Goal: Task Accomplishment & Management: Manage account settings

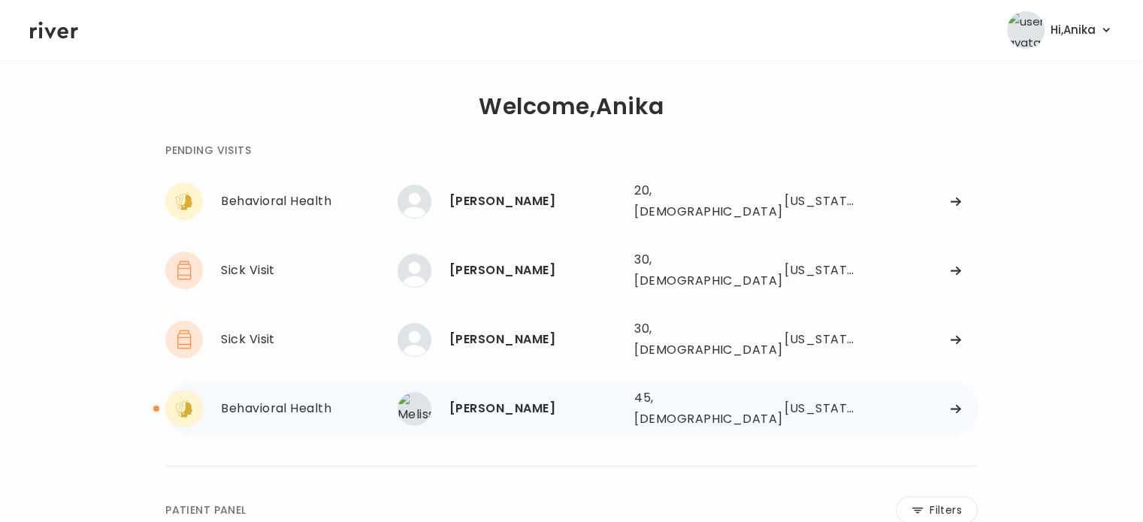
click at [504, 398] on div "[PERSON_NAME]" at bounding box center [535, 408] width 173 height 21
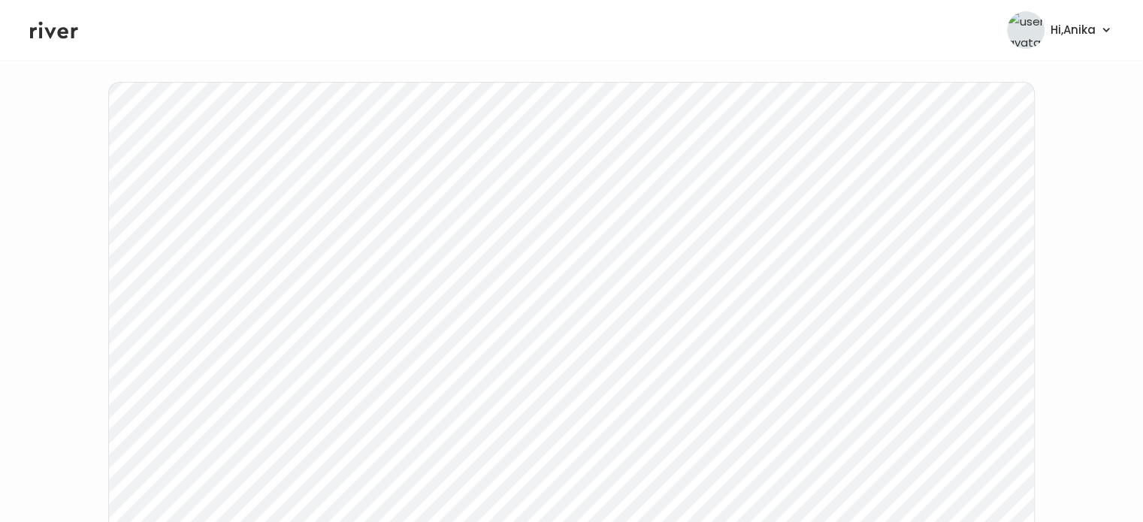
scroll to position [180, 0]
click at [69, 32] on icon at bounding box center [54, 30] width 48 height 23
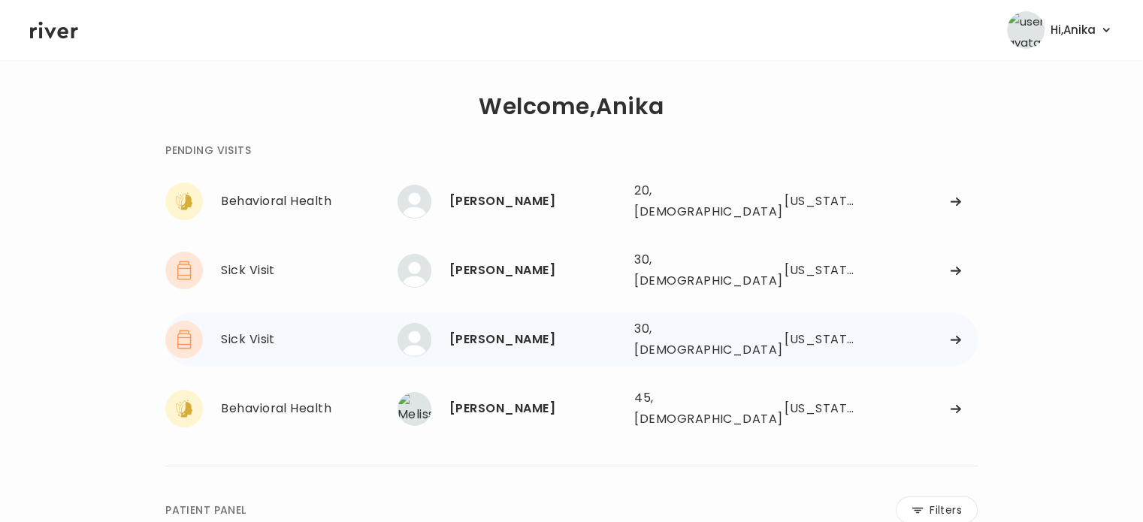
click at [514, 329] on div "Brittany Lemmon" at bounding box center [535, 339] width 173 height 21
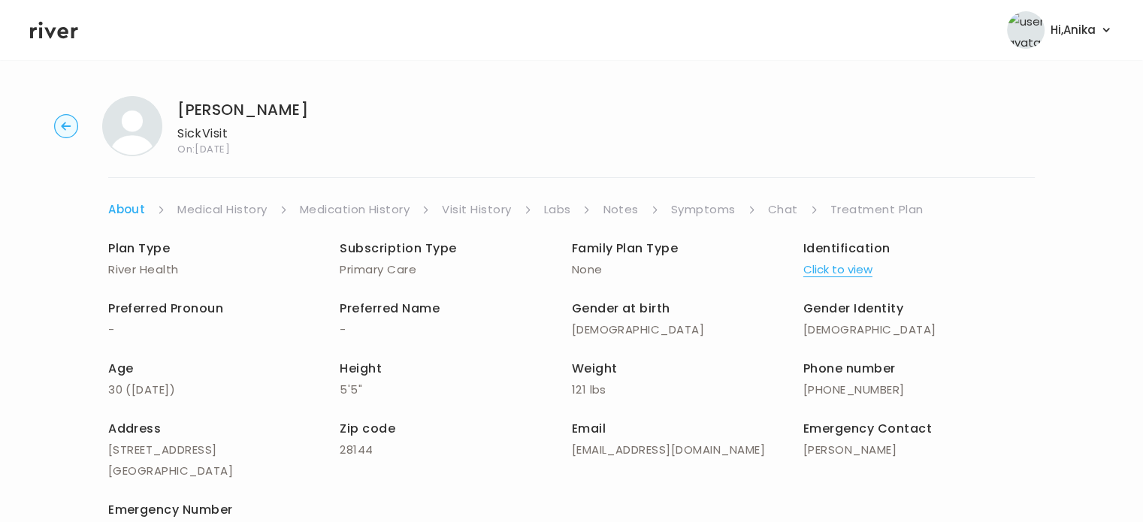
click at [837, 264] on button "Click to view" at bounding box center [837, 269] width 69 height 21
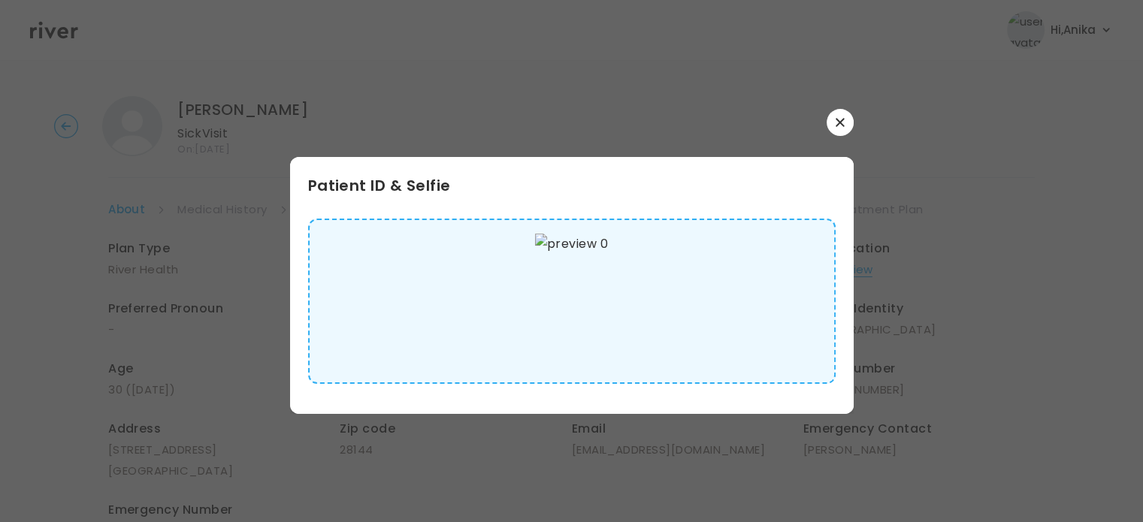
click at [848, 131] on button "button" at bounding box center [839, 122] width 27 height 27
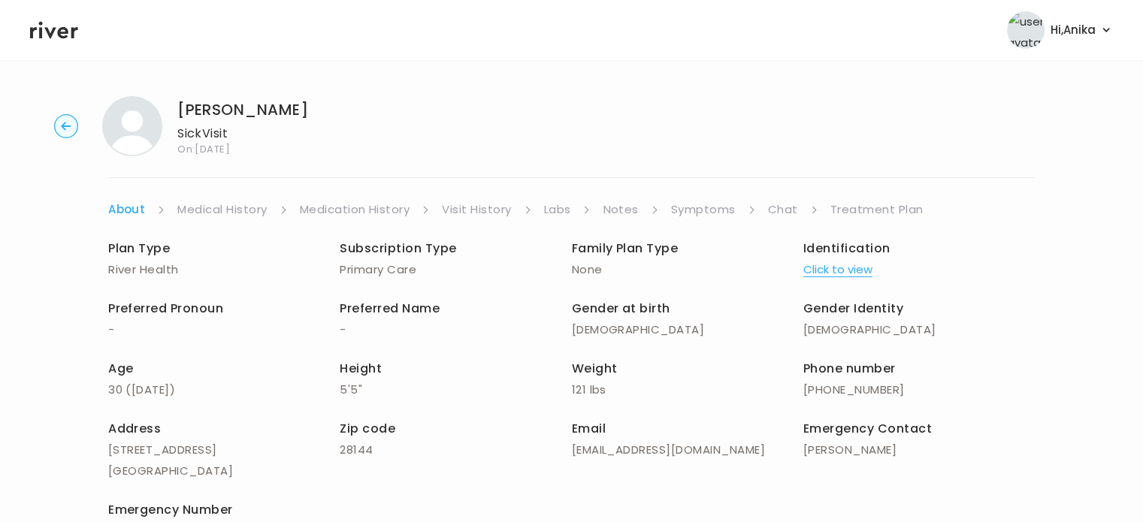
click at [222, 204] on link "Medical History" at bounding box center [221, 209] width 89 height 21
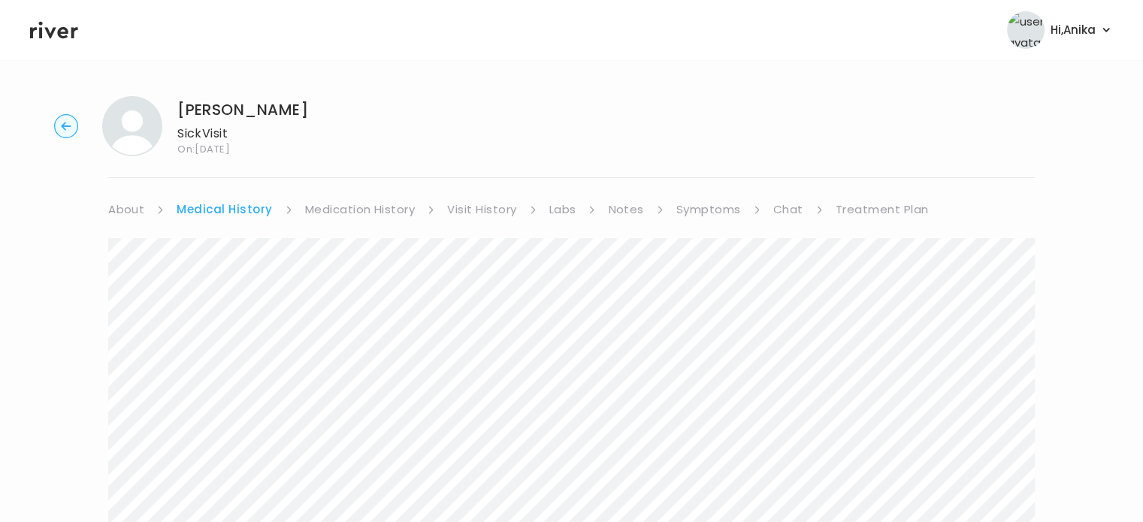
click at [364, 215] on link "Medication History" at bounding box center [360, 209] width 110 height 21
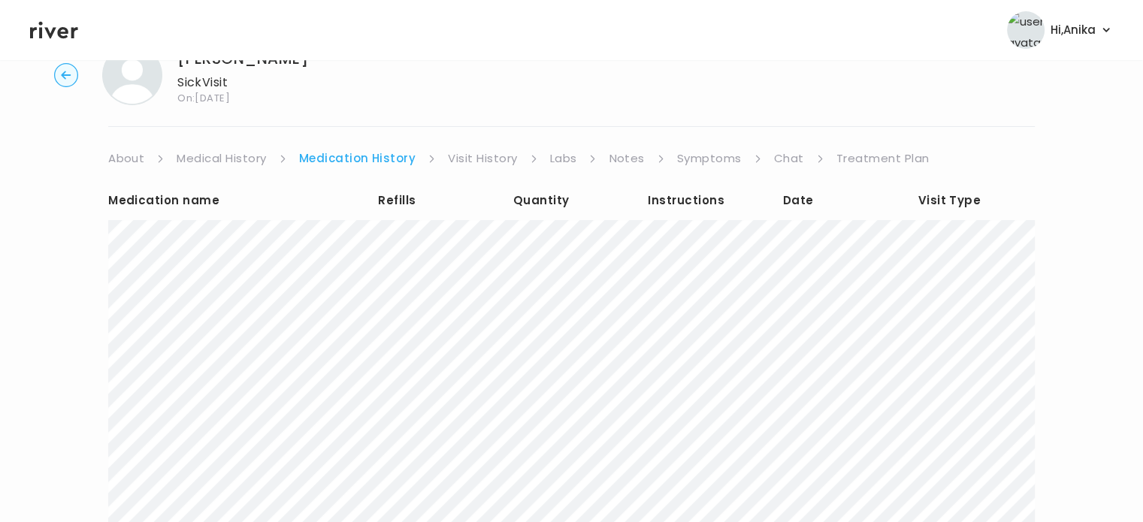
scroll to position [66, 0]
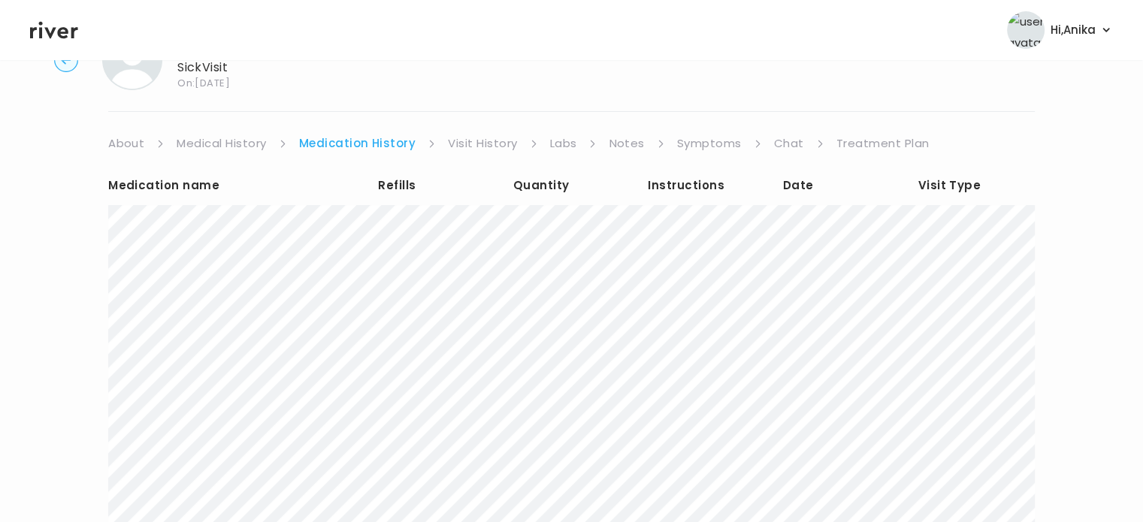
click at [485, 134] on link "Visit History" at bounding box center [482, 143] width 69 height 21
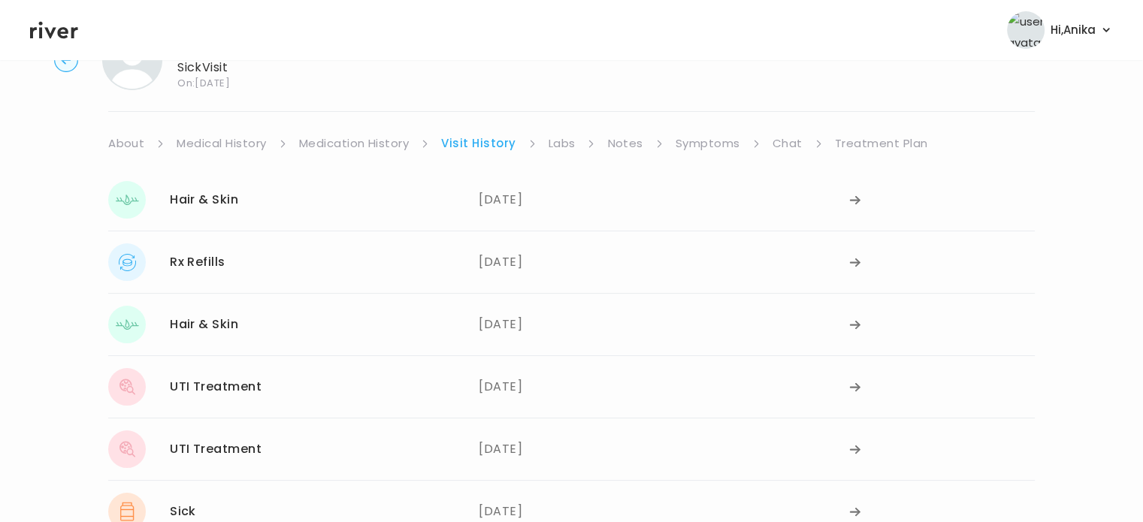
click at [559, 150] on link "Labs" at bounding box center [561, 143] width 27 height 21
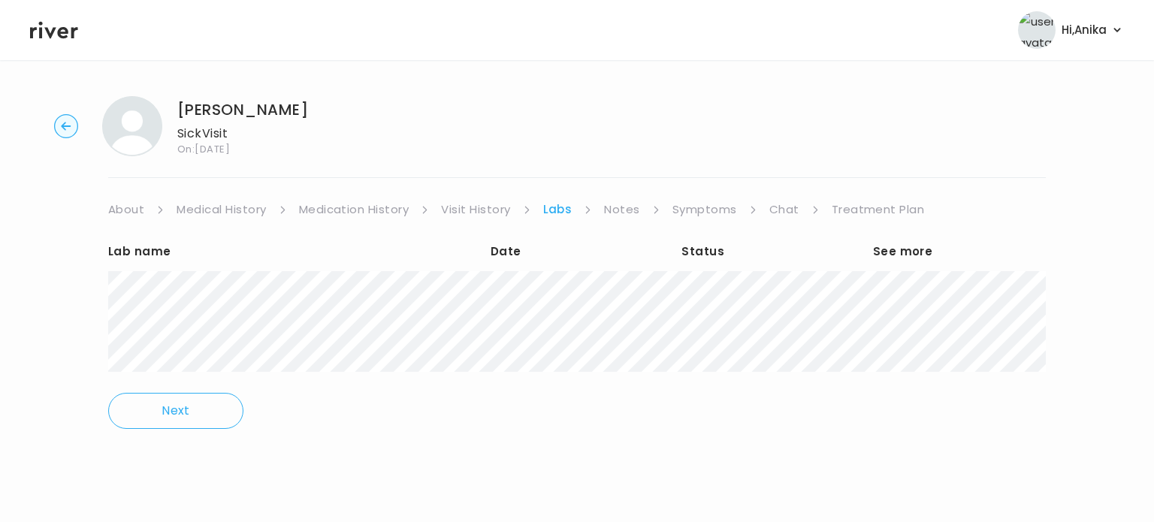
click at [617, 204] on link "Notes" at bounding box center [621, 209] width 35 height 21
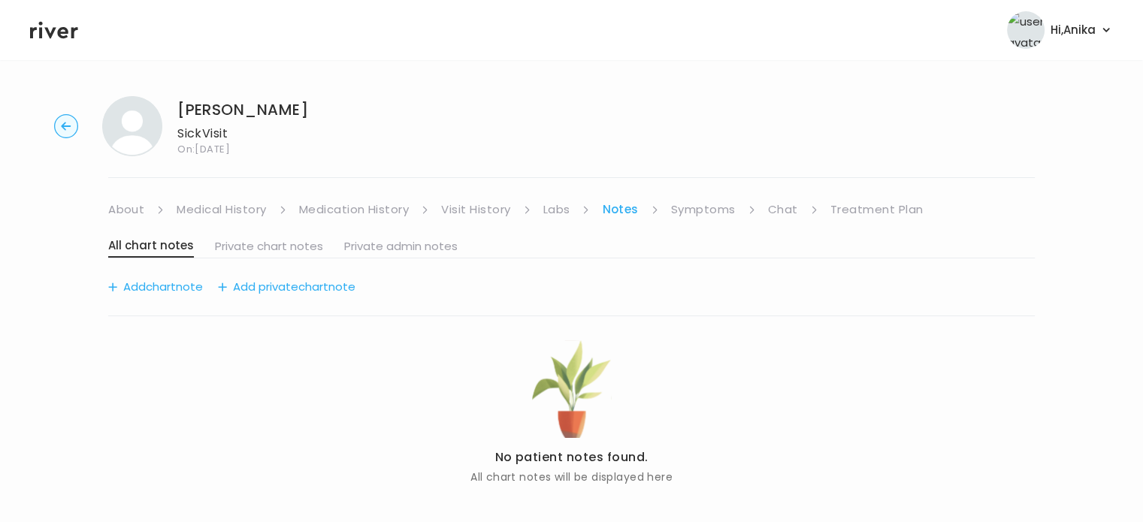
click at [684, 209] on link "Symptoms" at bounding box center [703, 209] width 65 height 21
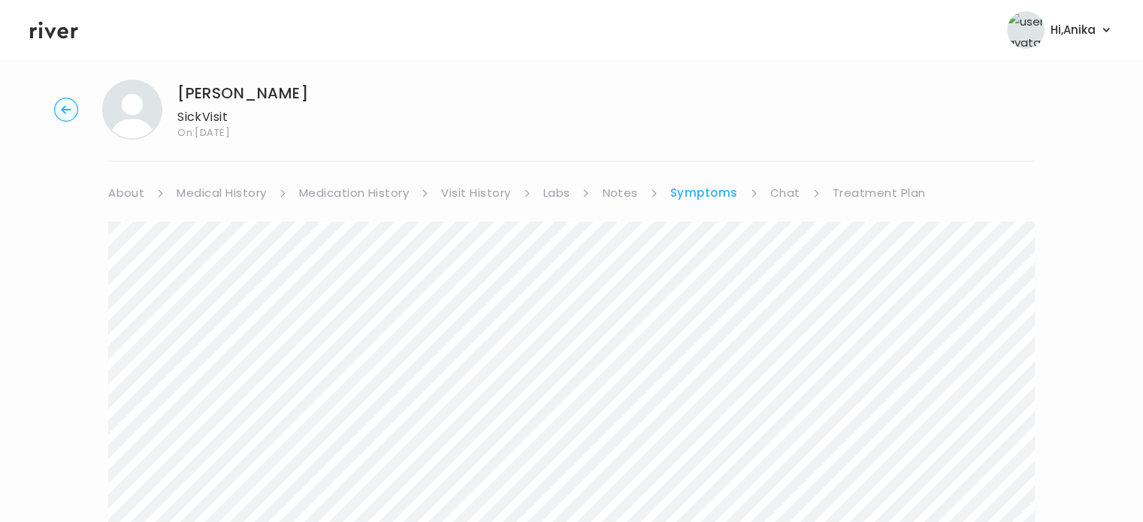
scroll to position [6, 0]
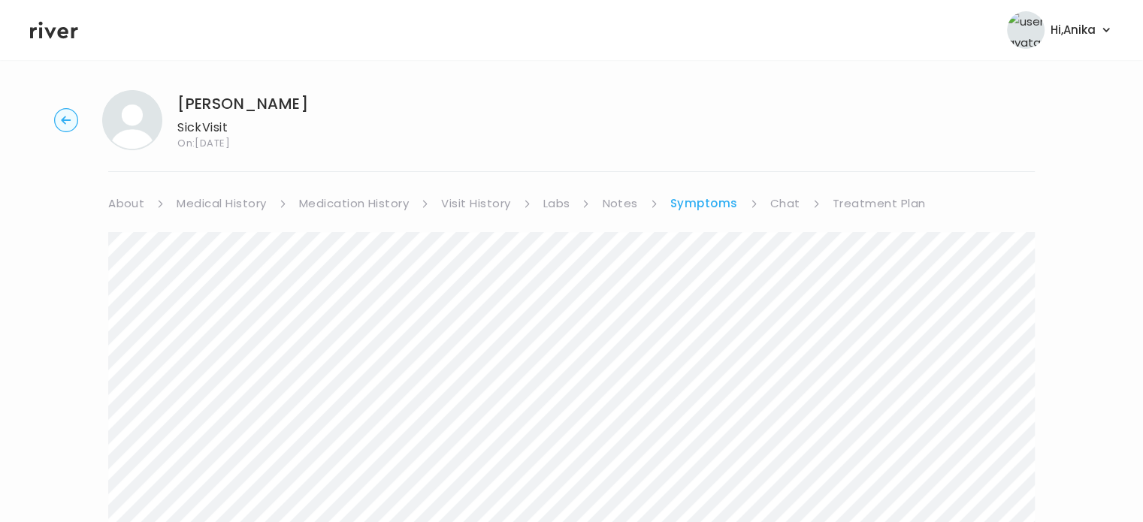
click at [837, 201] on link "Treatment Plan" at bounding box center [878, 203] width 93 height 21
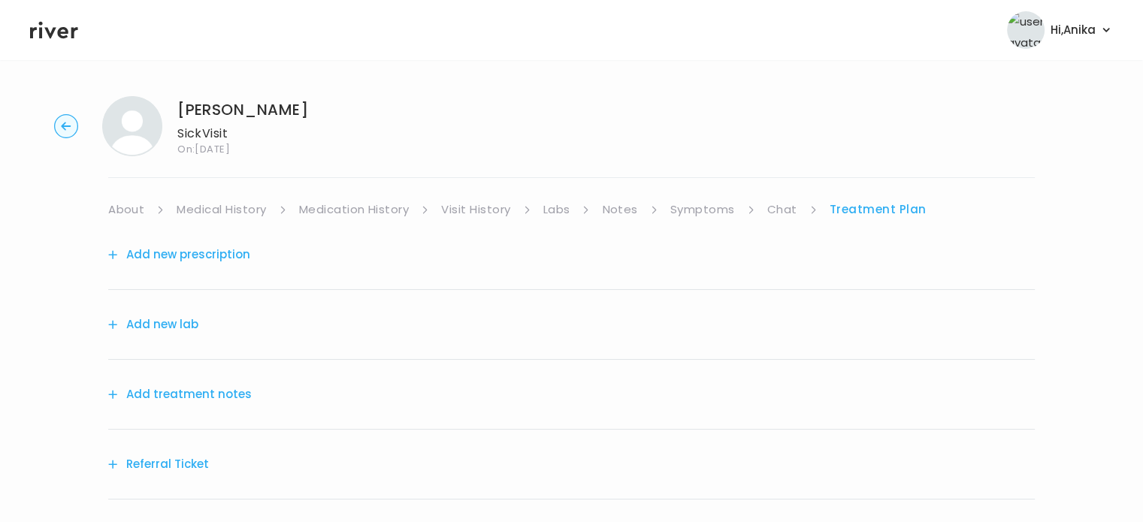
click at [204, 387] on button "Add treatment notes" at bounding box center [180, 394] width 144 height 21
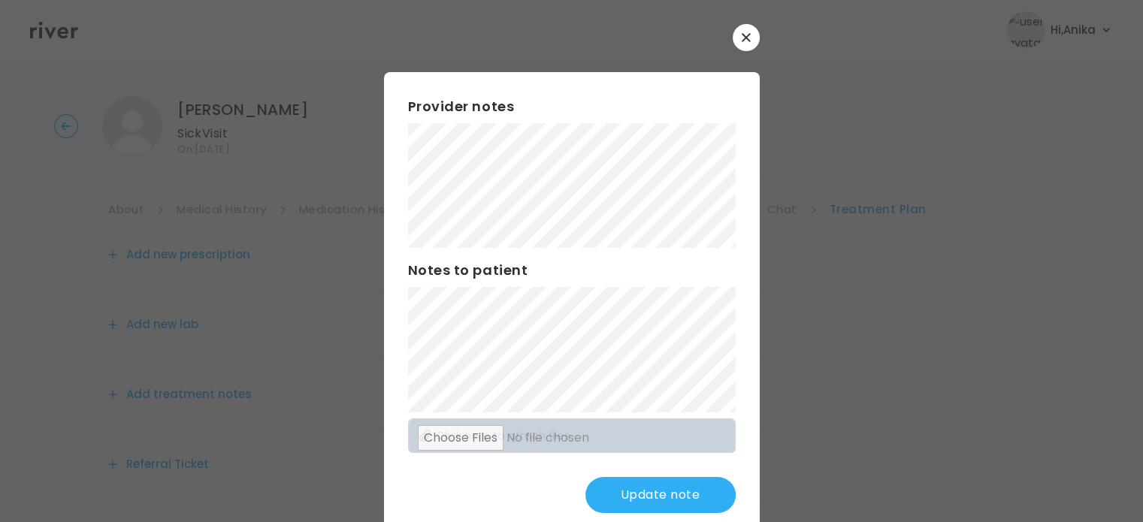
click at [634, 495] on button "Update note" at bounding box center [660, 495] width 150 height 36
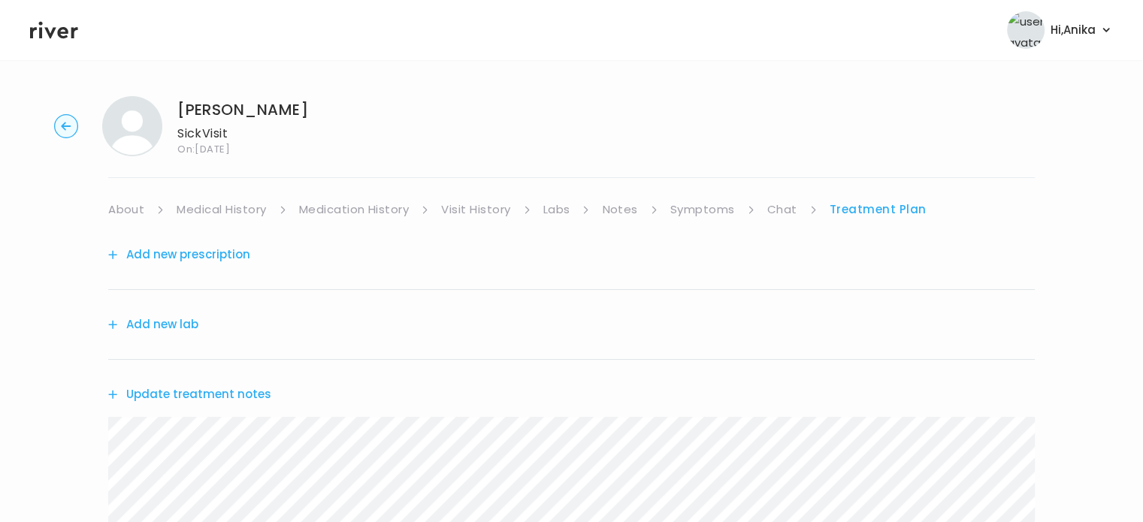
click at [711, 212] on link "Symptoms" at bounding box center [702, 209] width 65 height 21
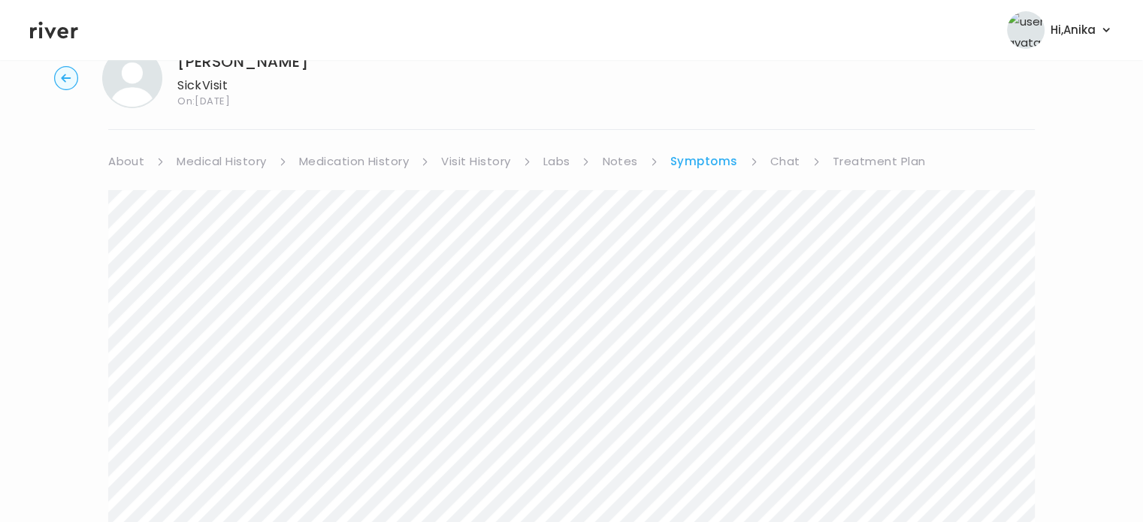
scroll to position [45, 0]
click at [851, 166] on link "Treatment Plan" at bounding box center [878, 164] width 93 height 21
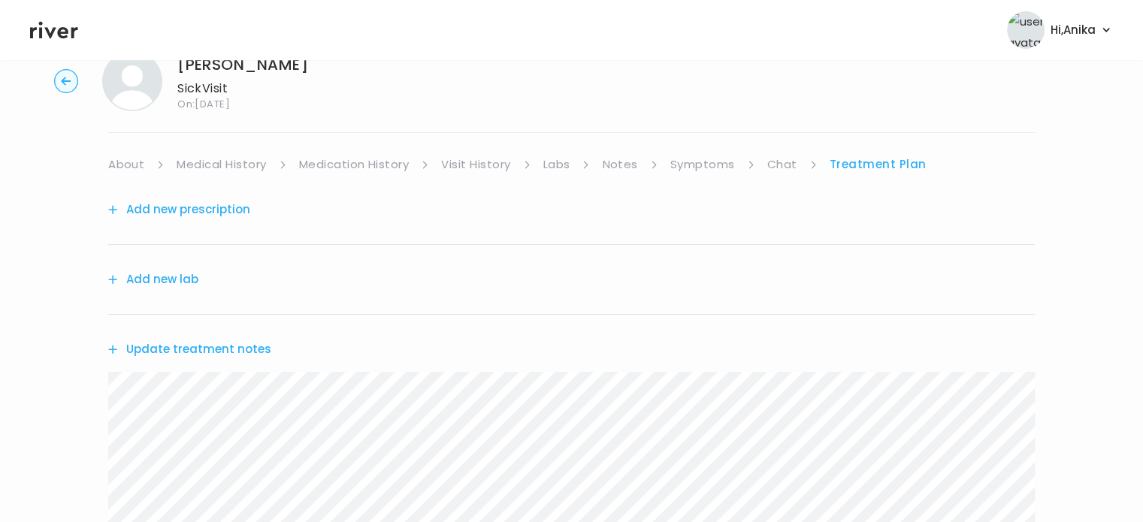
click at [246, 343] on button "Update treatment notes" at bounding box center [189, 349] width 163 height 21
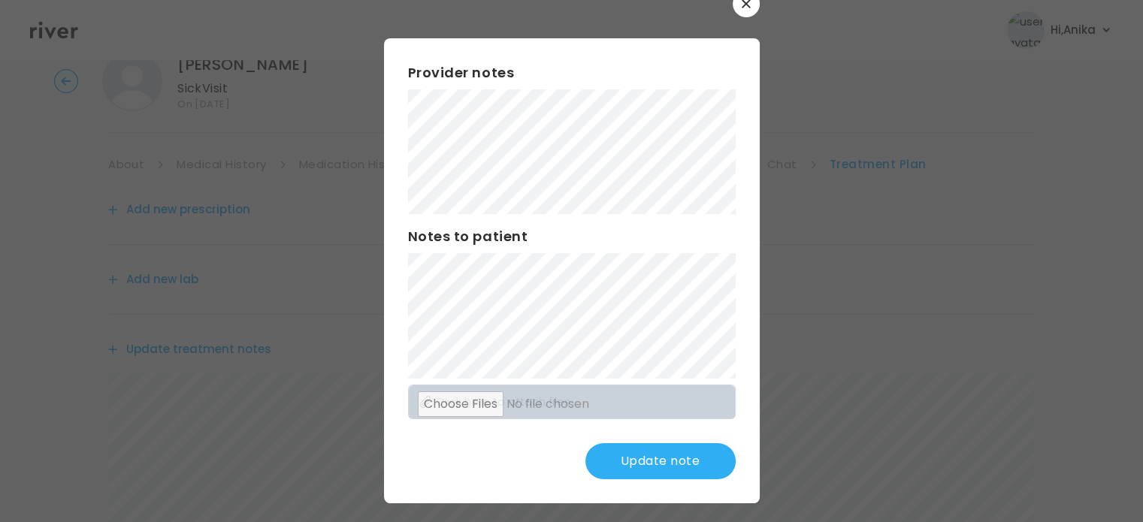
scroll to position [39, 0]
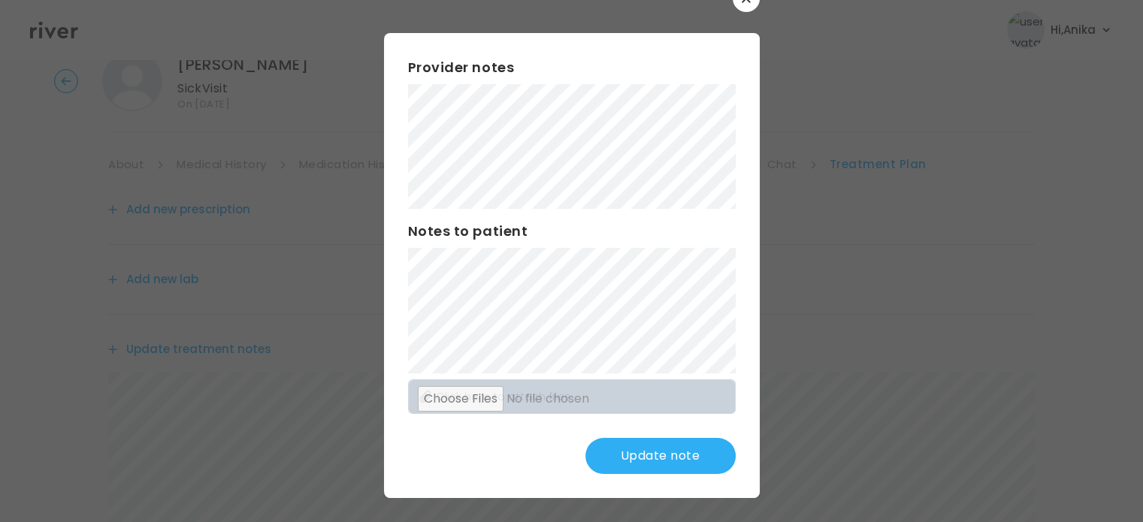
click at [636, 455] on button "Update note" at bounding box center [660, 456] width 150 height 36
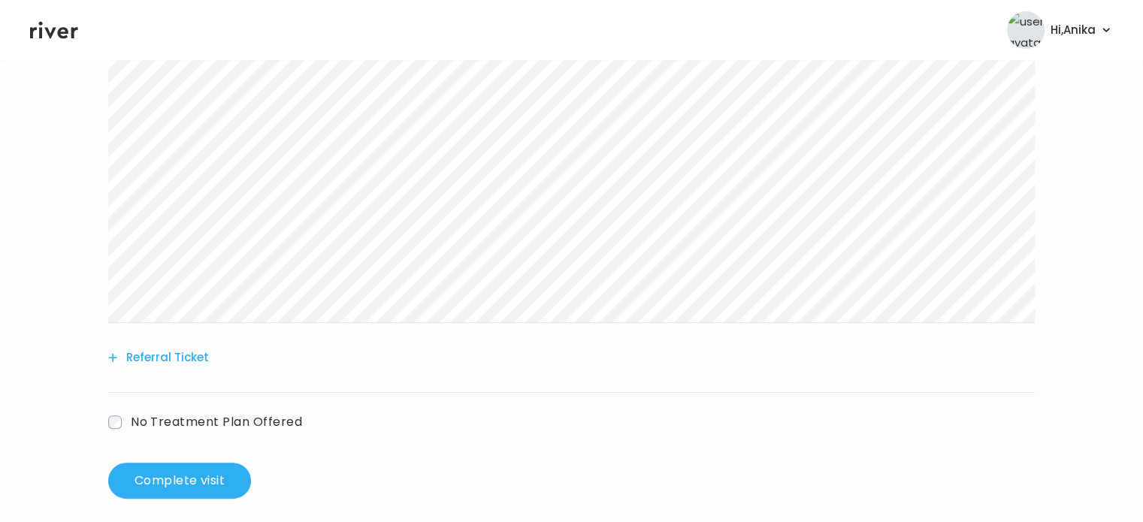
scroll to position [385, 0]
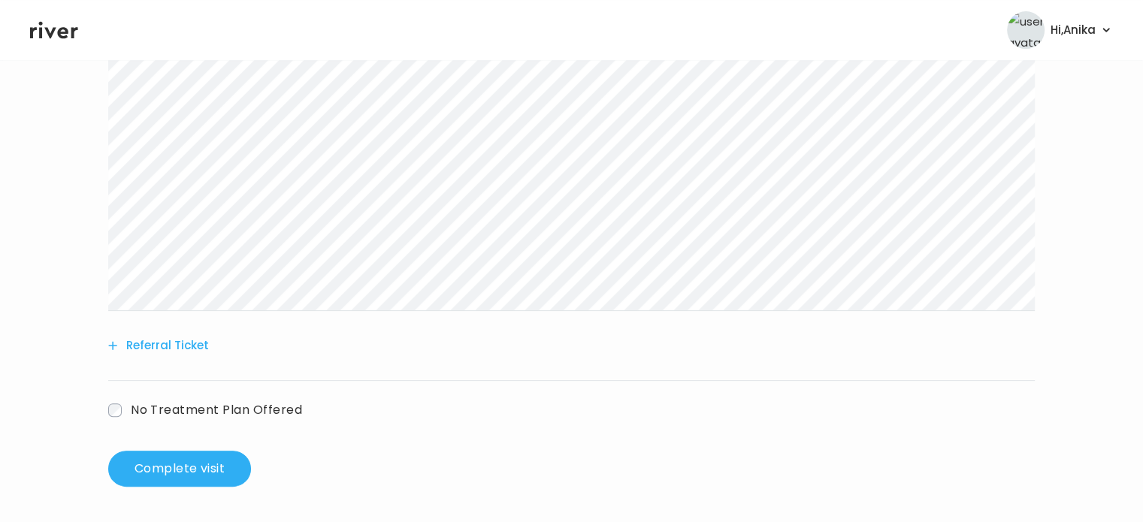
drag, startPoint x: 179, startPoint y: 463, endPoint x: 181, endPoint y: 316, distance: 146.5
click at [181, 316] on div "Add new prescription Add new lab Update treatment notes Referral Ticket No Trea…" at bounding box center [571, 160] width 926 height 651
click at [159, 467] on button "Complete visit" at bounding box center [179, 469] width 143 height 36
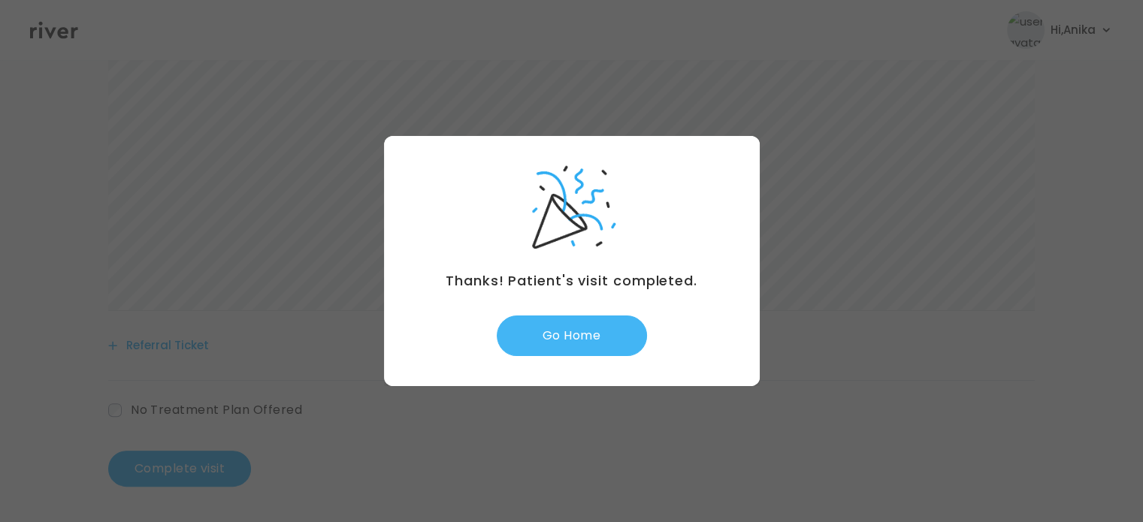
click at [554, 355] on button "Go Home" at bounding box center [572, 336] width 150 height 41
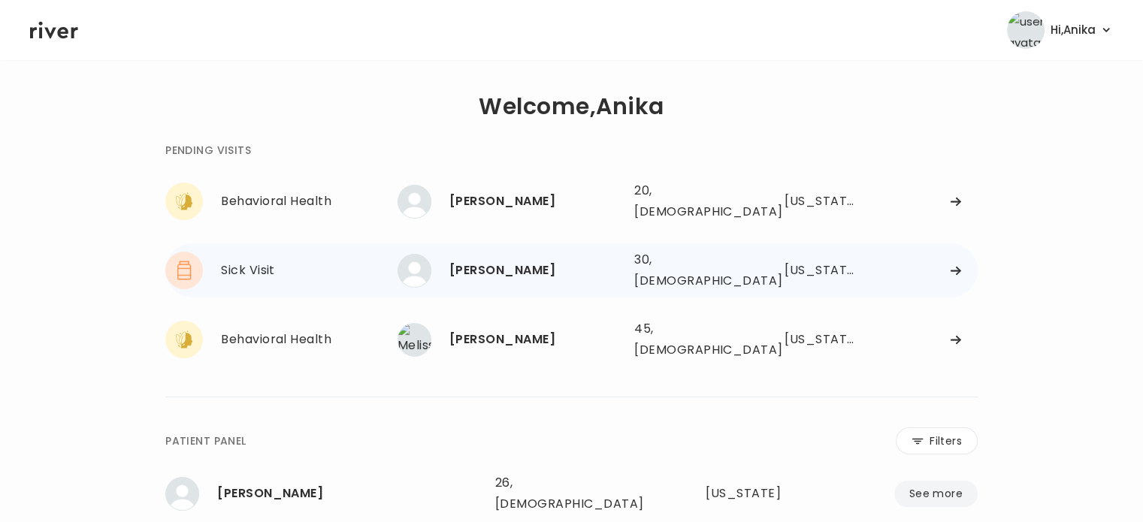
click at [496, 260] on div "Shea Tanner" at bounding box center [535, 270] width 173 height 21
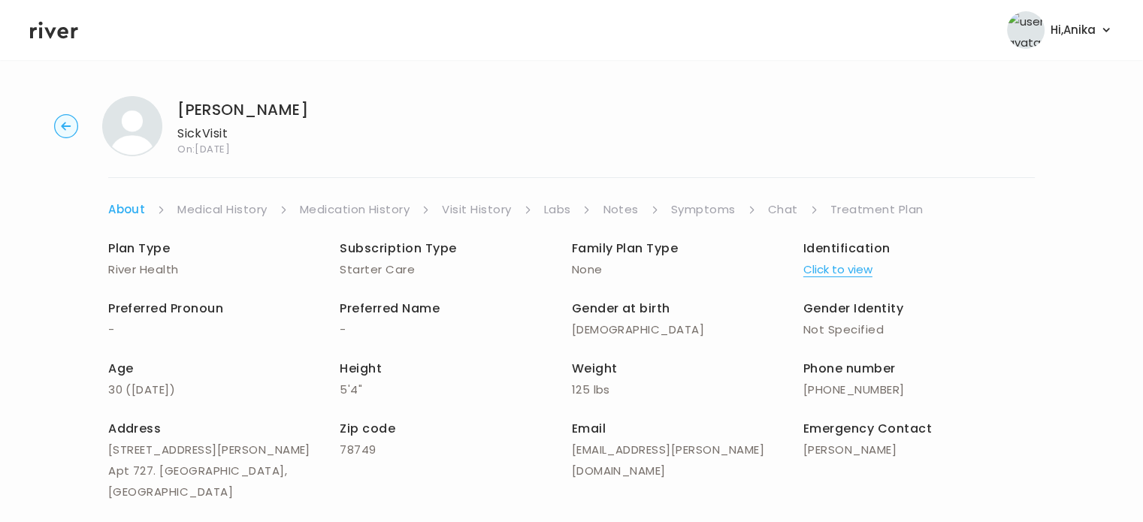
click at [829, 270] on button "Click to view" at bounding box center [837, 269] width 69 height 21
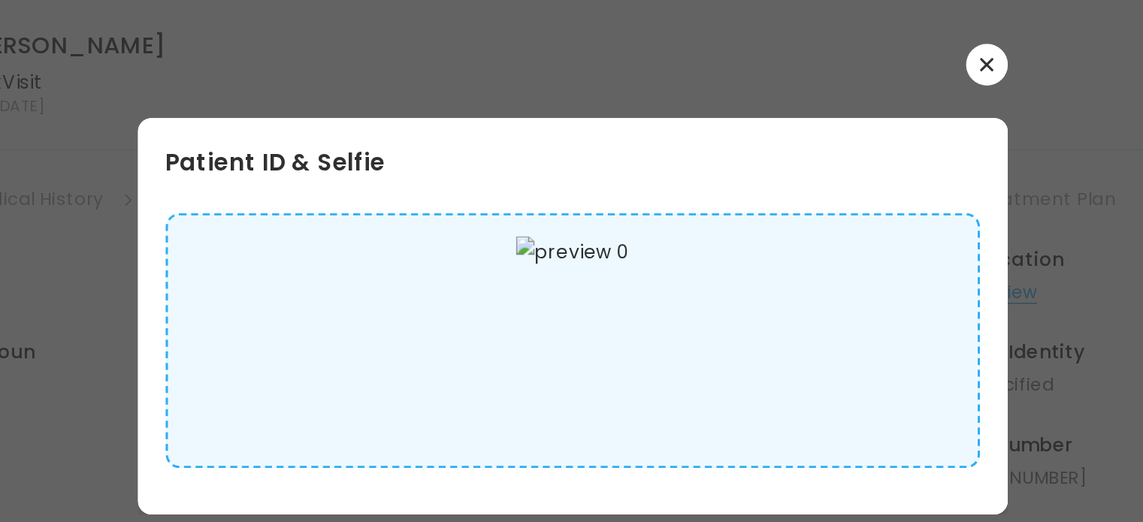
click at [835, 128] on button "button" at bounding box center [839, 122] width 27 height 27
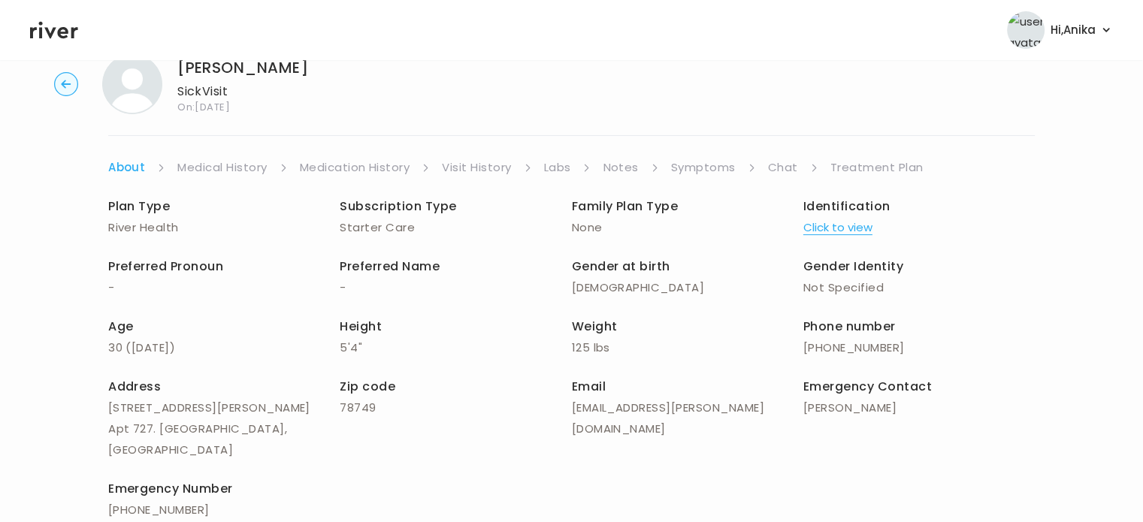
scroll to position [4, 0]
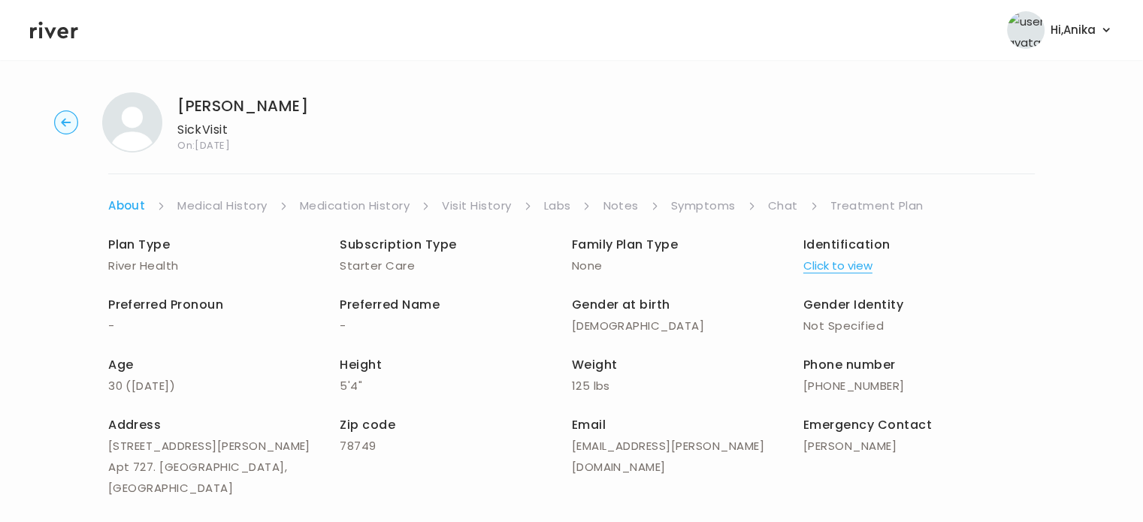
click at [225, 190] on div "Shea Tanner Sick Visit On: 20 Aug 2025 About Medical History Medication History…" at bounding box center [571, 363] width 1143 height 566
click at [225, 206] on link "Medical History" at bounding box center [221, 205] width 89 height 21
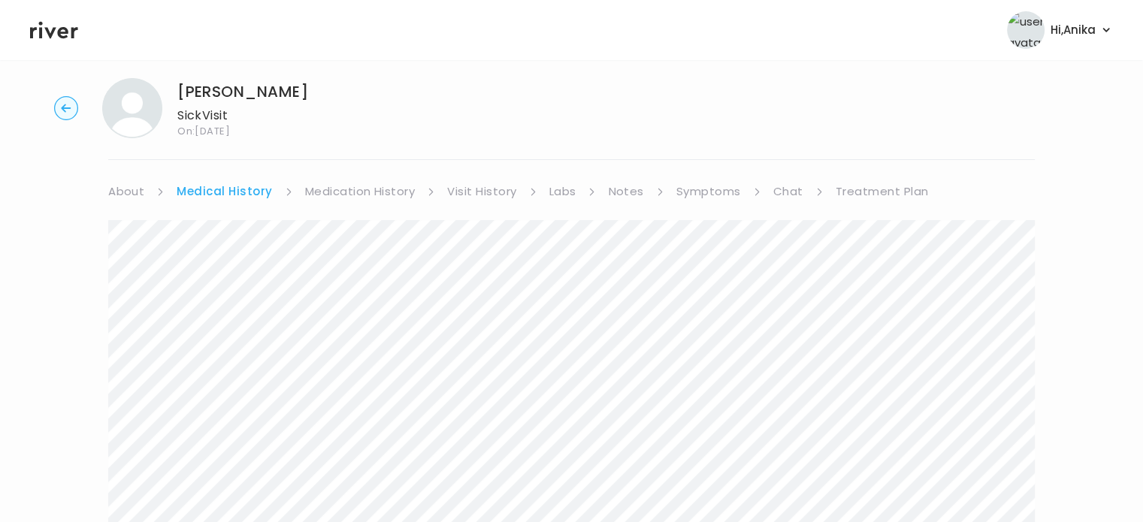
scroll to position [5, 0]
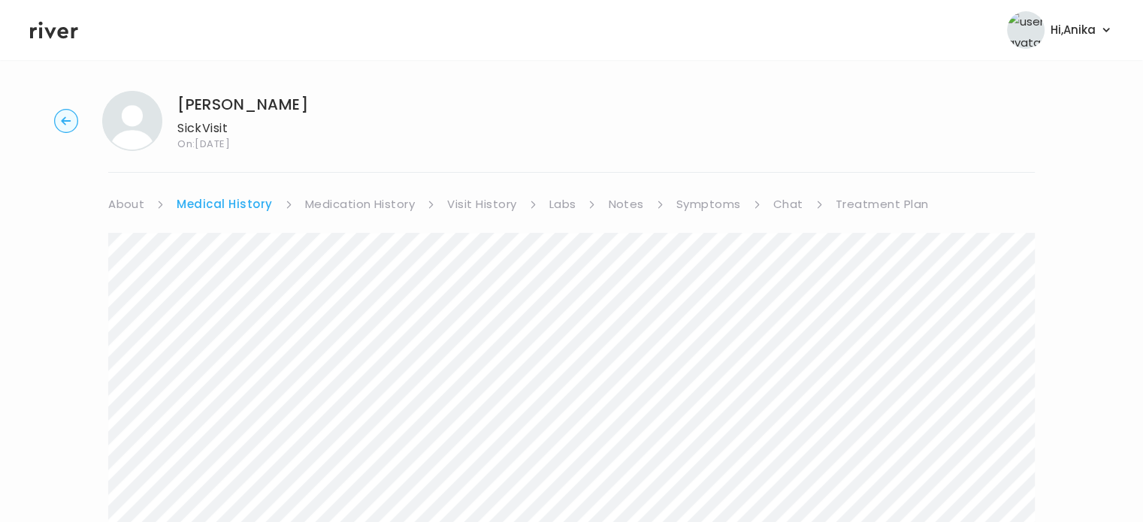
click at [373, 201] on link "Medication History" at bounding box center [360, 204] width 110 height 21
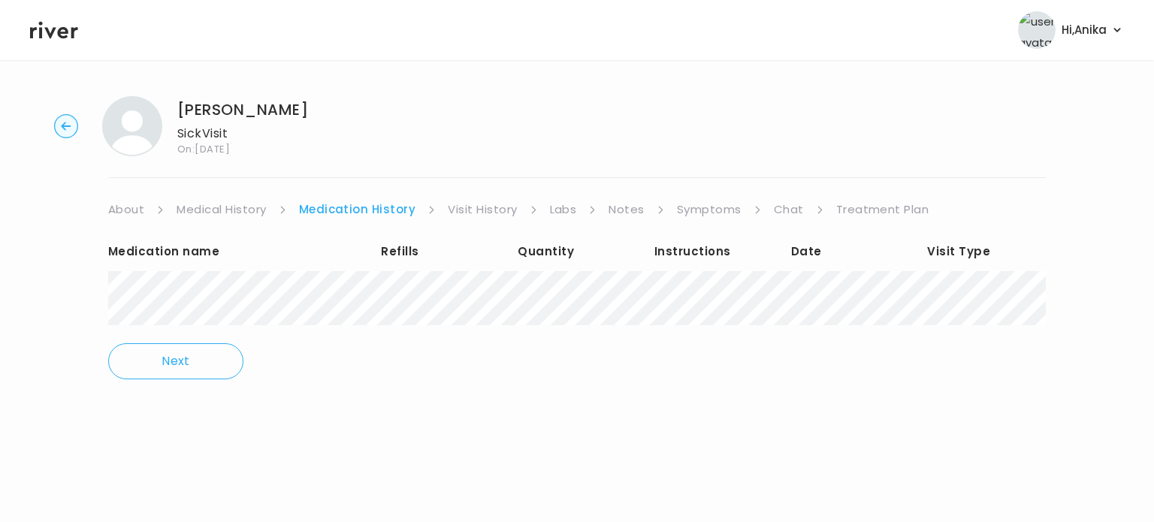
click at [472, 205] on link "Visit History" at bounding box center [482, 209] width 69 height 21
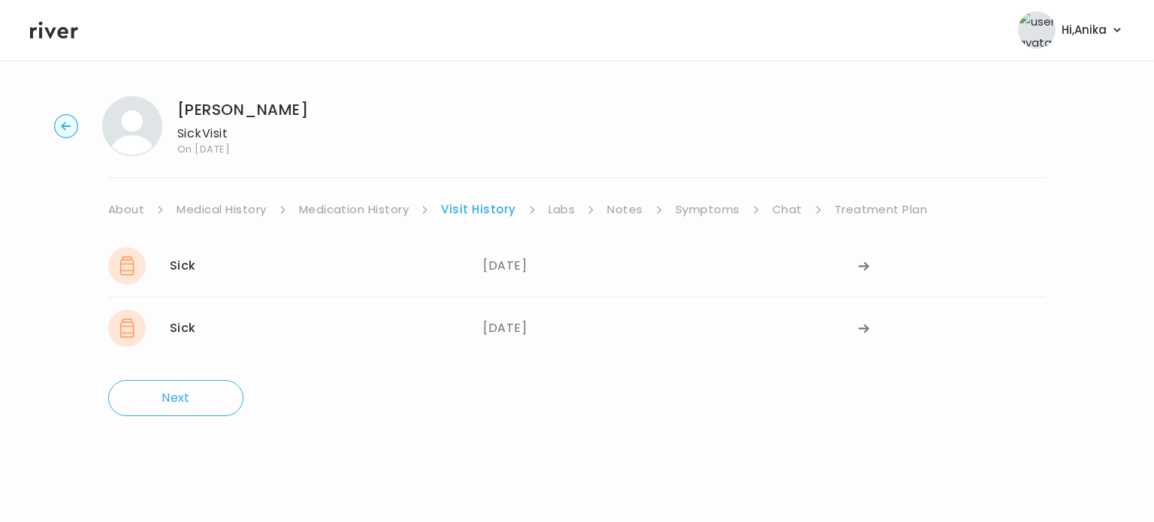
click at [561, 214] on link "Labs" at bounding box center [561, 209] width 27 height 21
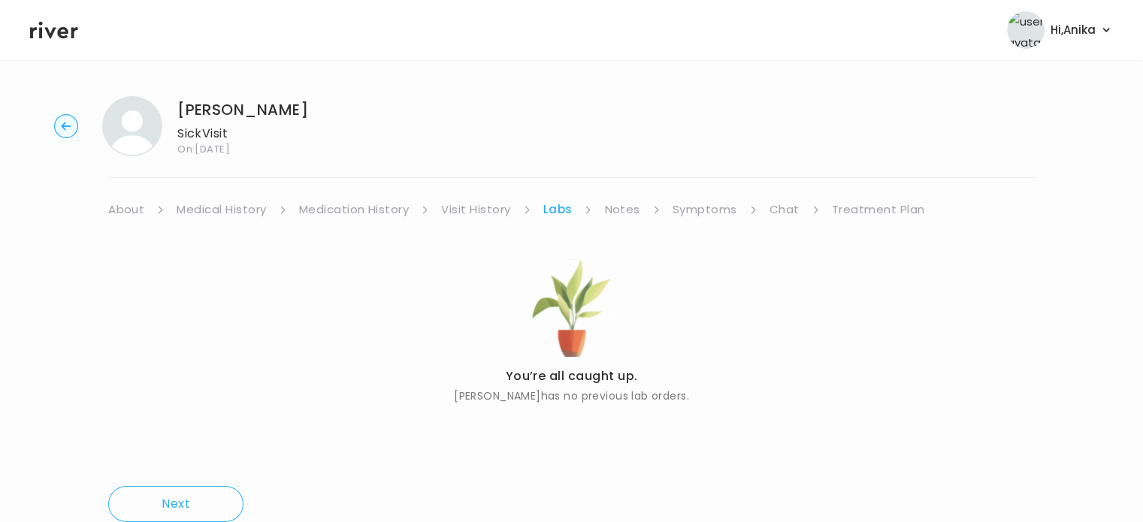
click at [612, 219] on link "Notes" at bounding box center [621, 209] width 35 height 21
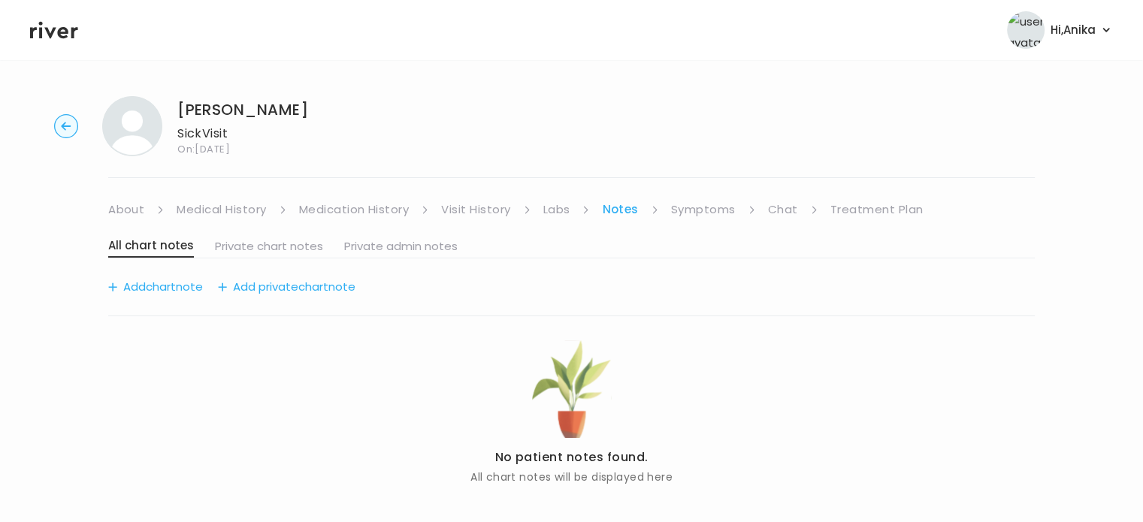
click at [675, 210] on link "Symptoms" at bounding box center [703, 209] width 65 height 21
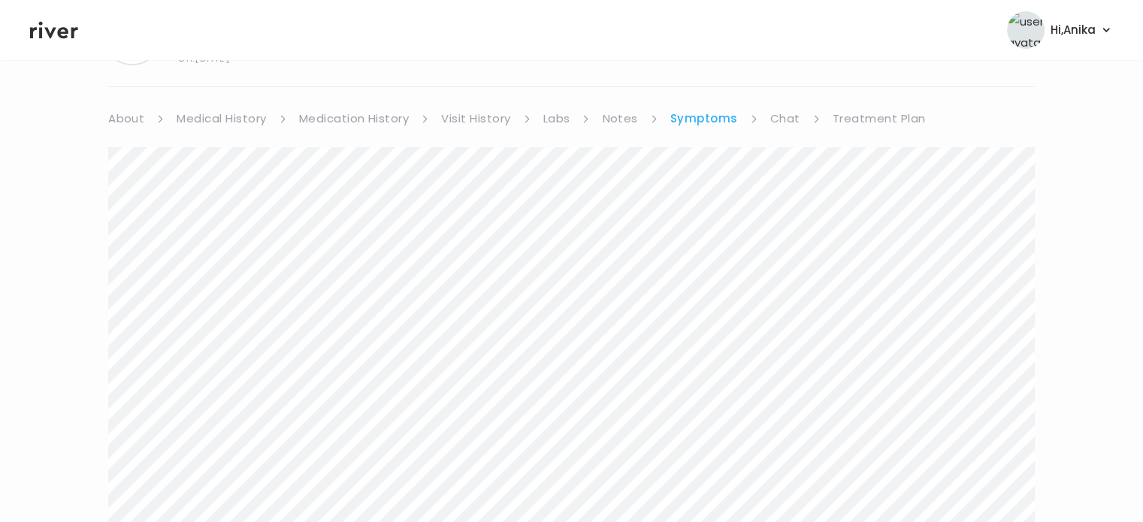
scroll to position [90, 0]
click at [379, 126] on link "Medication History" at bounding box center [354, 119] width 110 height 21
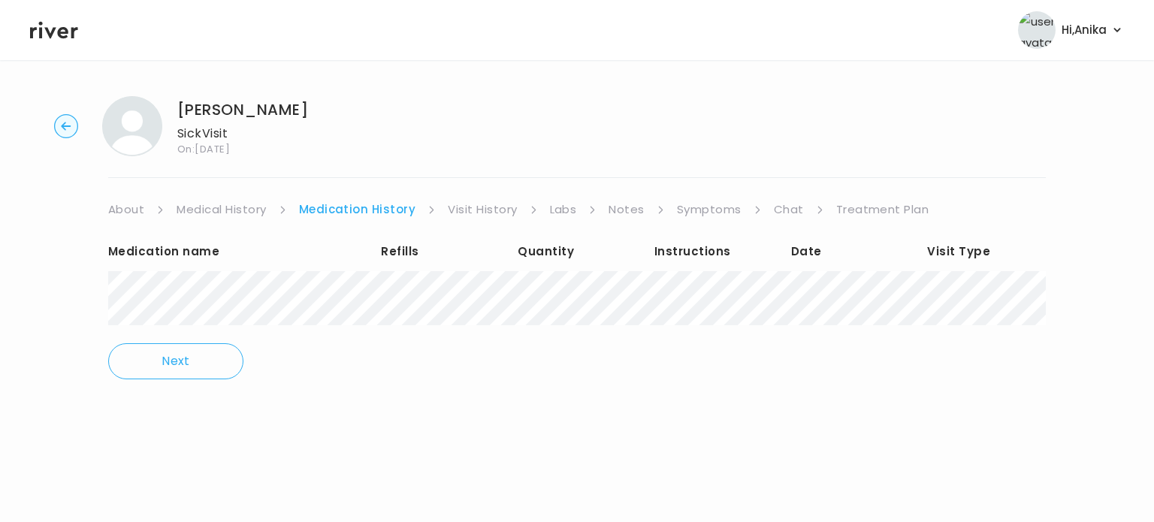
click at [708, 216] on link "Symptoms" at bounding box center [709, 209] width 65 height 21
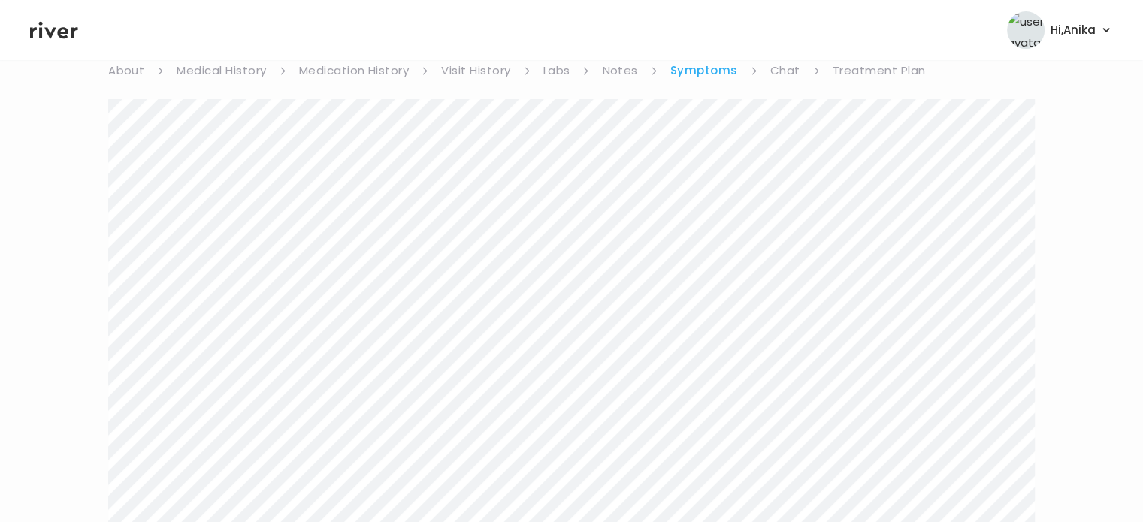
scroll to position [123, 0]
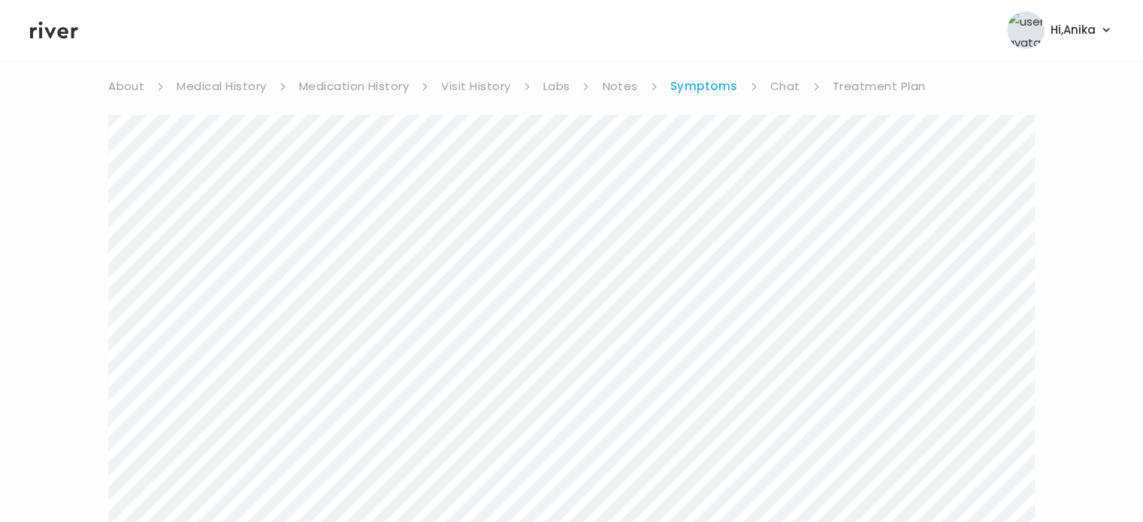
click at [863, 89] on link "Treatment Plan" at bounding box center [878, 86] width 93 height 21
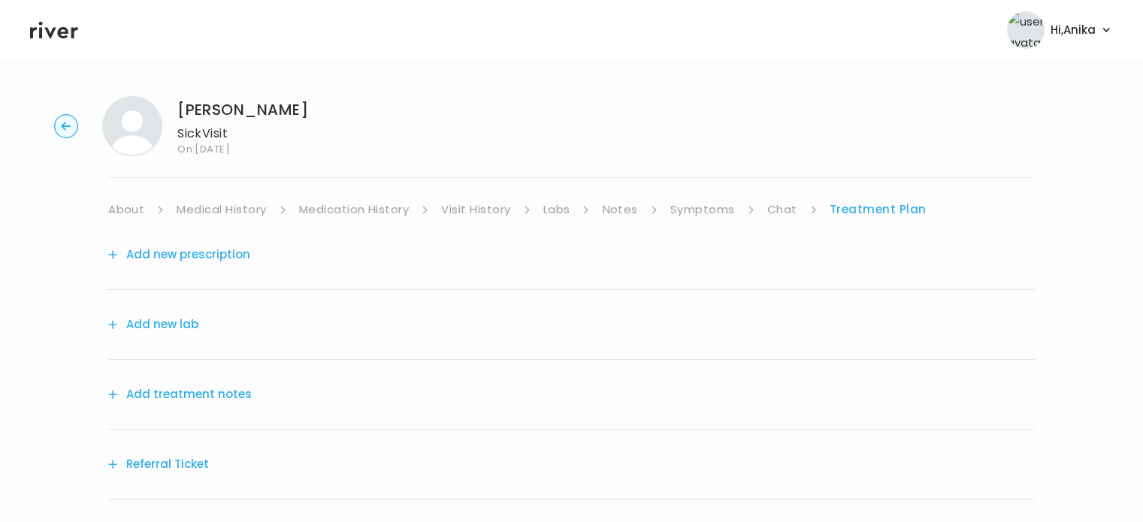
click at [204, 392] on button "Add treatment notes" at bounding box center [180, 394] width 144 height 21
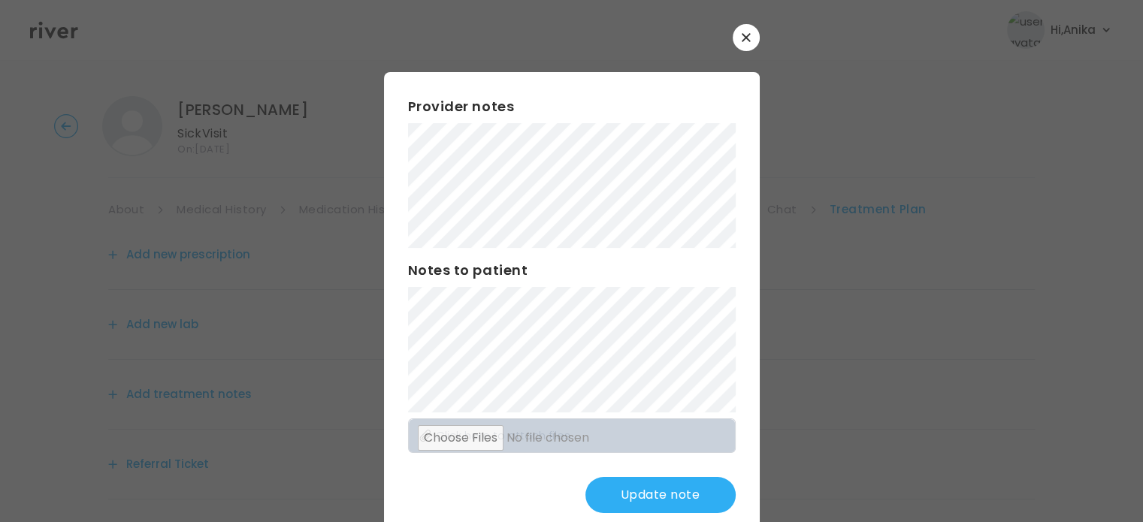
click at [620, 495] on button "Update note" at bounding box center [660, 495] width 150 height 36
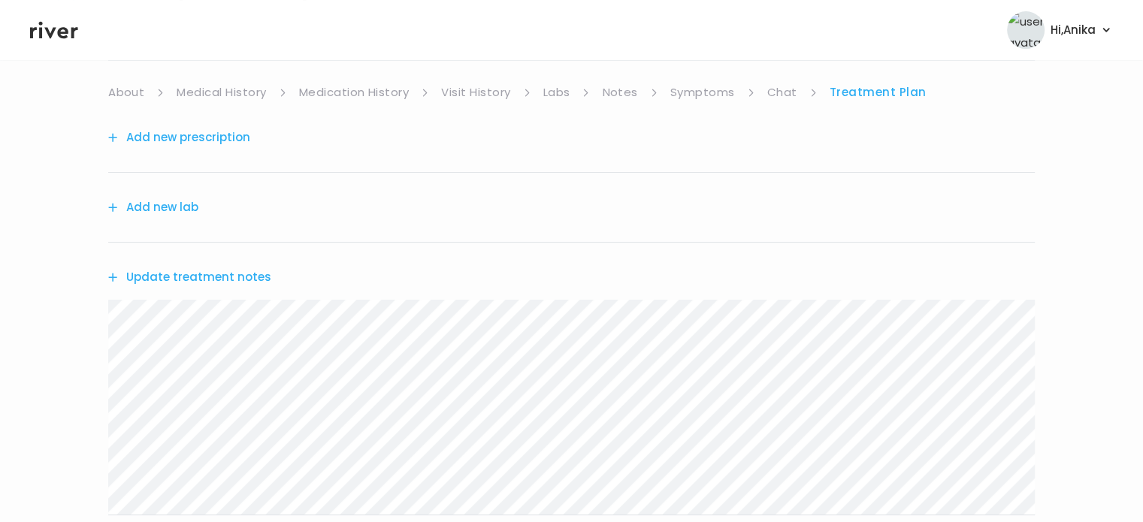
scroll to position [141, 0]
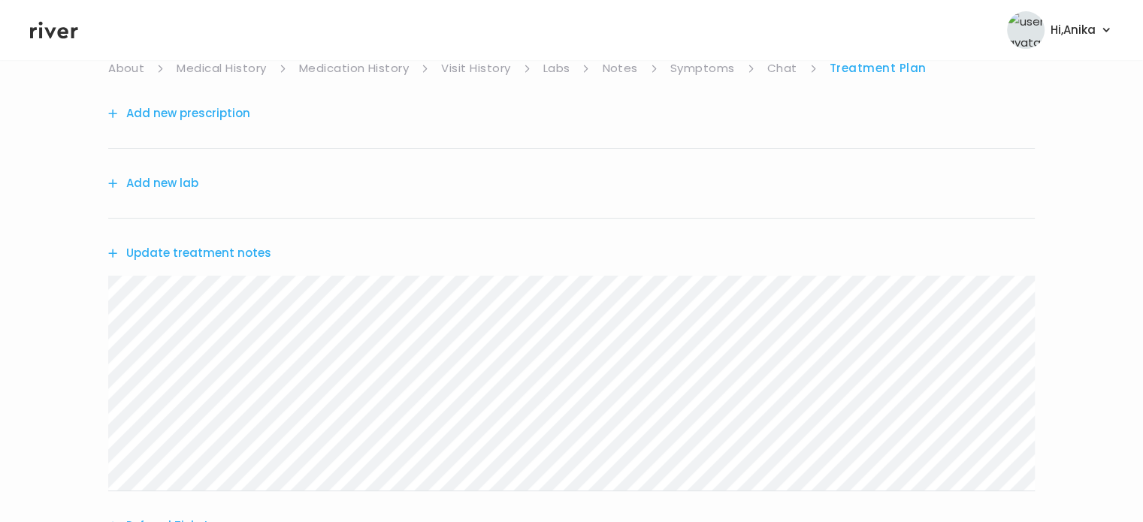
click at [227, 254] on button "Update treatment notes" at bounding box center [189, 253] width 163 height 21
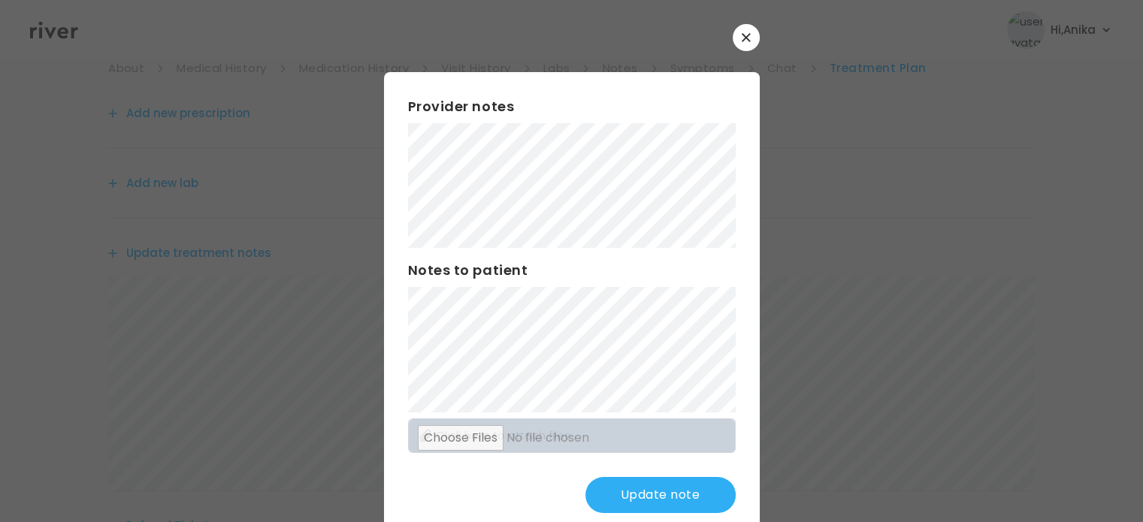
click at [625, 500] on button "Update note" at bounding box center [660, 495] width 150 height 36
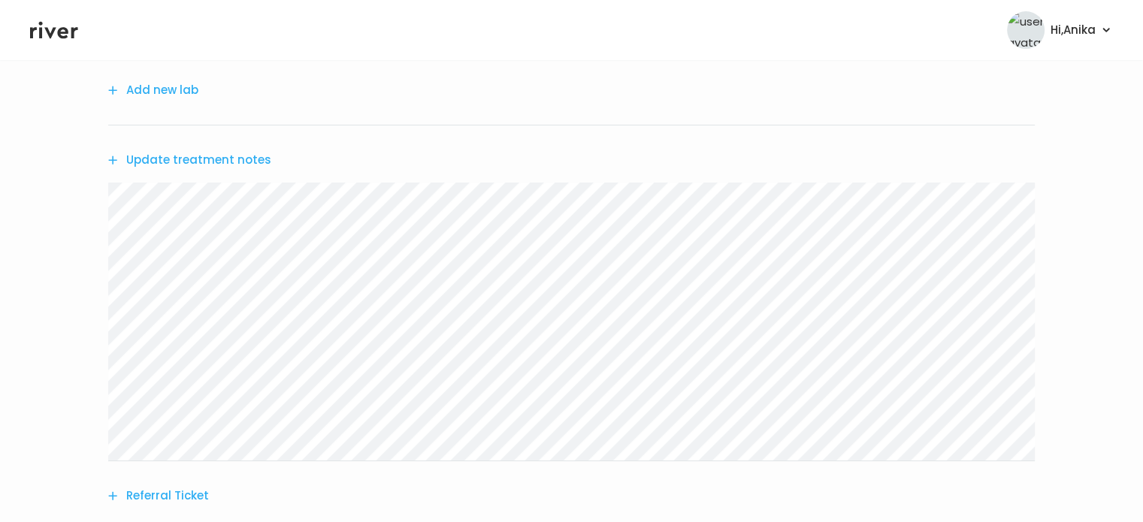
scroll to position [245, 0]
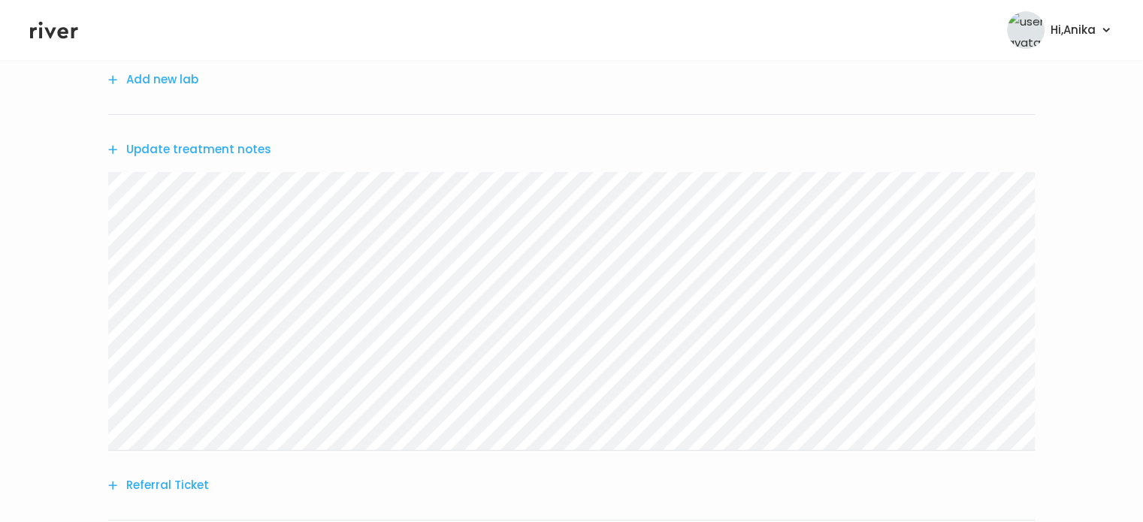
click at [195, 147] on button "Update treatment notes" at bounding box center [189, 149] width 163 height 21
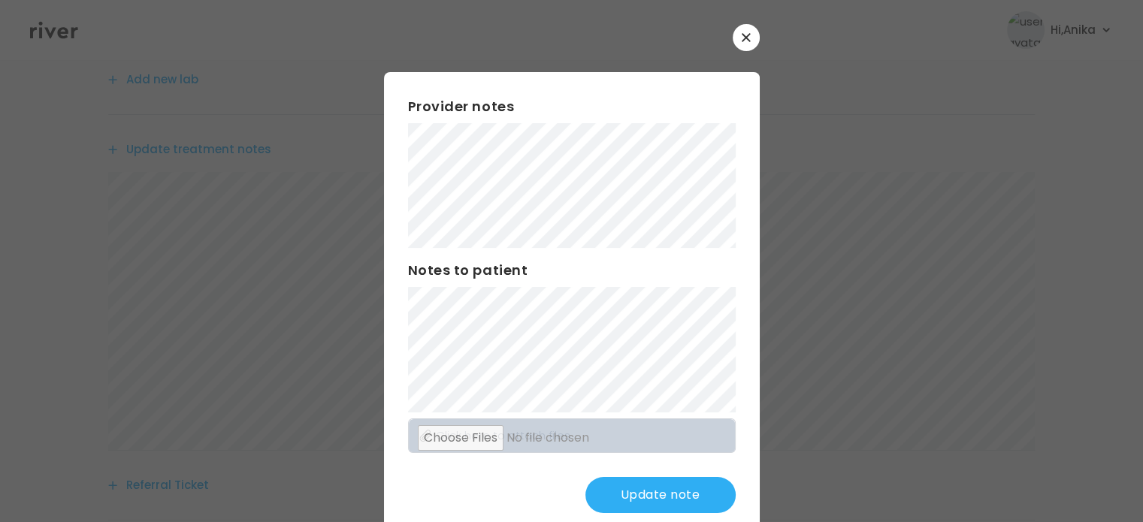
click at [400, 216] on div "Provider notes Notes to patient Click here to attach files Update note" at bounding box center [572, 304] width 376 height 465
click at [668, 482] on button "Update note" at bounding box center [660, 495] width 150 height 36
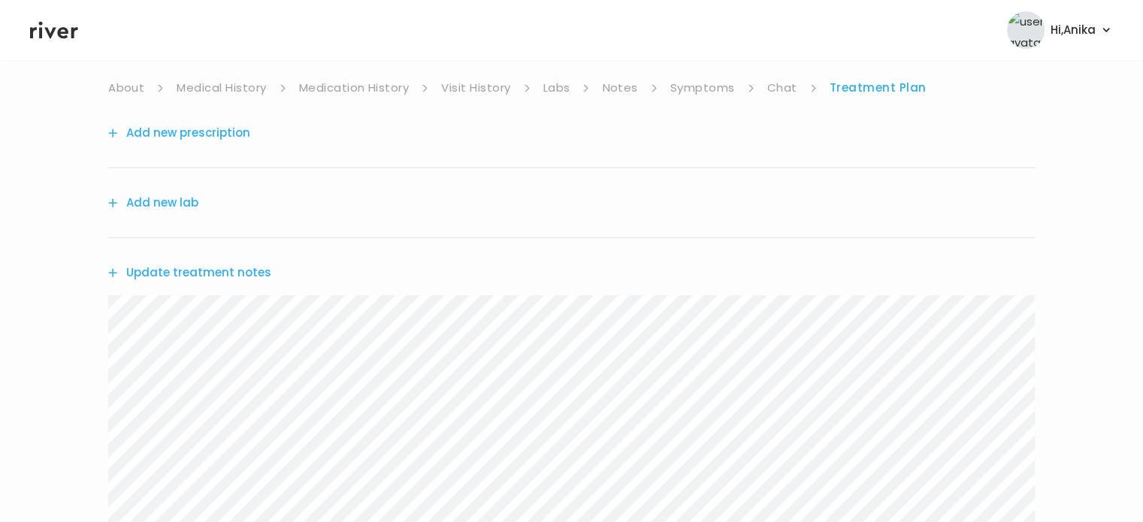
scroll to position [110, 0]
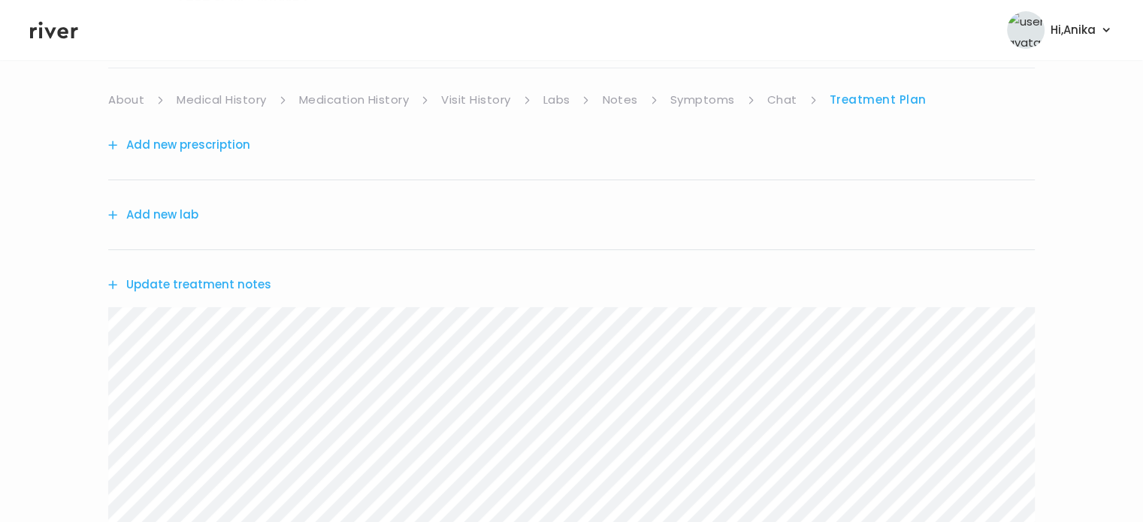
click at [189, 144] on button "Add new prescription" at bounding box center [179, 144] width 142 height 21
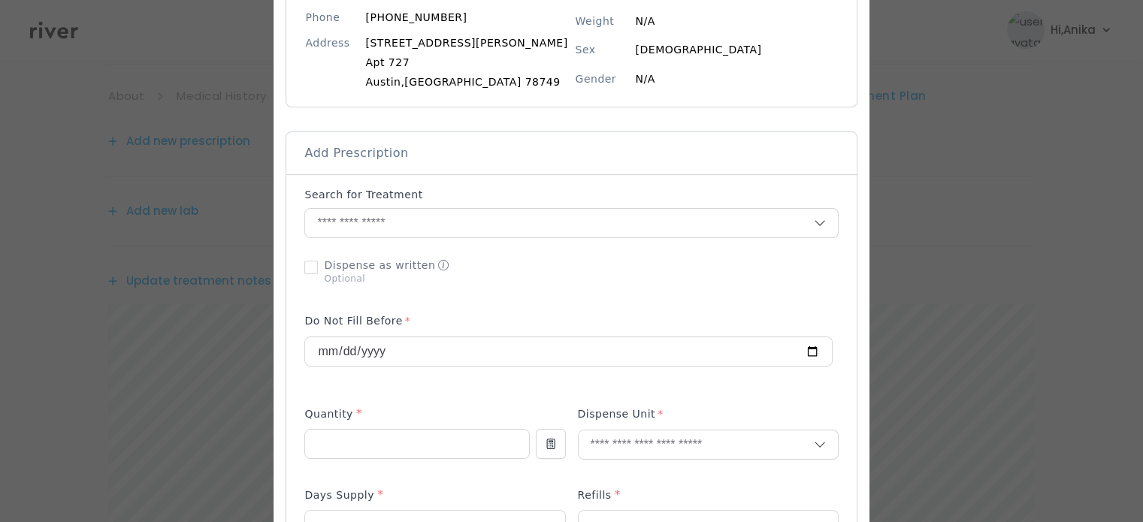
scroll to position [229, 0]
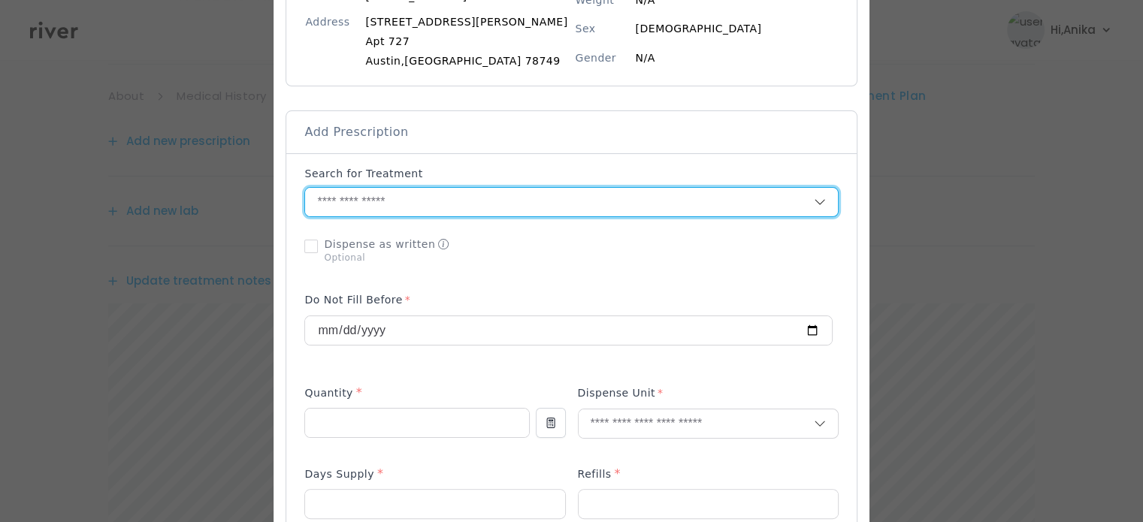
click at [517, 192] on input "text" at bounding box center [559, 202] width 508 height 29
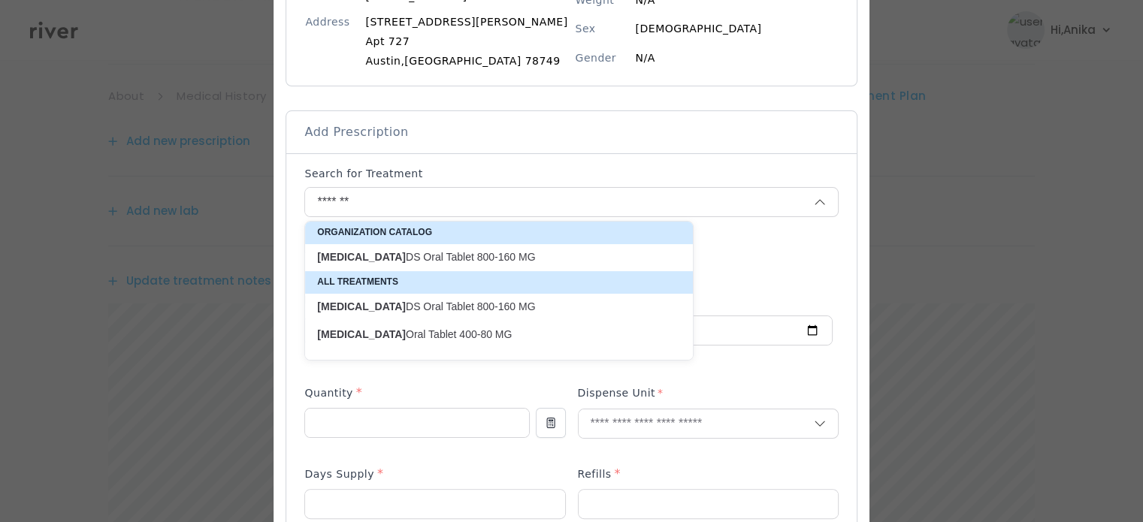
click at [508, 250] on p "Bactrim DS Oral Tablet 800-160 MG" at bounding box center [490, 257] width 346 height 14
type input "**********"
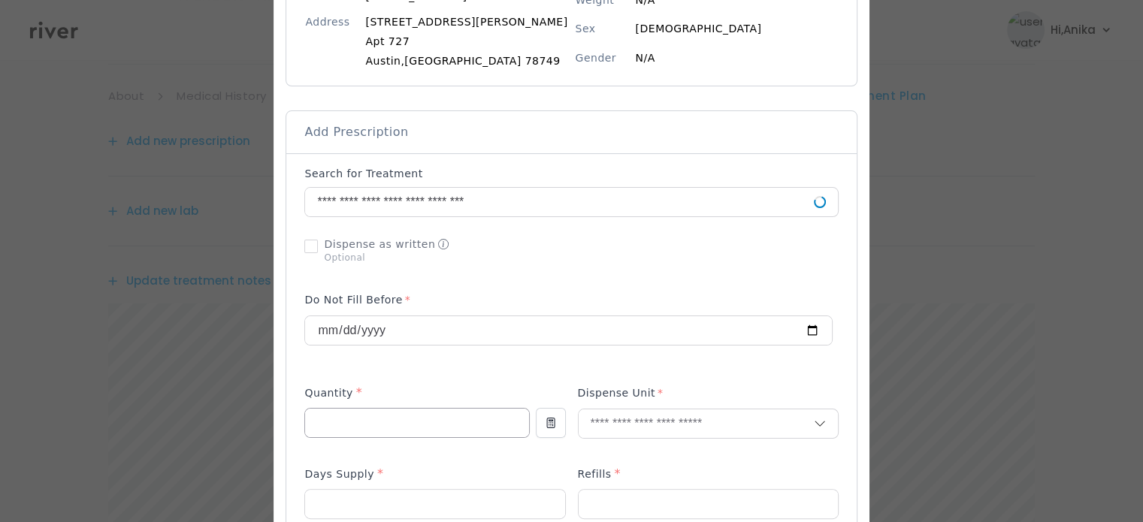
click at [450, 425] on input "number" at bounding box center [416, 423] width 223 height 29
type input "**"
click at [622, 419] on input "text" at bounding box center [696, 423] width 235 height 29
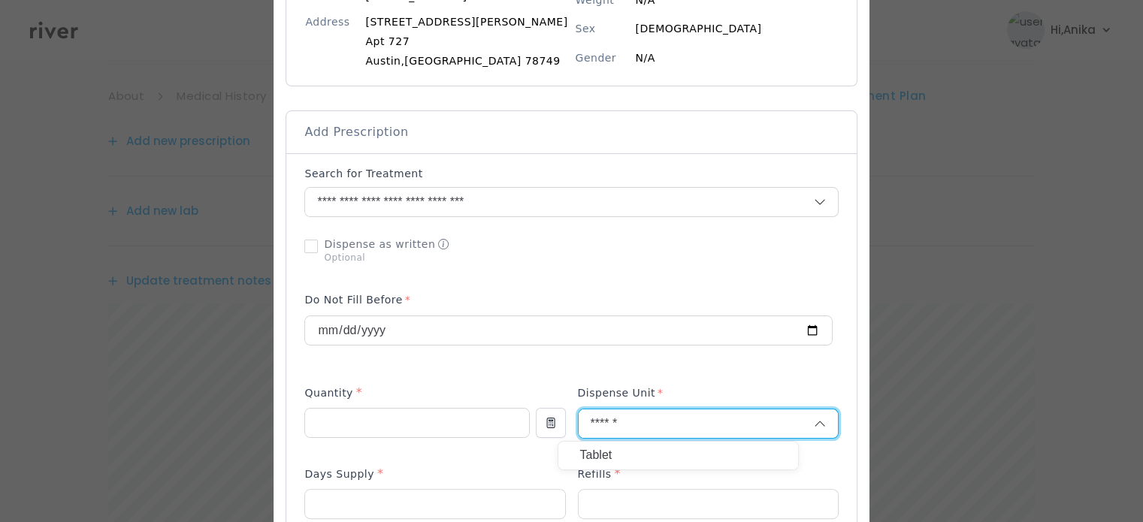
type input "******"
click at [616, 453] on p "Tablet" at bounding box center [678, 456] width 198 height 22
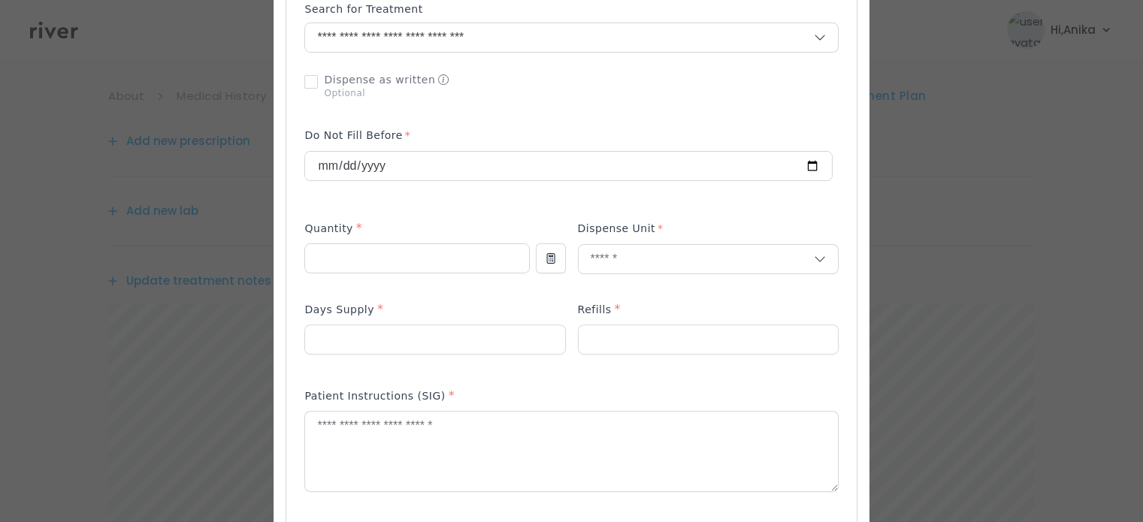
scroll to position [451, 0]
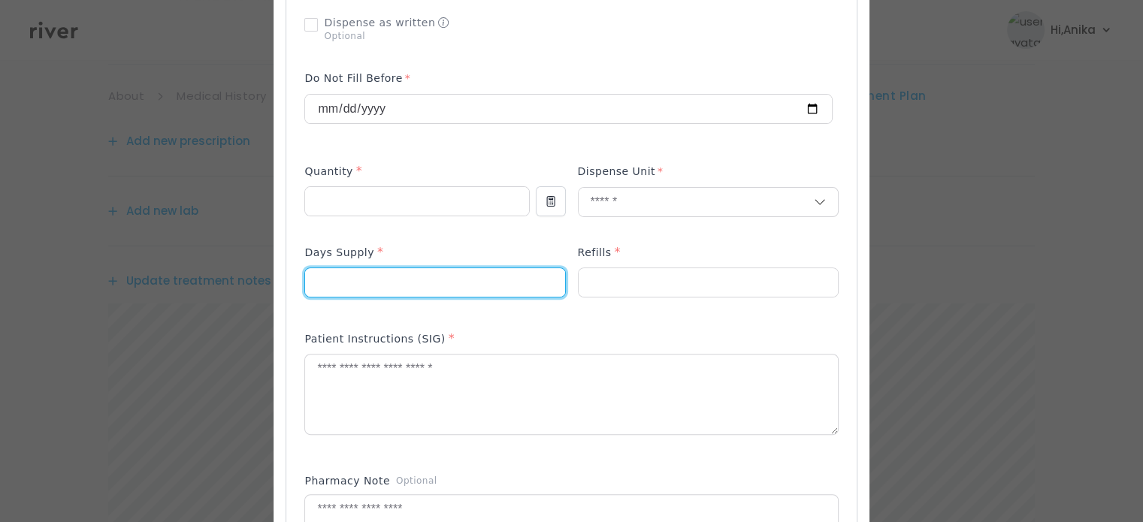
click at [443, 271] on input "number" at bounding box center [434, 282] width 259 height 29
type input "**"
click at [625, 295] on input "number" at bounding box center [708, 282] width 259 height 29
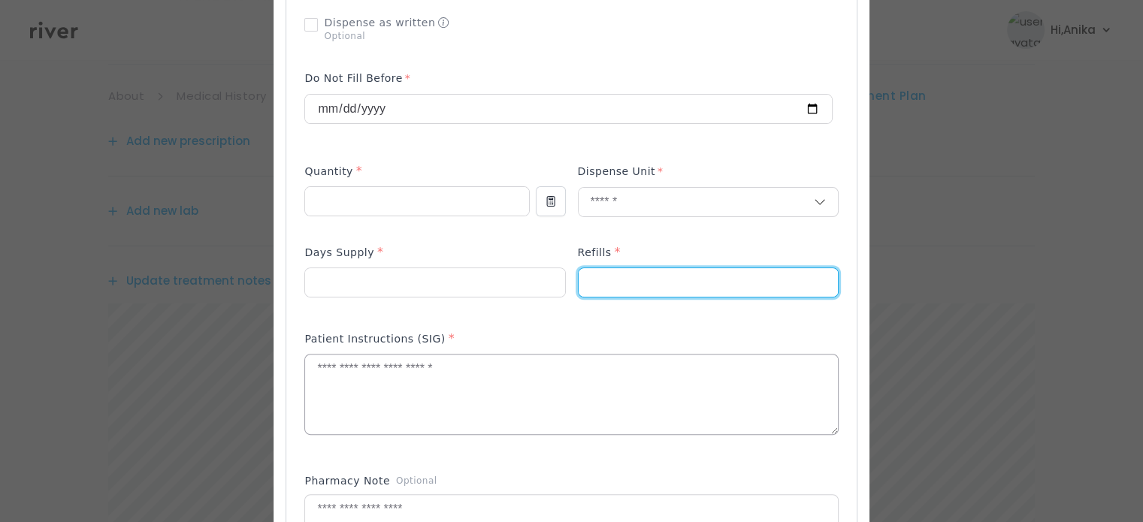
type input "*"
click at [610, 396] on textarea at bounding box center [571, 395] width 532 height 80
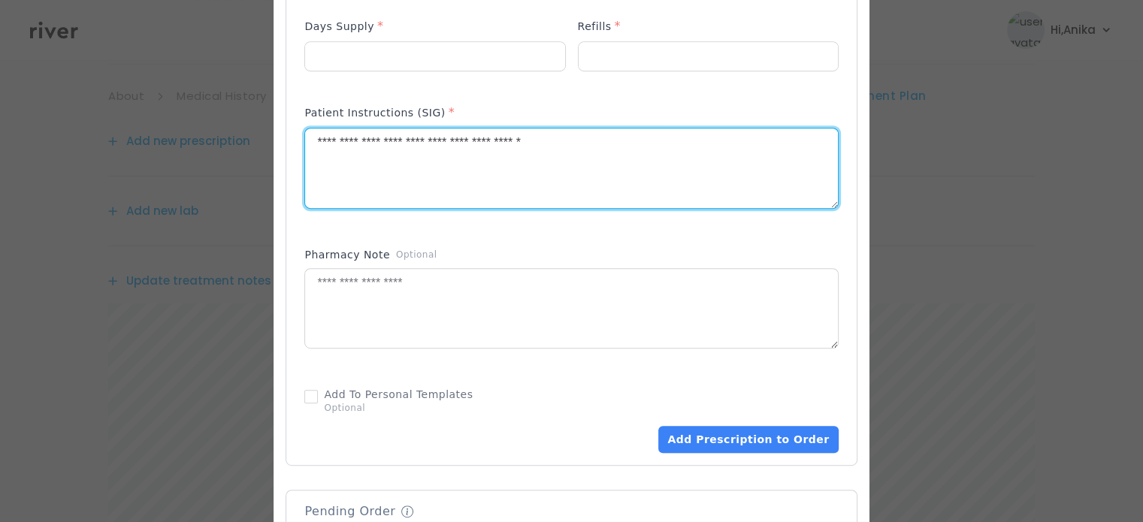
scroll to position [682, 0]
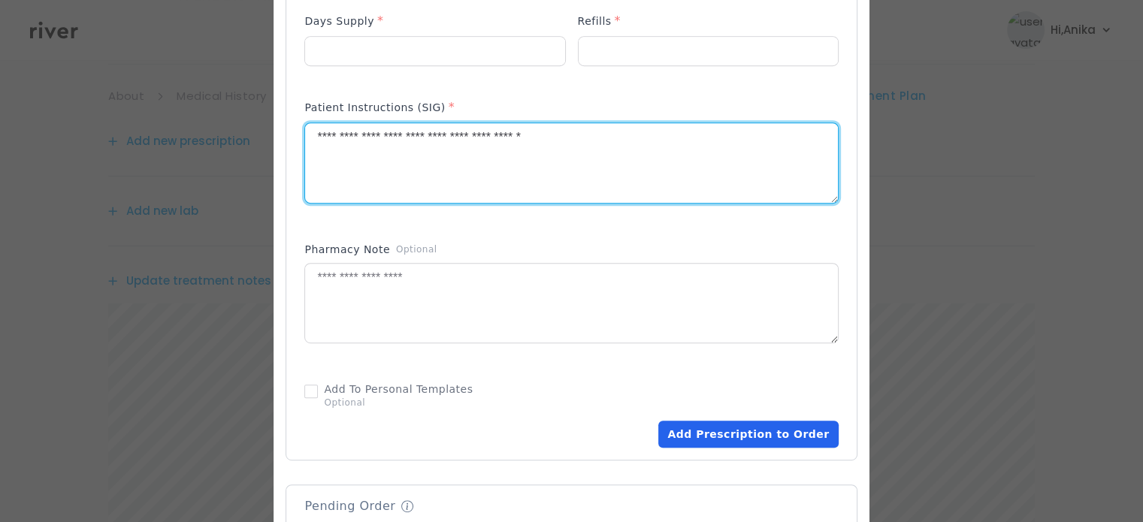
type textarea "**********"
click at [703, 425] on button "Add Prescription to Order" at bounding box center [748, 434] width 180 height 27
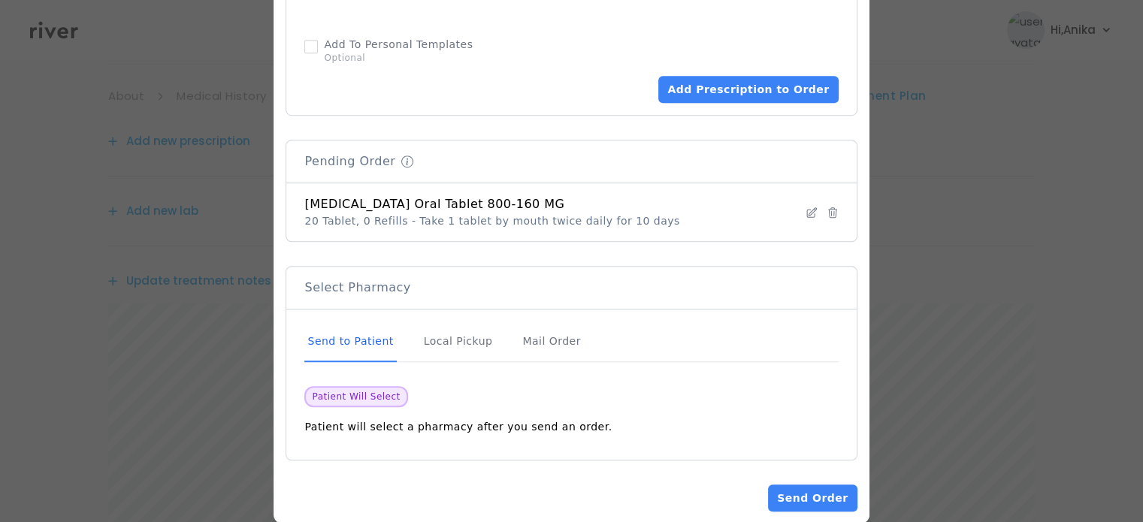
scroll to position [1050, 0]
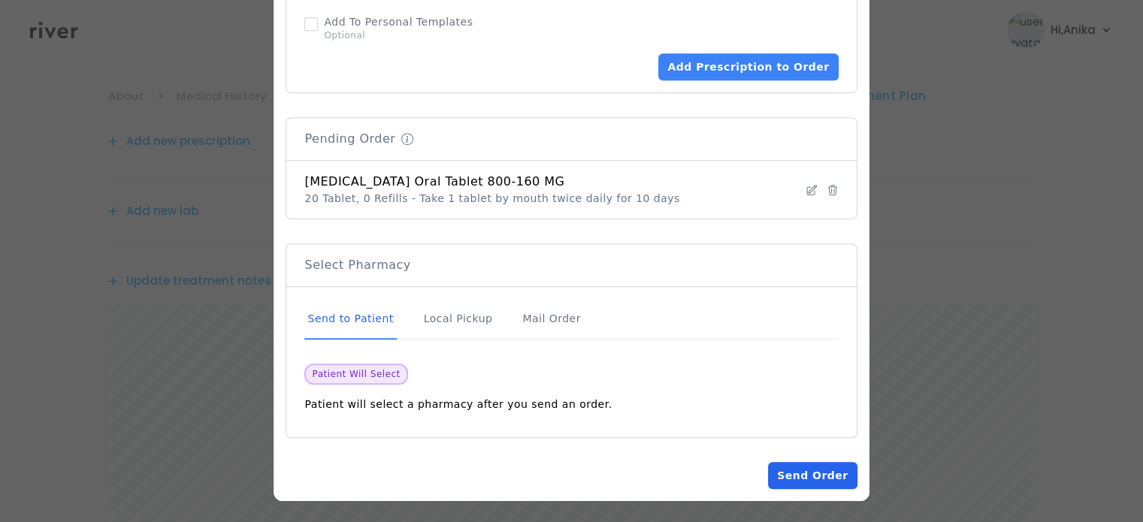
click at [790, 474] on button "Send Order" at bounding box center [812, 475] width 89 height 27
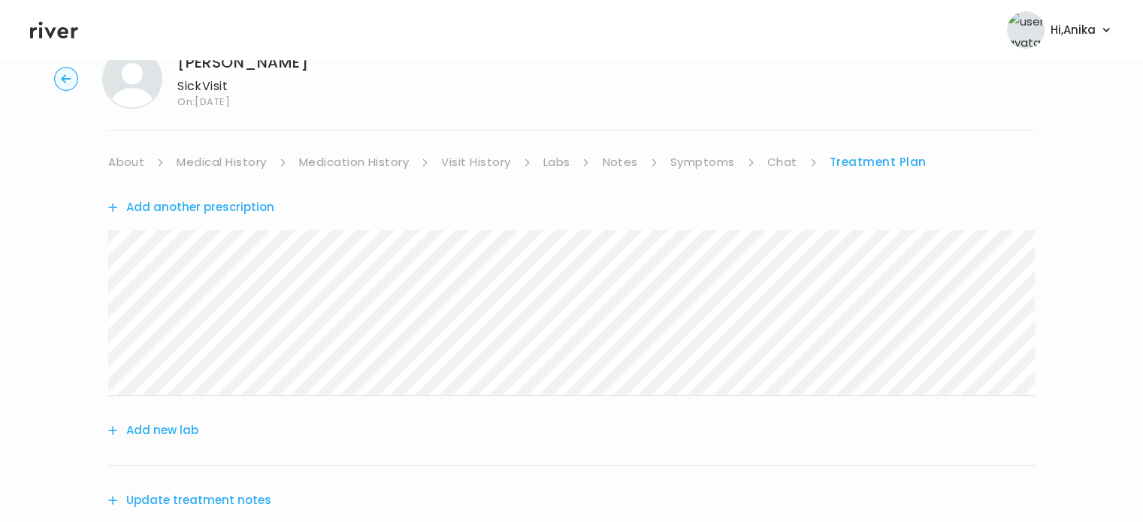
scroll to position [41, 0]
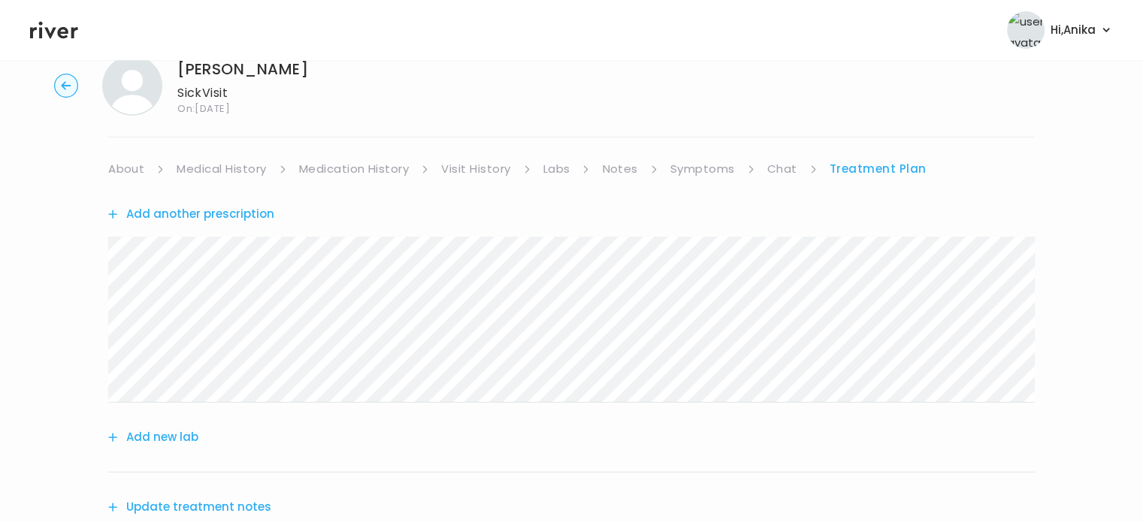
click at [222, 165] on link "Medical History" at bounding box center [221, 169] width 89 height 21
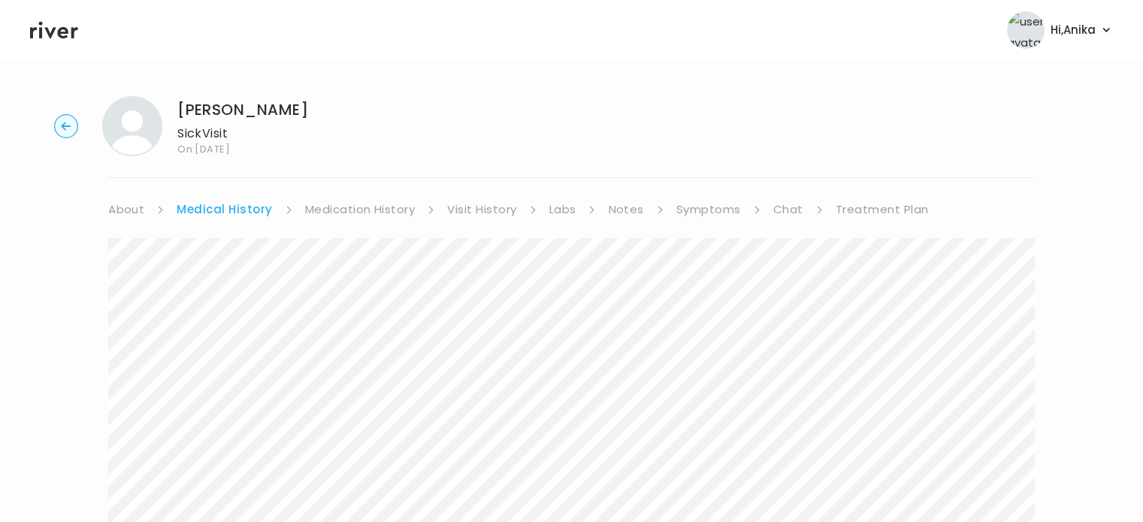
click at [860, 210] on link "Treatment Plan" at bounding box center [881, 209] width 93 height 21
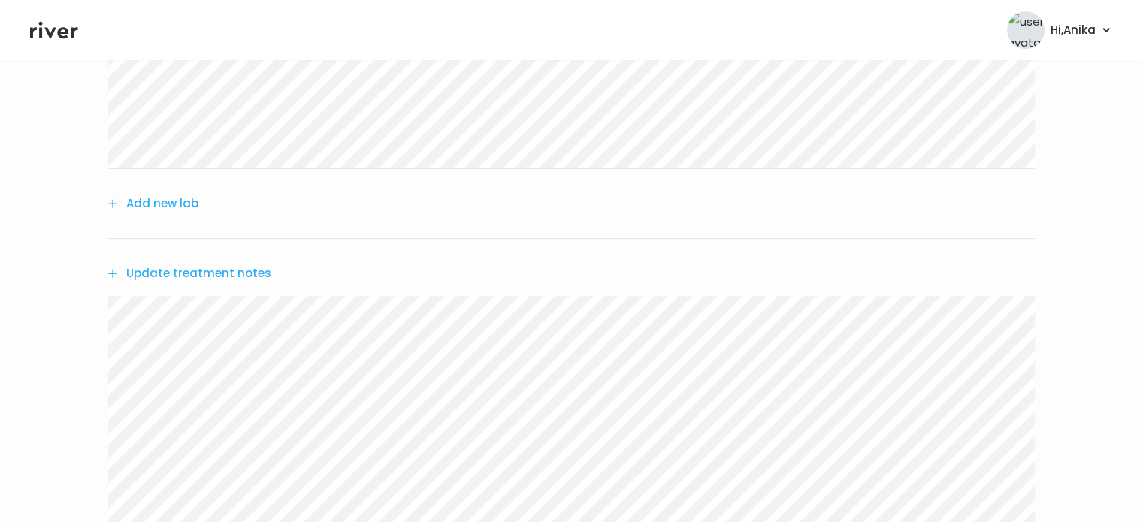
scroll to position [313, 0]
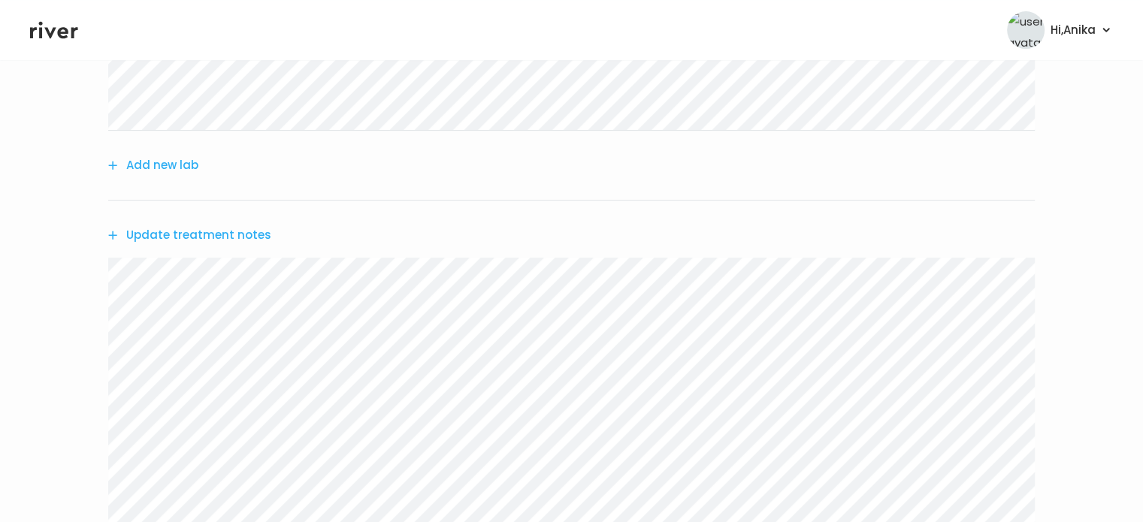
click at [214, 228] on button "Update treatment notes" at bounding box center [189, 235] width 163 height 21
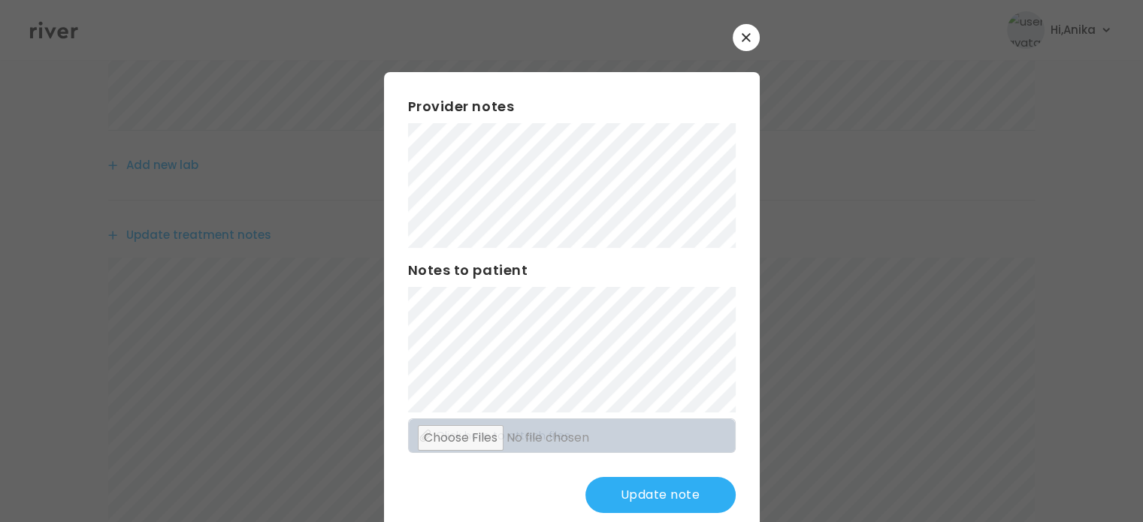
click at [649, 480] on button "Update note" at bounding box center [660, 495] width 150 height 36
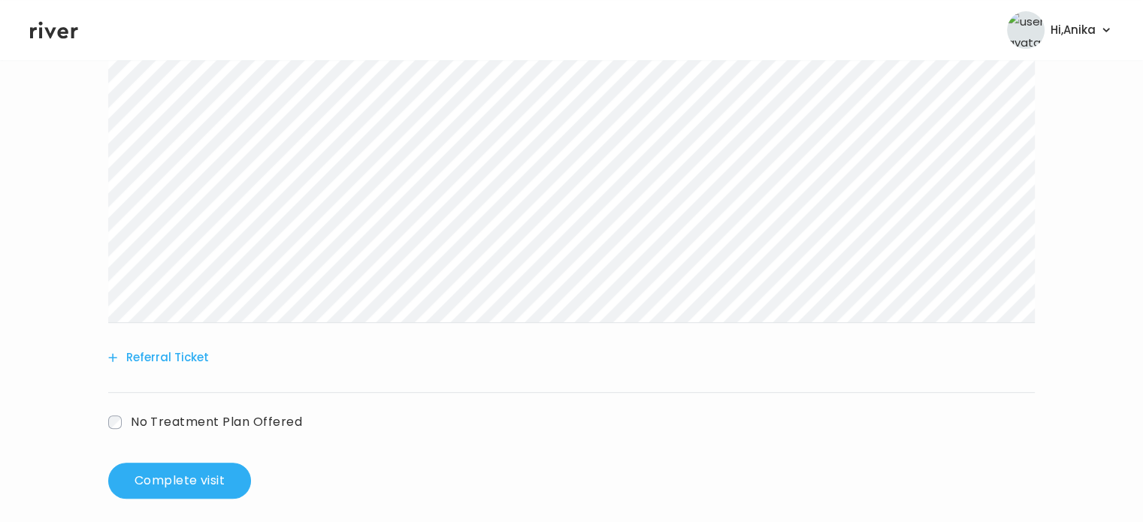
scroll to position [538, 0]
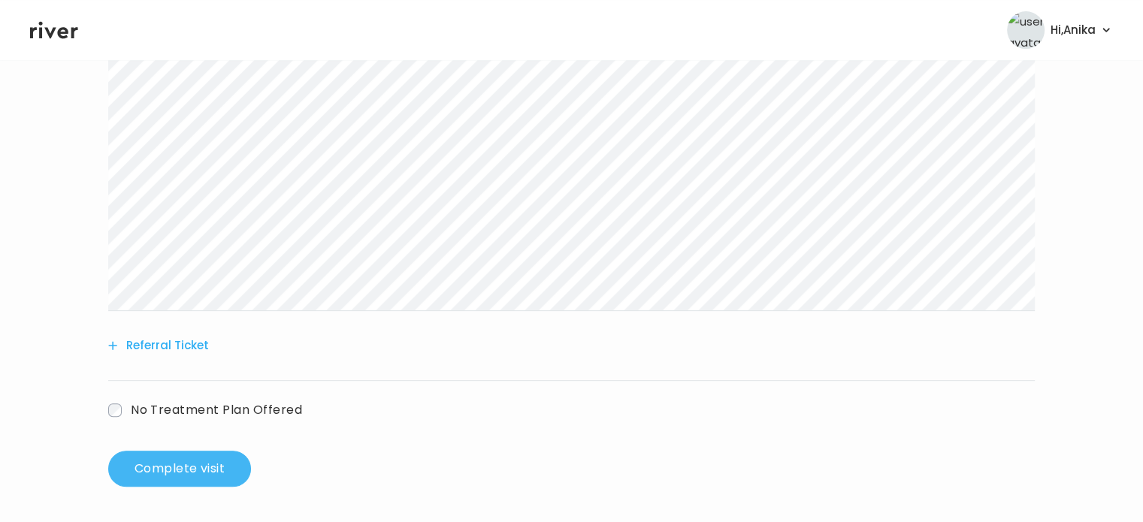
click at [209, 465] on button "Complete visit" at bounding box center [179, 469] width 143 height 36
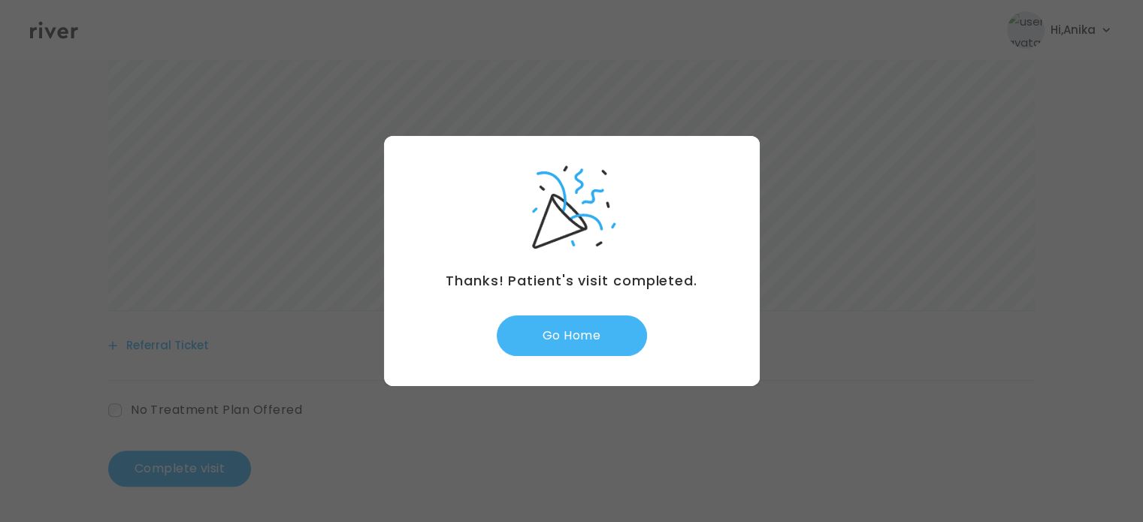
click at [593, 337] on button "Go Home" at bounding box center [572, 336] width 150 height 41
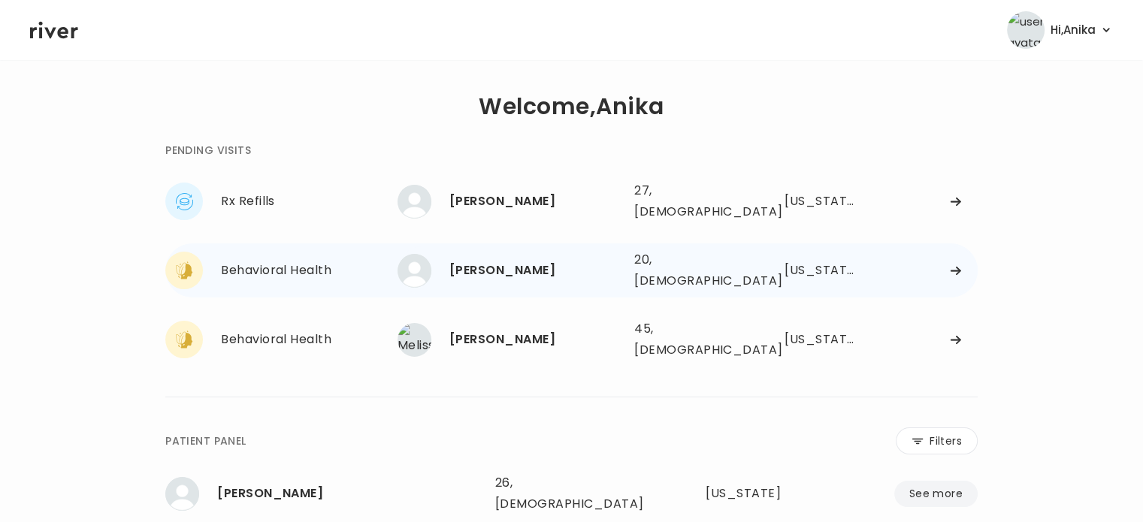
click at [529, 260] on div "[PERSON_NAME]" at bounding box center [535, 270] width 173 height 21
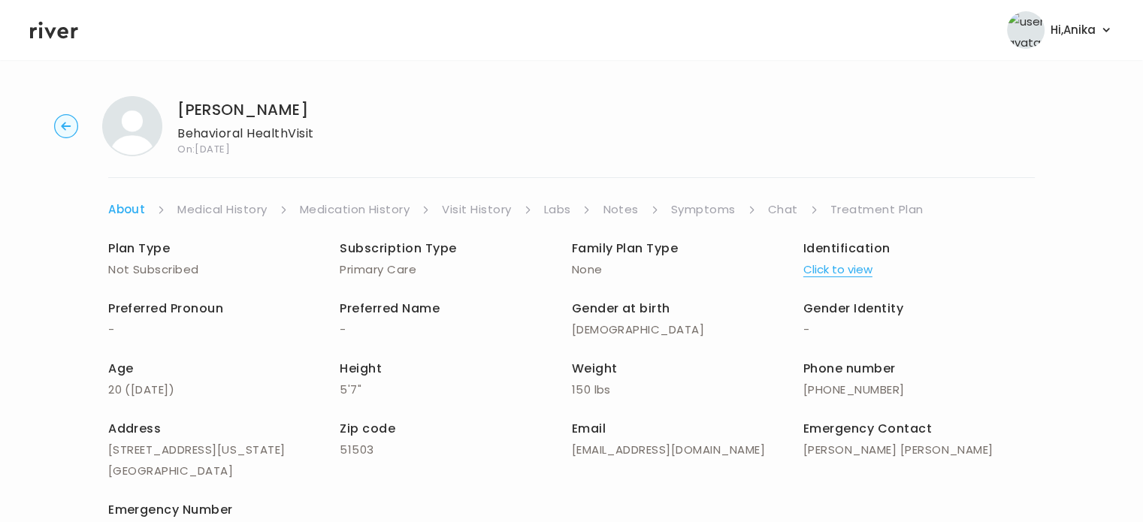
click at [860, 265] on button "Click to view" at bounding box center [837, 269] width 69 height 21
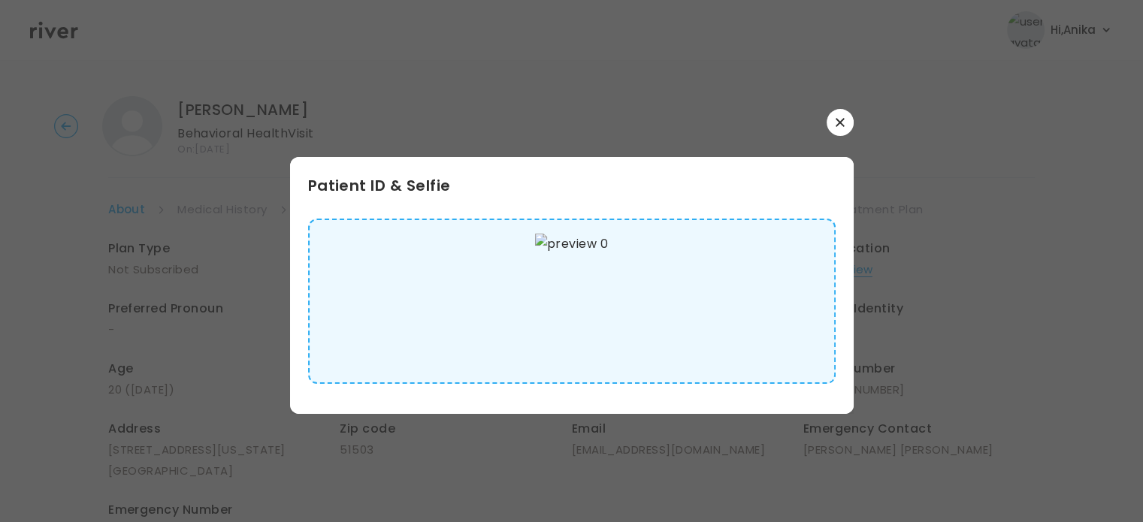
click at [825, 125] on div at bounding box center [572, 122] width 564 height 27
click at [845, 125] on button "button" at bounding box center [839, 122] width 27 height 27
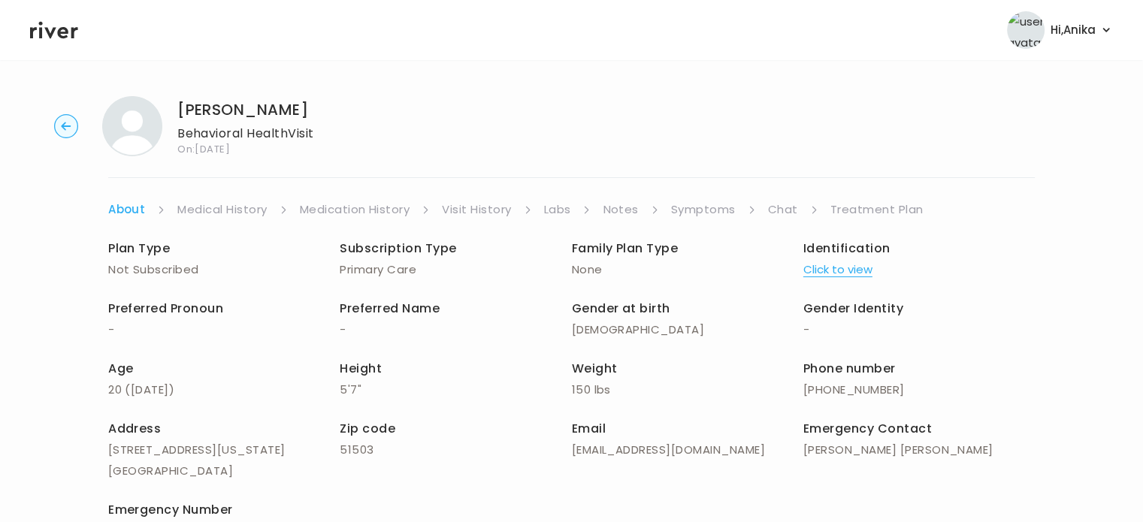
click at [220, 204] on link "Medical History" at bounding box center [221, 209] width 89 height 21
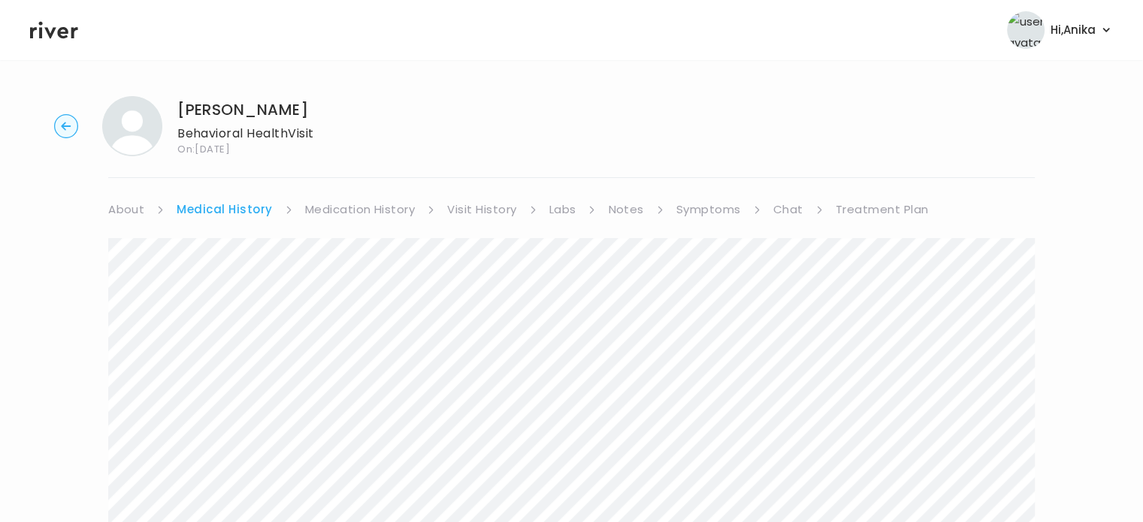
click at [131, 204] on link "About" at bounding box center [126, 209] width 36 height 21
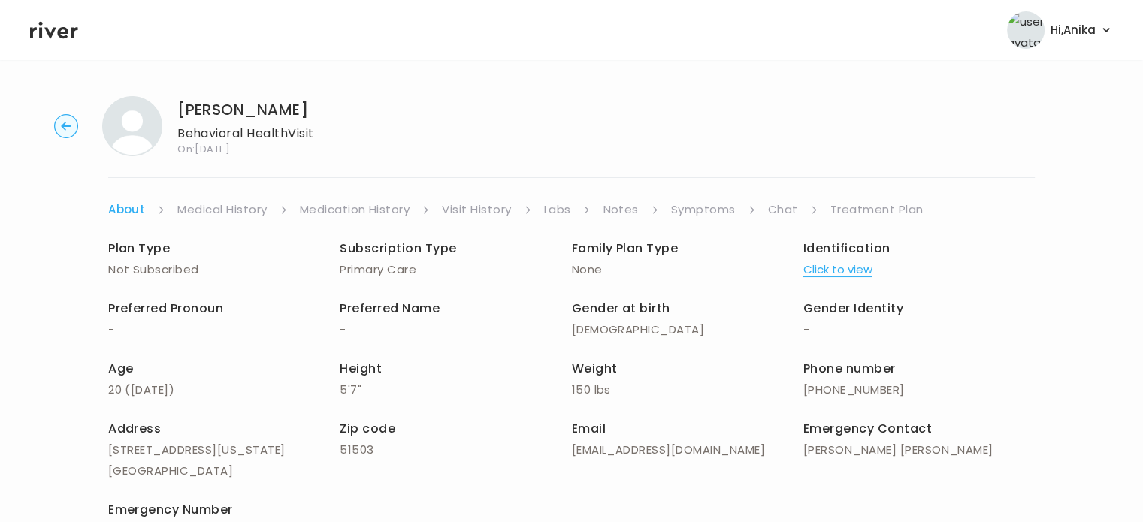
click at [211, 216] on link "Medical History" at bounding box center [221, 209] width 89 height 21
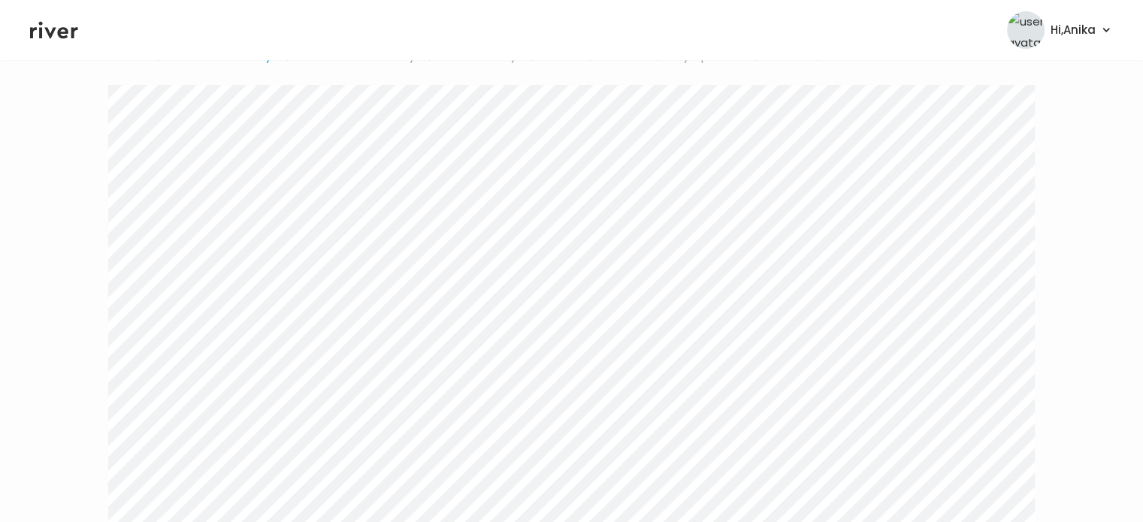
scroll to position [122, 0]
click at [376, 85] on link "Medication History" at bounding box center [360, 87] width 110 height 21
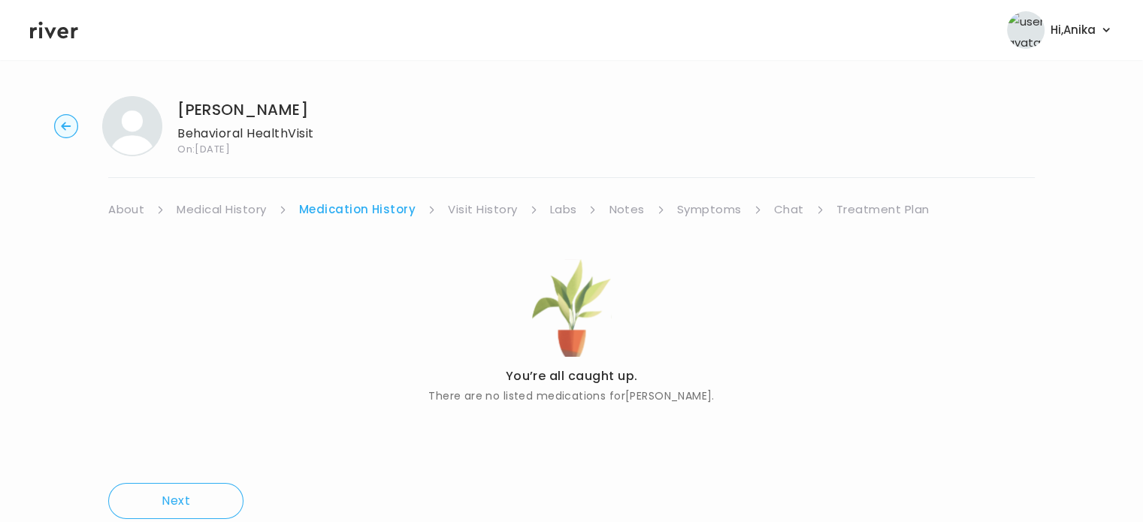
click at [479, 210] on link "Visit History" at bounding box center [482, 209] width 69 height 21
click at [562, 206] on link "Labs" at bounding box center [561, 209] width 27 height 21
click at [625, 209] on link "Notes" at bounding box center [621, 209] width 35 height 21
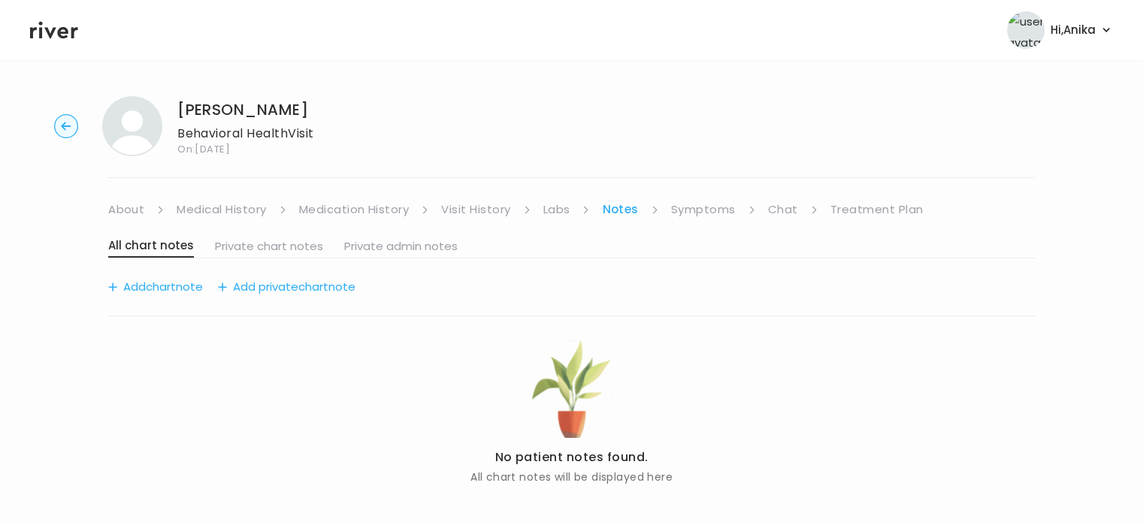
click at [693, 206] on link "Symptoms" at bounding box center [703, 209] width 65 height 21
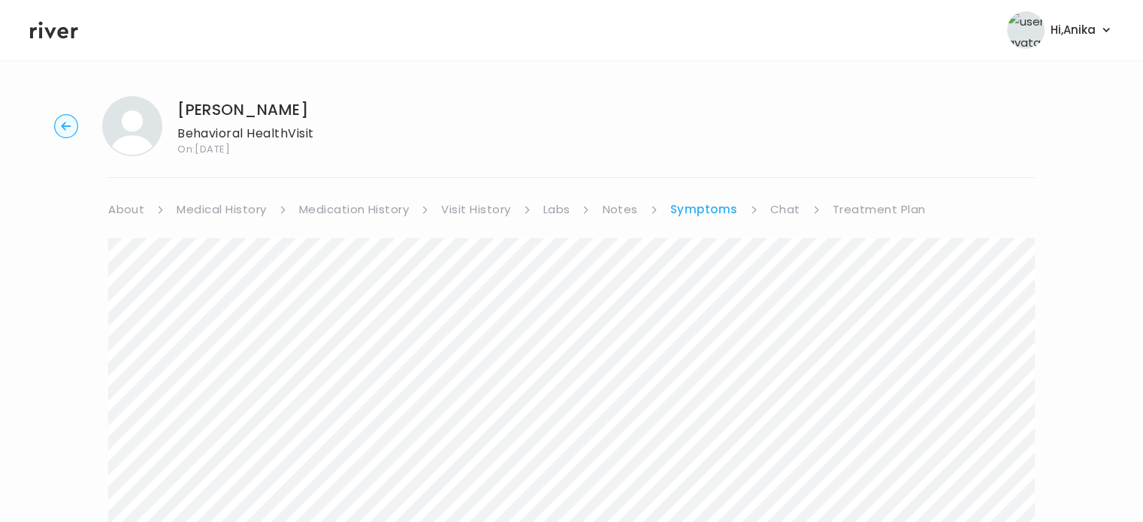
click at [201, 207] on link "Medical History" at bounding box center [221, 209] width 89 height 21
click at [725, 216] on link "Symptoms" at bounding box center [708, 209] width 65 height 21
click at [792, 207] on link "Chat" at bounding box center [785, 209] width 30 height 21
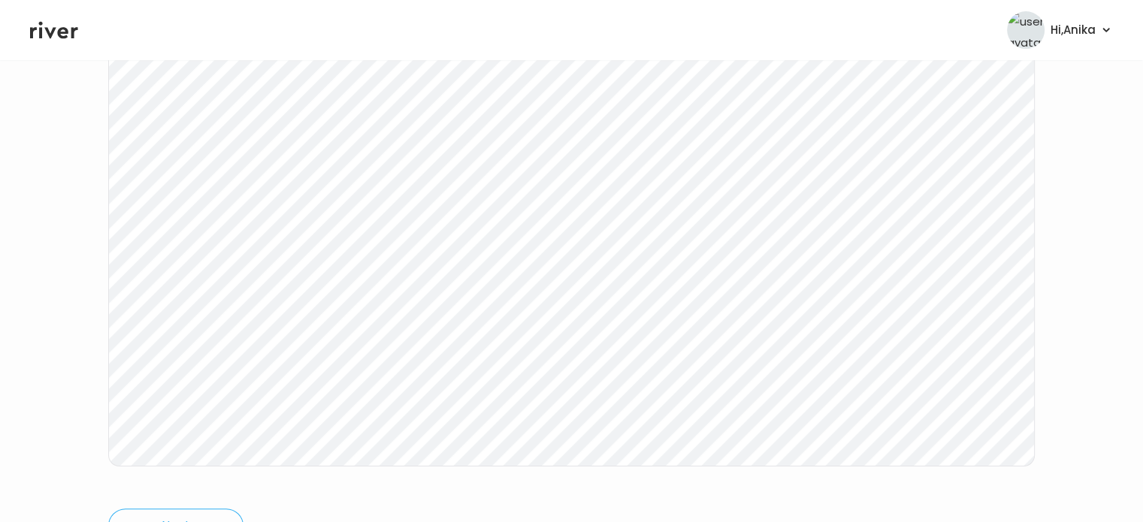
scroll to position [250, 0]
click at [55, 34] on icon at bounding box center [54, 30] width 48 height 23
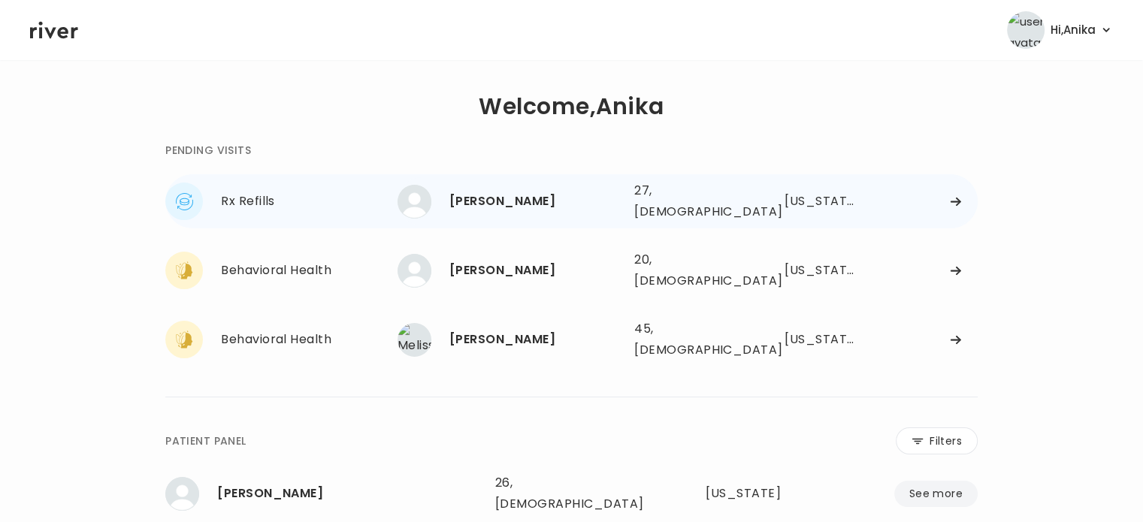
click at [509, 204] on div "[PERSON_NAME]" at bounding box center [535, 201] width 173 height 21
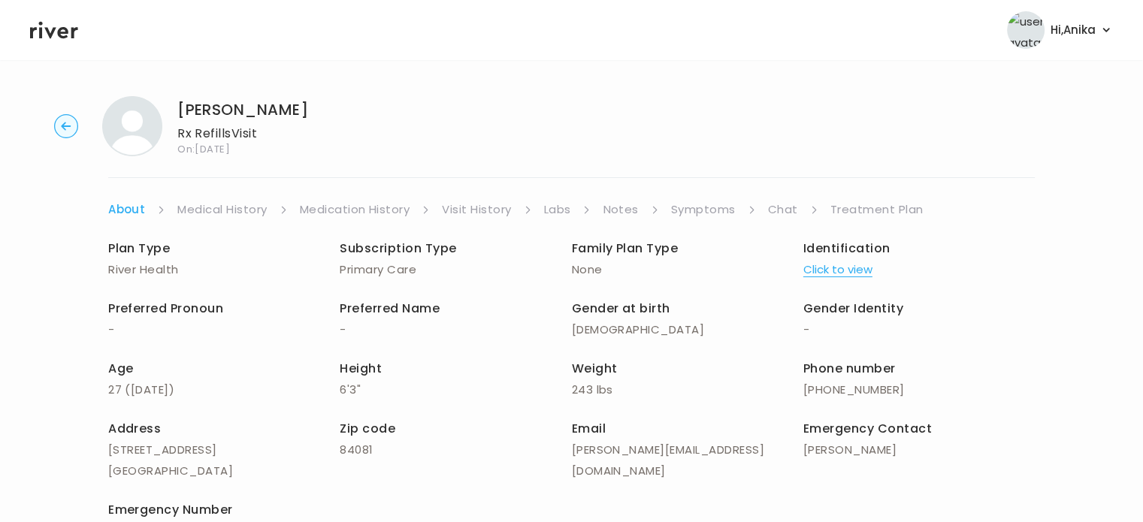
click at [817, 263] on button "Click to view" at bounding box center [837, 269] width 69 height 21
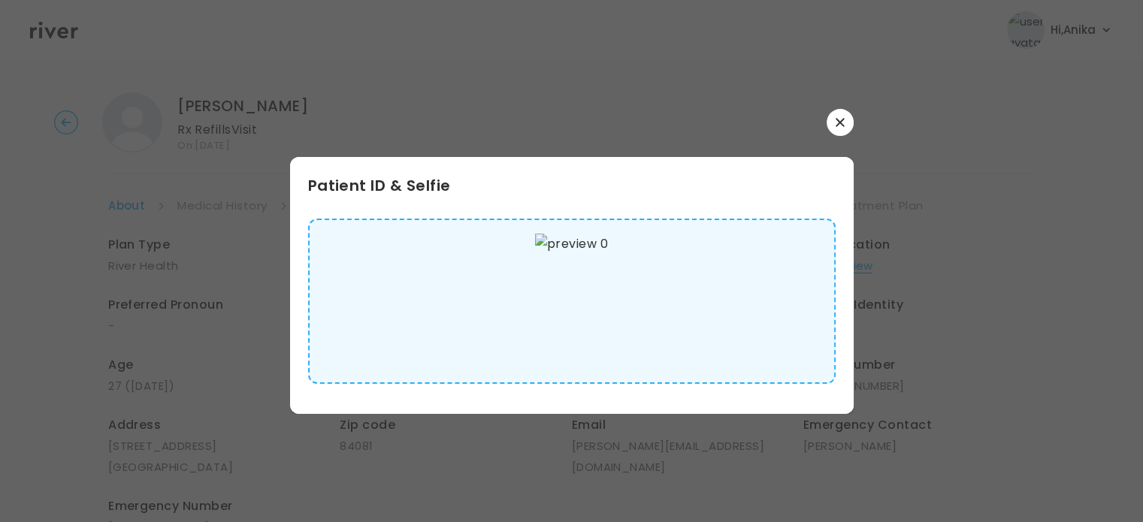
scroll to position [2, 0]
click at [842, 119] on icon "button" at bounding box center [839, 122] width 8 height 8
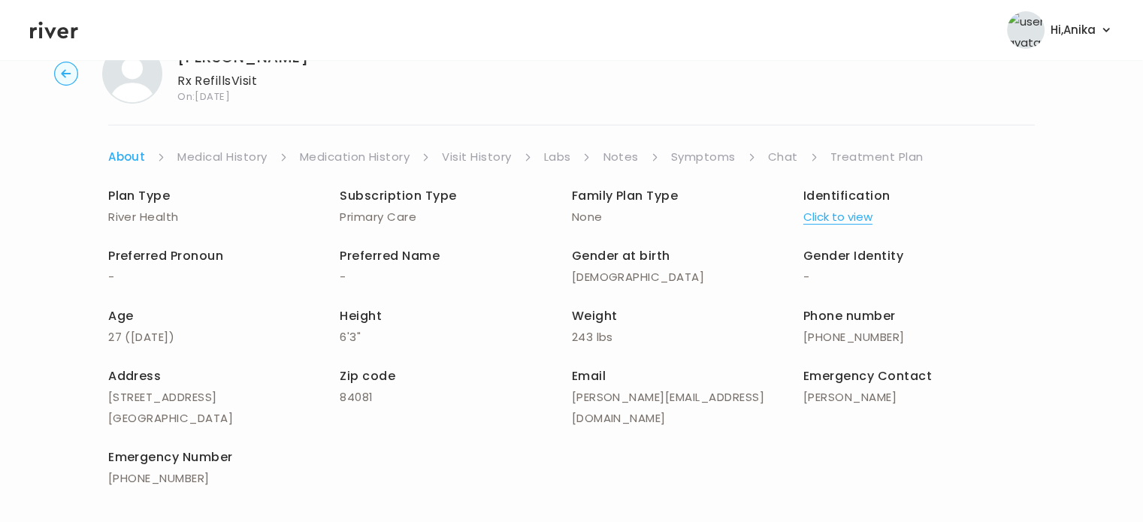
scroll to position [46, 0]
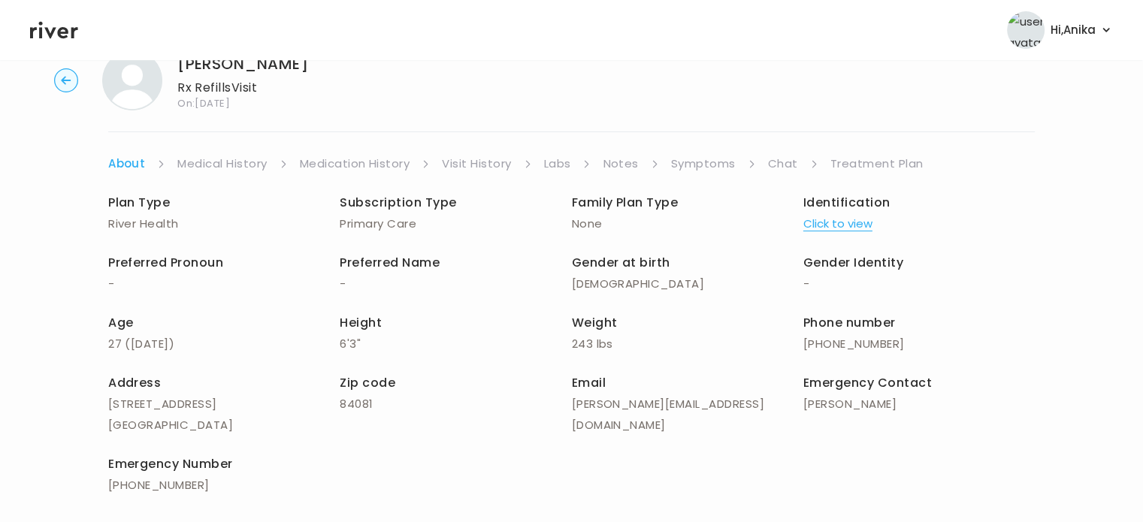
click at [237, 159] on link "Medical History" at bounding box center [221, 163] width 89 height 21
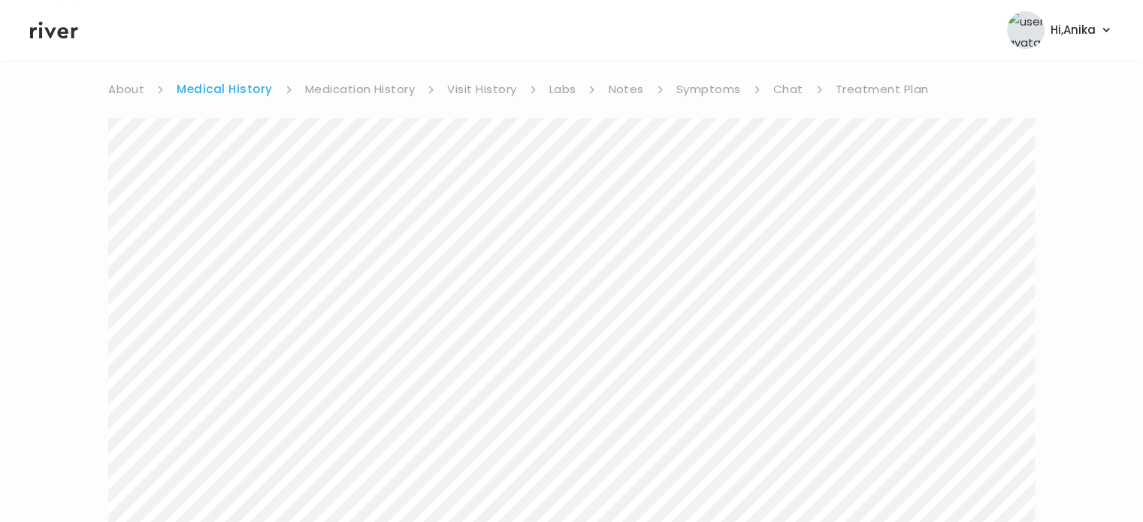
scroll to position [120, 0]
click at [330, 97] on link "Medication History" at bounding box center [360, 89] width 110 height 21
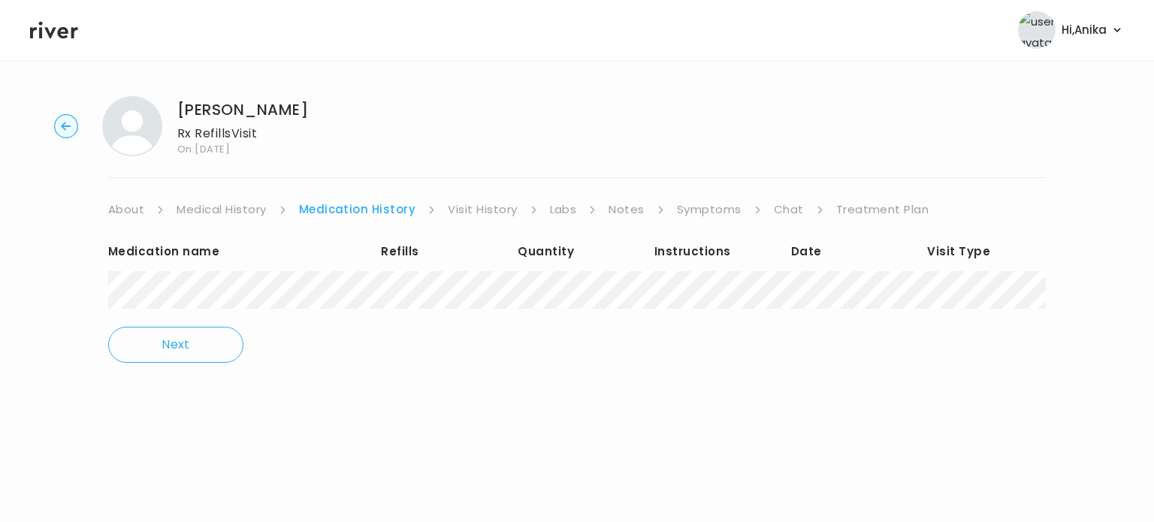
click at [484, 204] on link "Visit History" at bounding box center [482, 209] width 69 height 21
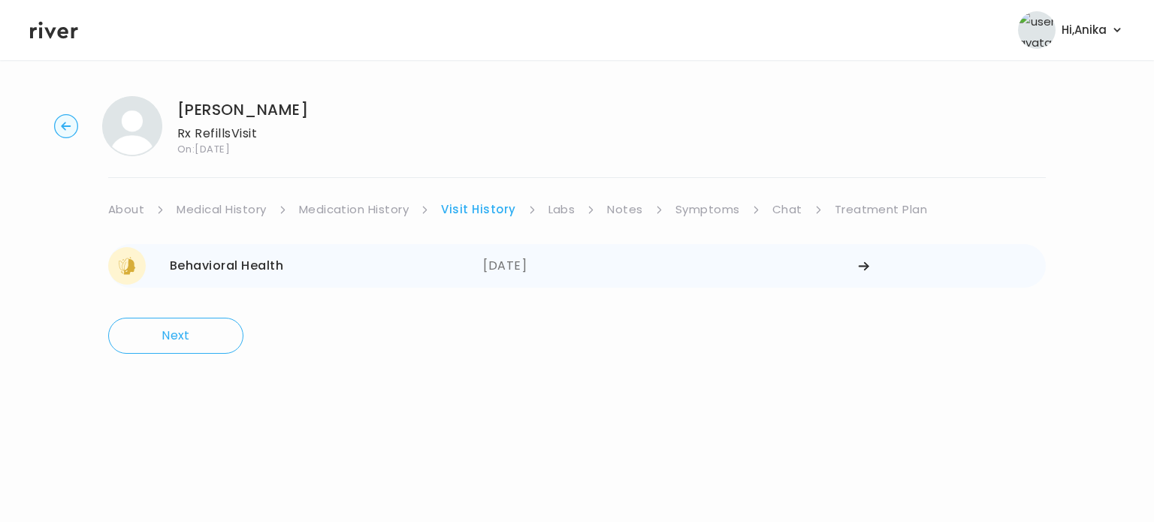
click at [527, 264] on div "05/30/2025" at bounding box center [670, 266] width 375 height 38
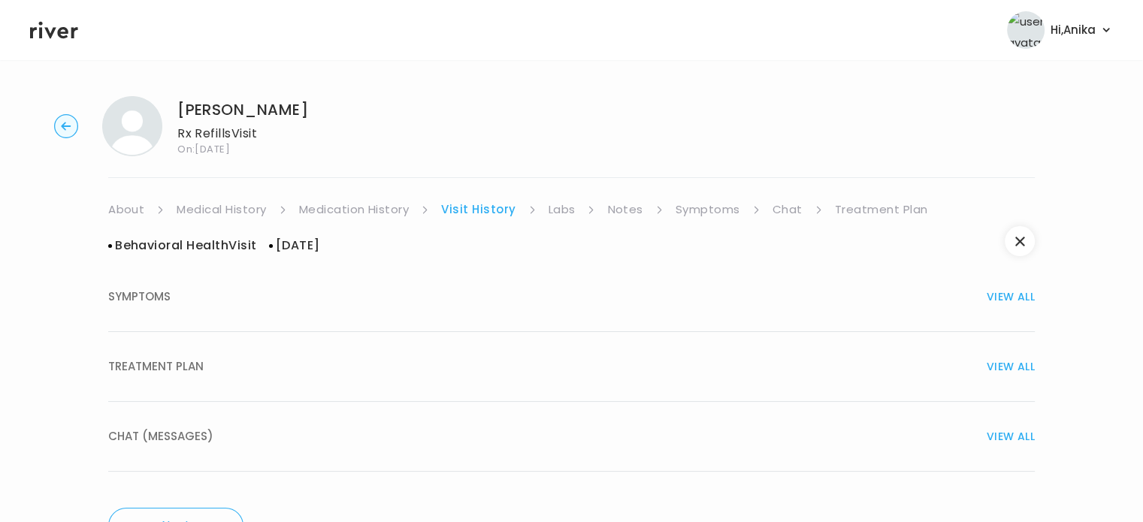
click at [552, 346] on button "TREATMENT PLAN VIEW ALL" at bounding box center [571, 367] width 926 height 70
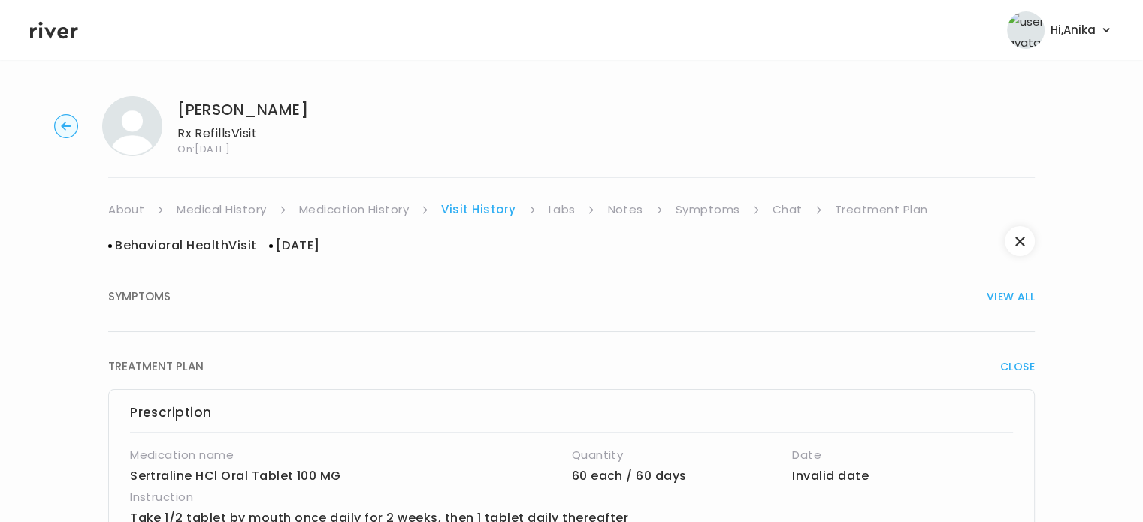
click at [554, 219] on link "Labs" at bounding box center [561, 209] width 27 height 21
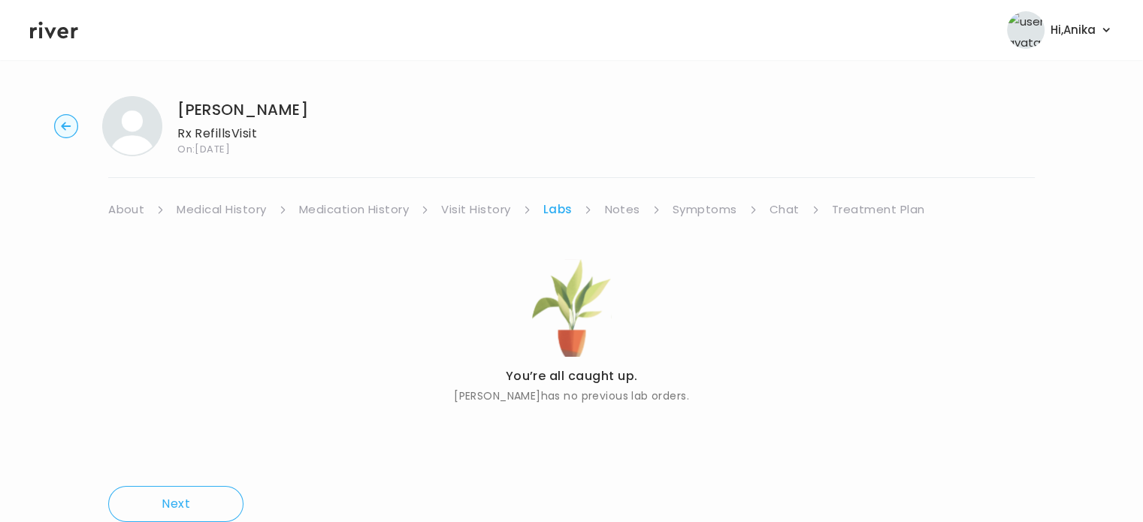
click at [627, 213] on link "Notes" at bounding box center [621, 209] width 35 height 21
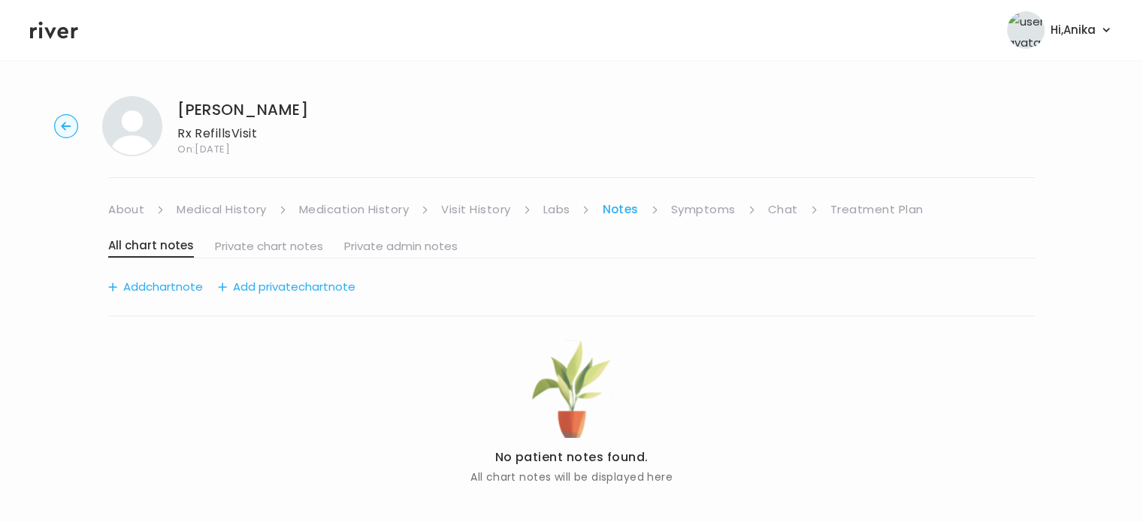
click at [701, 208] on link "Symptoms" at bounding box center [703, 209] width 65 height 21
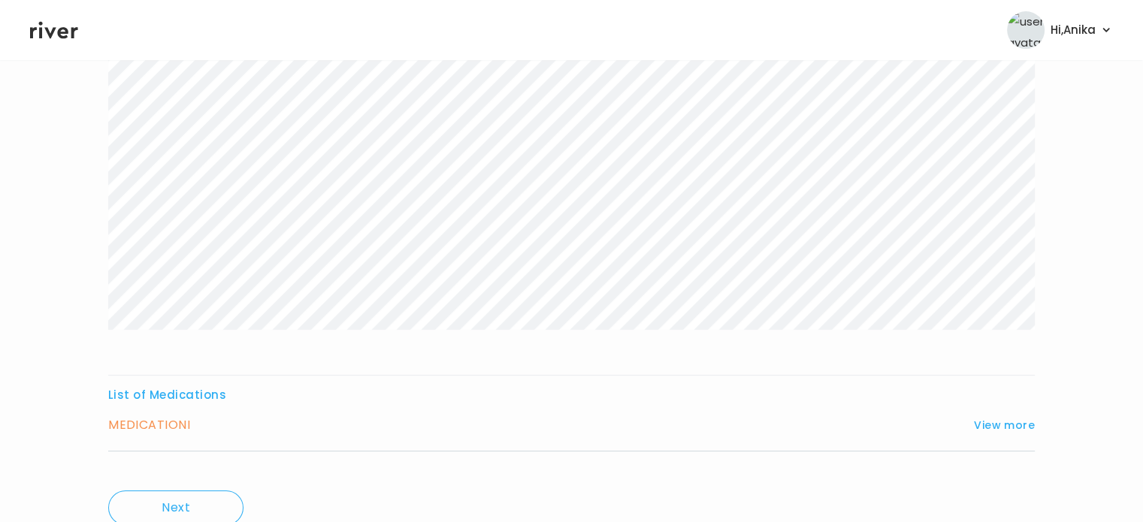
scroll to position [243, 0]
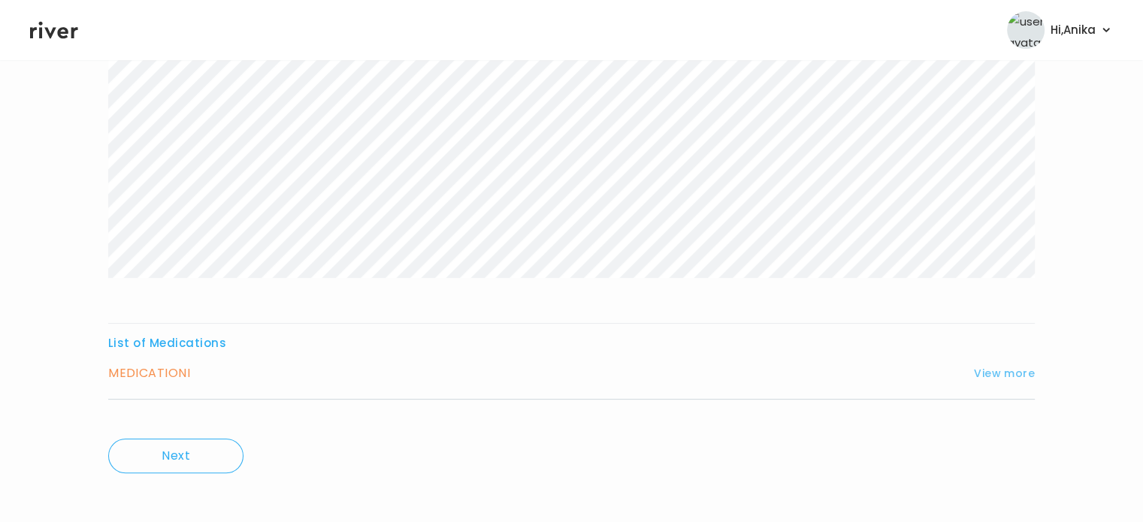
click at [999, 369] on button "View more" at bounding box center [1004, 373] width 61 height 18
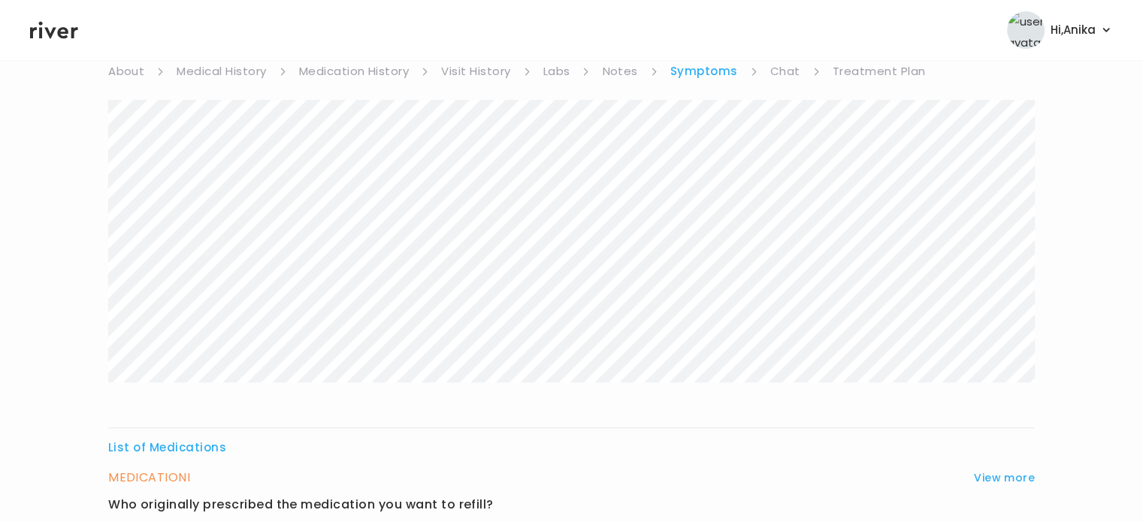
scroll to position [0, 0]
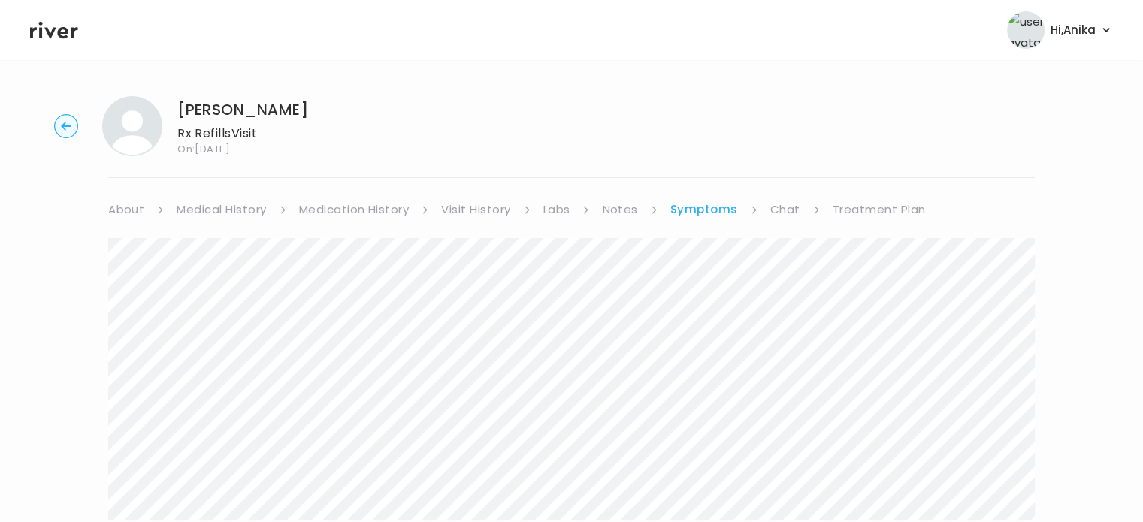
click at [784, 218] on link "Chat" at bounding box center [785, 209] width 30 height 21
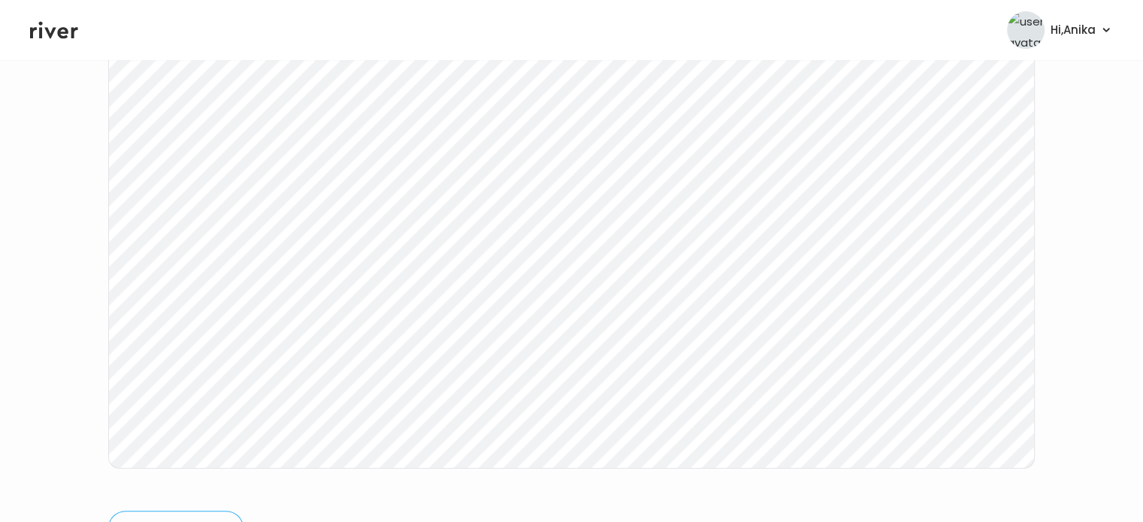
scroll to position [267, 0]
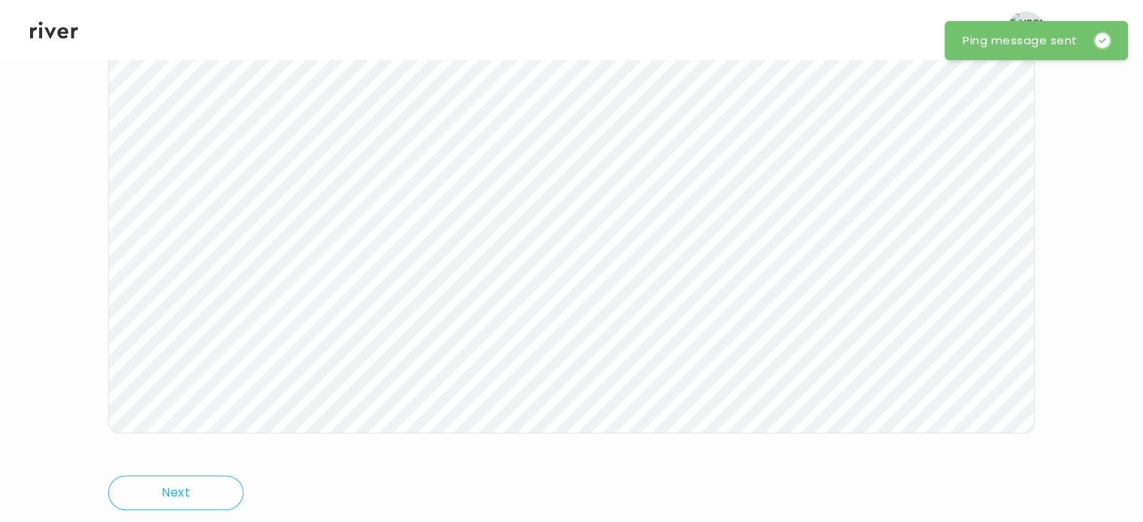
click at [53, 35] on icon at bounding box center [54, 30] width 48 height 23
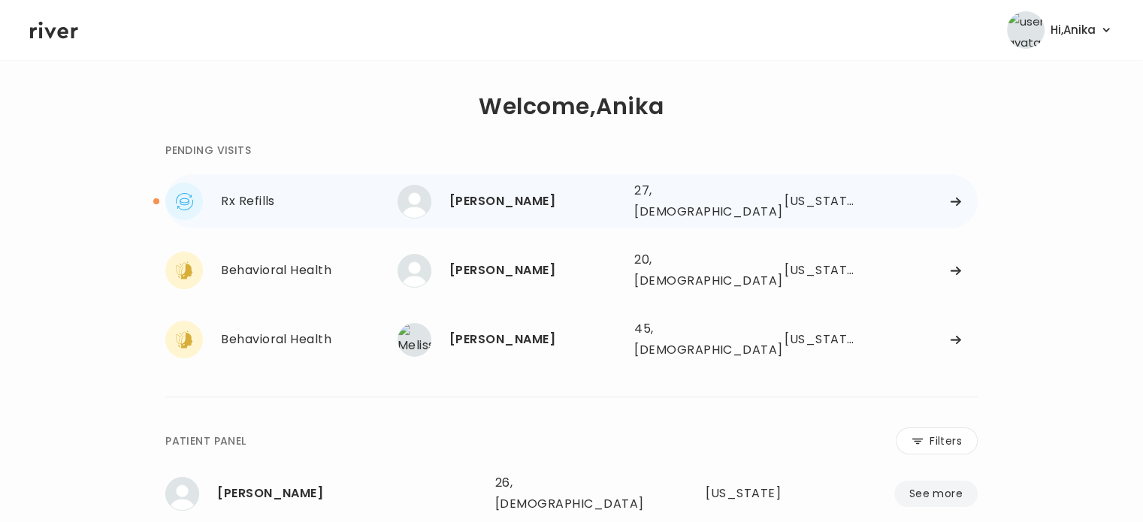
click at [497, 194] on div "John Lloyd" at bounding box center [535, 201] width 173 height 21
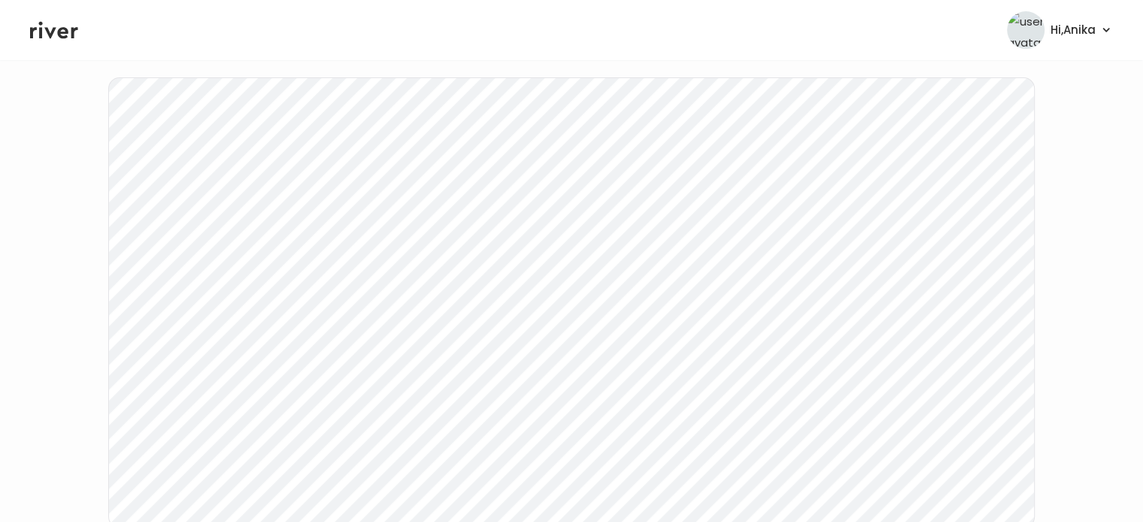
scroll to position [177, 0]
click at [49, 249] on div "John Lloyd Rx Refills Visit On: 20 Aug 2025 About Medical History Medication Hi…" at bounding box center [571, 271] width 1143 height 727
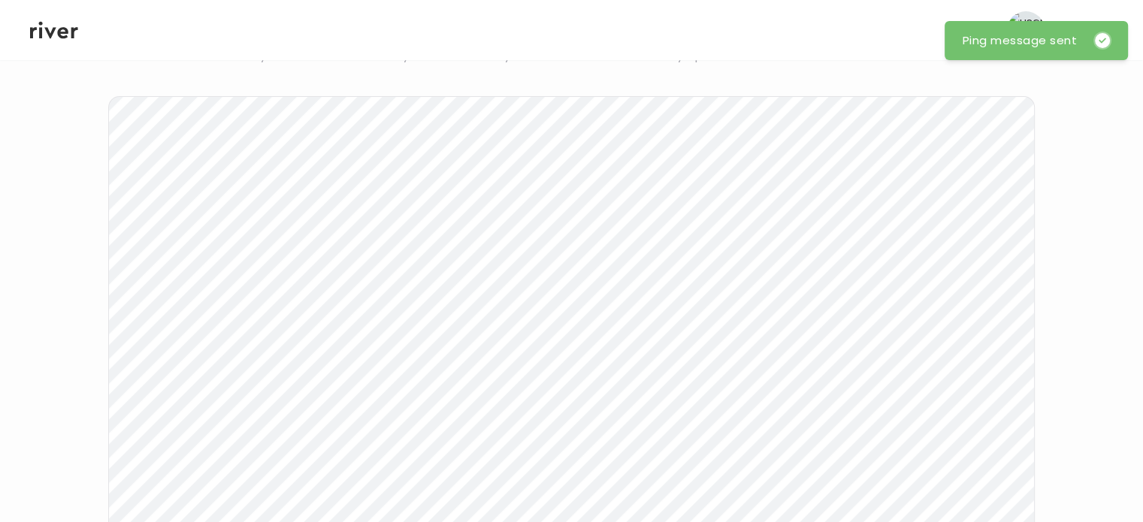
scroll to position [126, 0]
click at [860, 85] on link "Treatment Plan" at bounding box center [877, 83] width 93 height 21
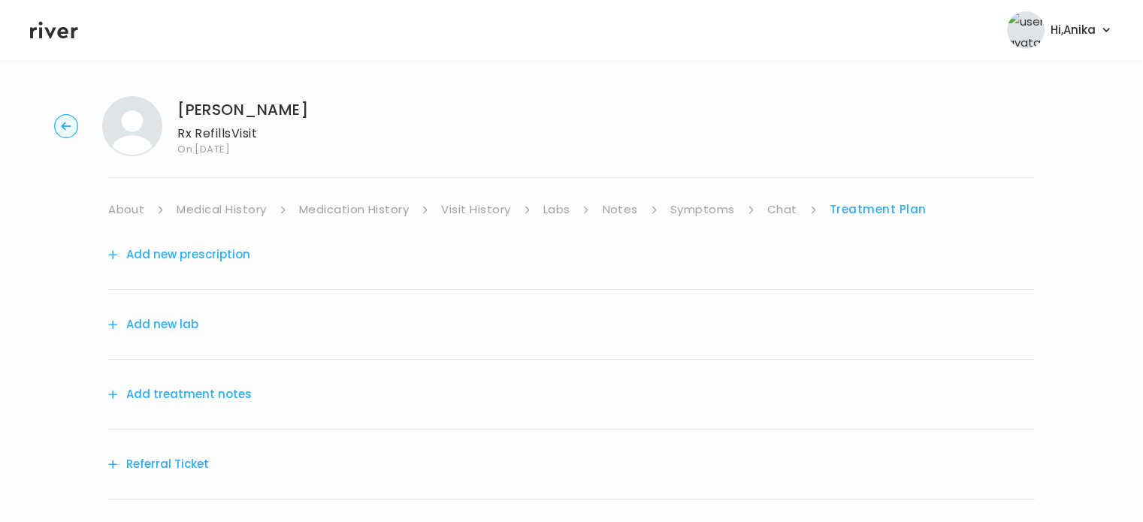
click at [234, 393] on button "Add treatment notes" at bounding box center [180, 394] width 144 height 21
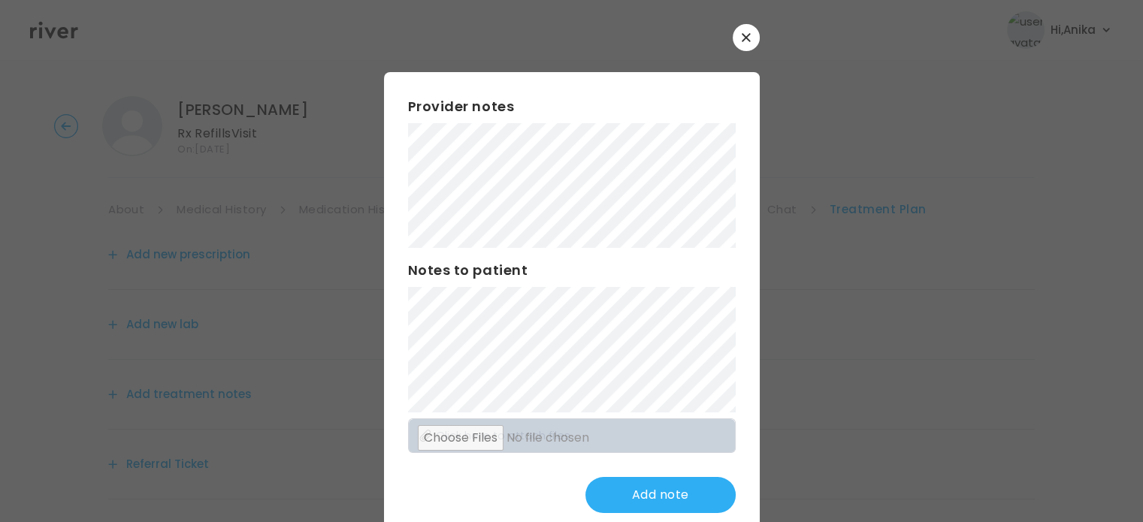
click at [522, 278] on h3 "Notes to patient" at bounding box center [572, 270] width 328 height 21
click at [640, 485] on button "Update note" at bounding box center [660, 495] width 150 height 36
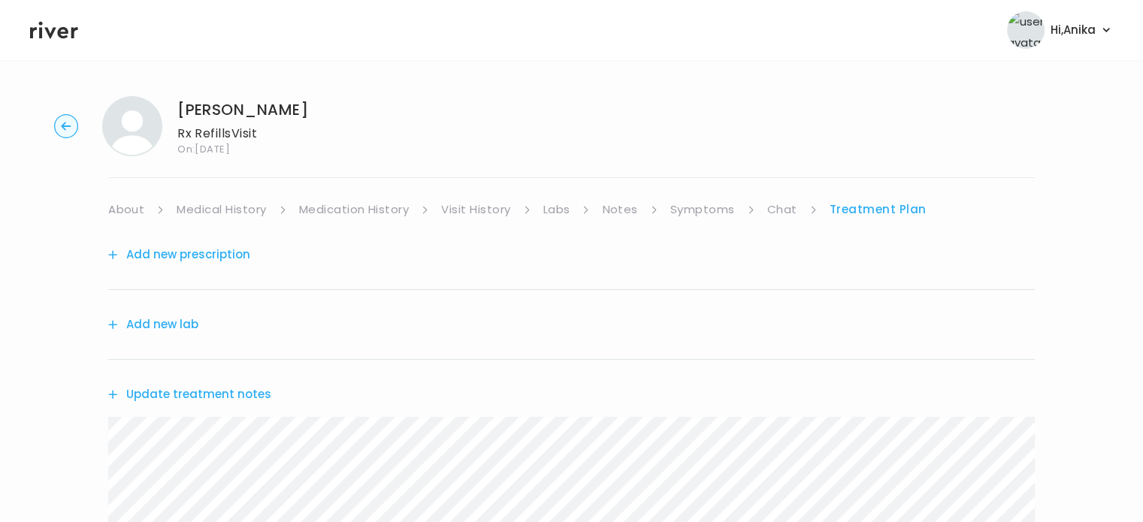
click at [210, 254] on button "Add new prescription" at bounding box center [179, 254] width 142 height 21
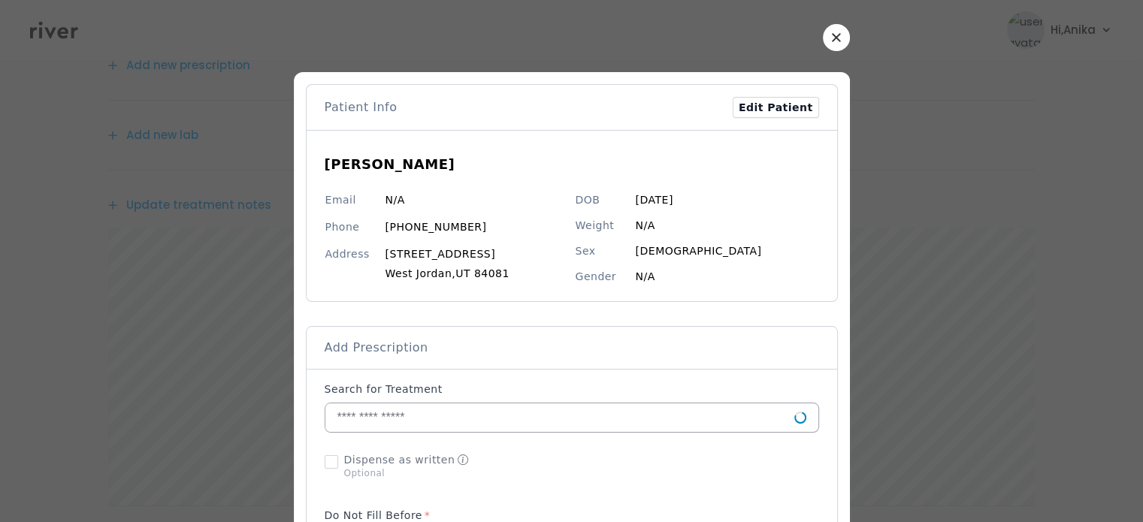
scroll to position [194, 0]
click at [544, 418] on input "text" at bounding box center [559, 417] width 469 height 29
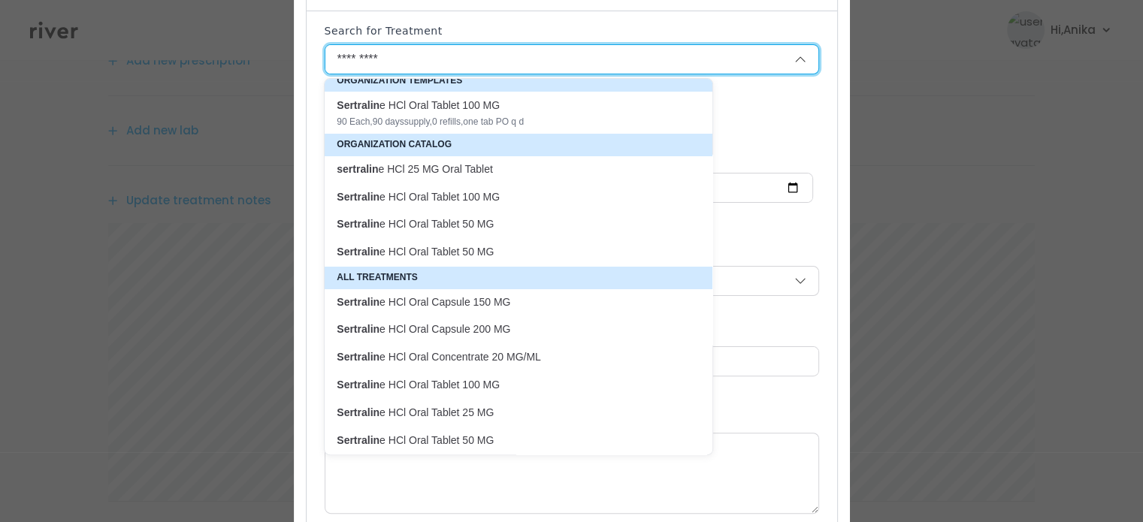
scroll to position [363, 0]
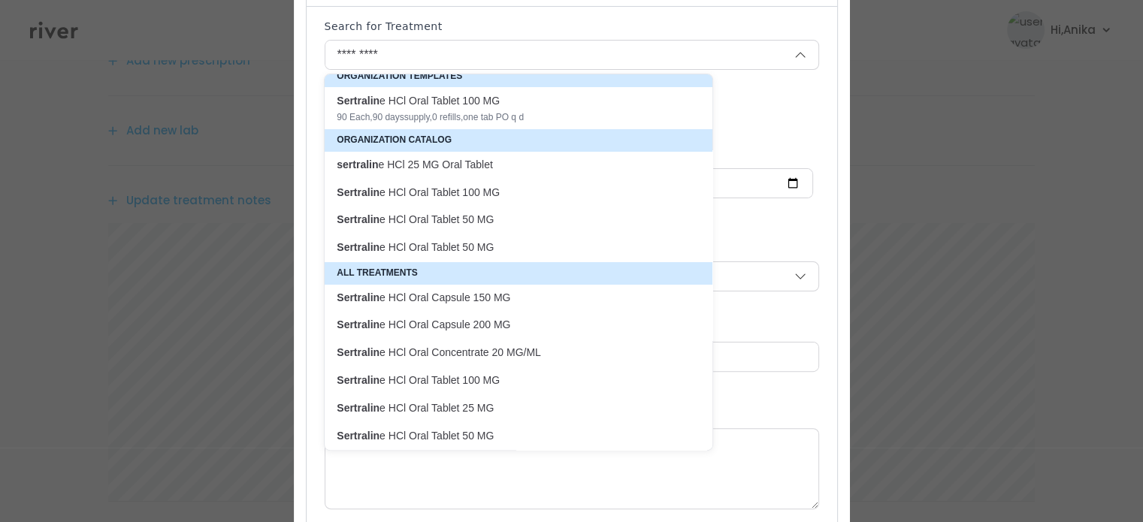
click at [485, 306] on p "Sertralin e HCl Oral Capsule 150 MG" at bounding box center [510, 298] width 364 height 20
type input "**********"
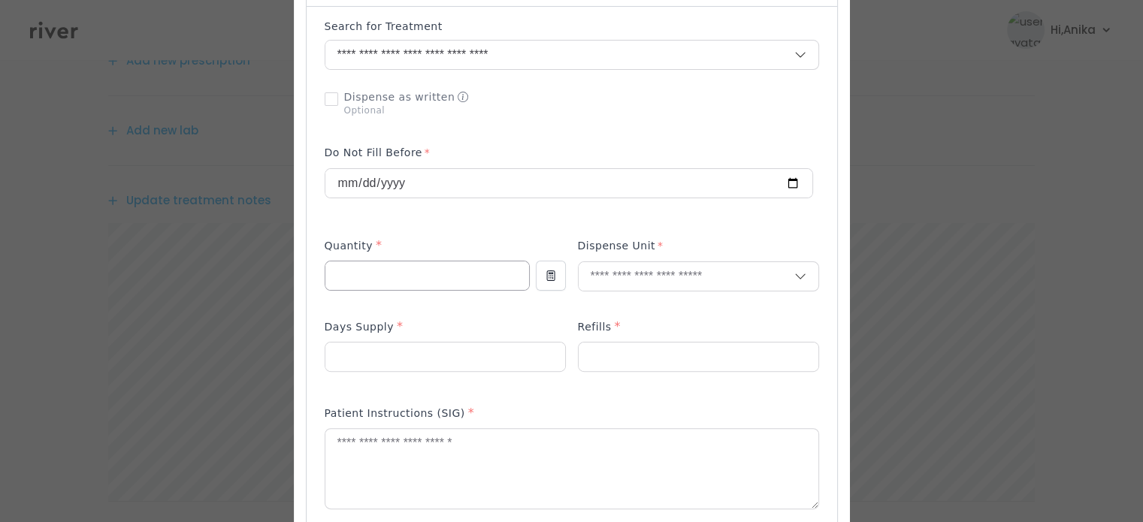
click at [422, 285] on input "number" at bounding box center [427, 275] width 204 height 29
type input "**"
click at [612, 267] on input "text" at bounding box center [687, 276] width 216 height 29
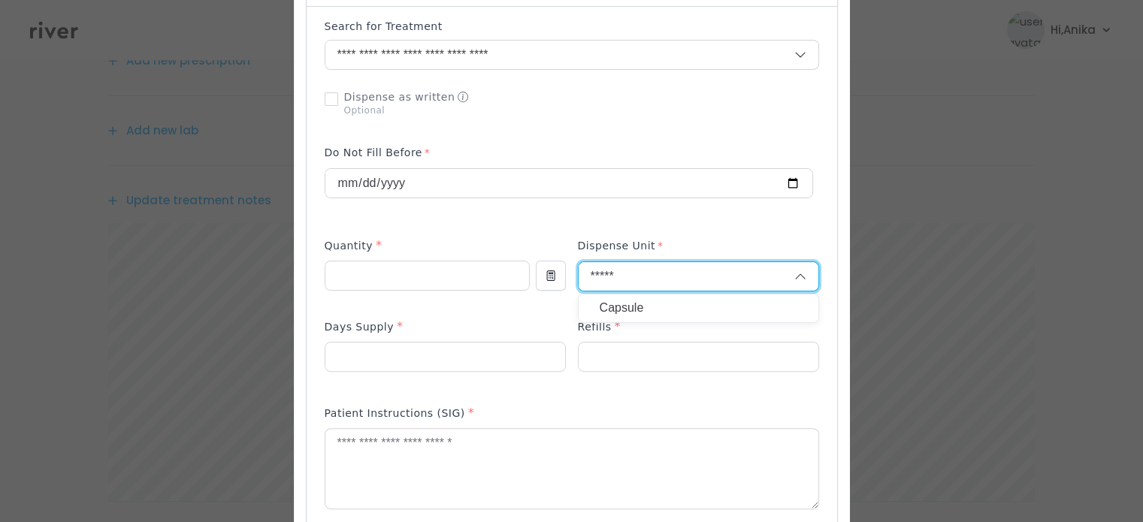
type input "*****"
click at [612, 308] on p "Capsule" at bounding box center [699, 309] width 198 height 22
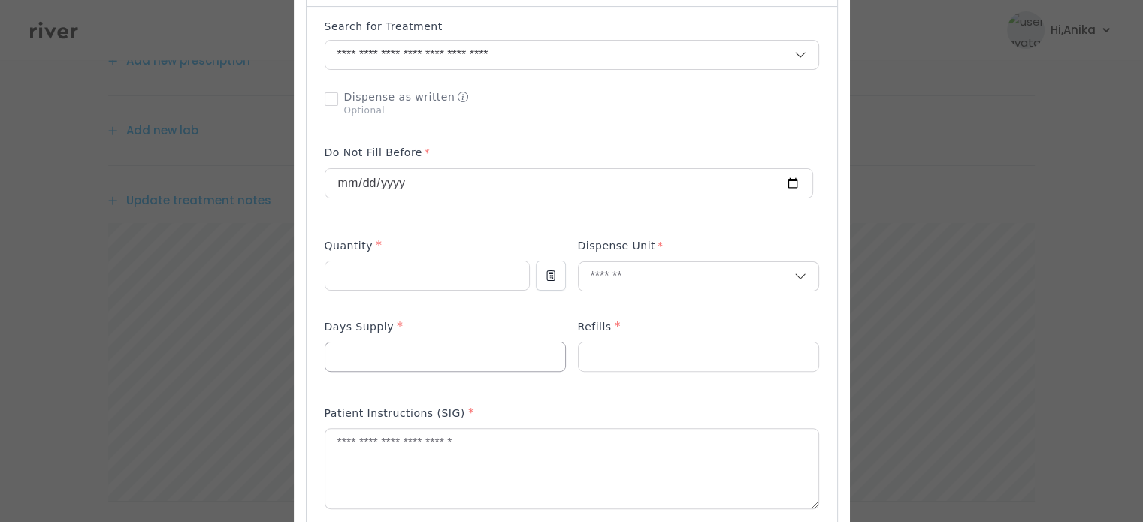
click at [488, 350] on input "number" at bounding box center [445, 357] width 240 height 29
type input "**"
drag, startPoint x: 204, startPoint y: 257, endPoint x: 180, endPoint y: 255, distance: 24.1
click at [180, 255] on div "​" at bounding box center [571, 451] width 1143 height 1629
type input "**"
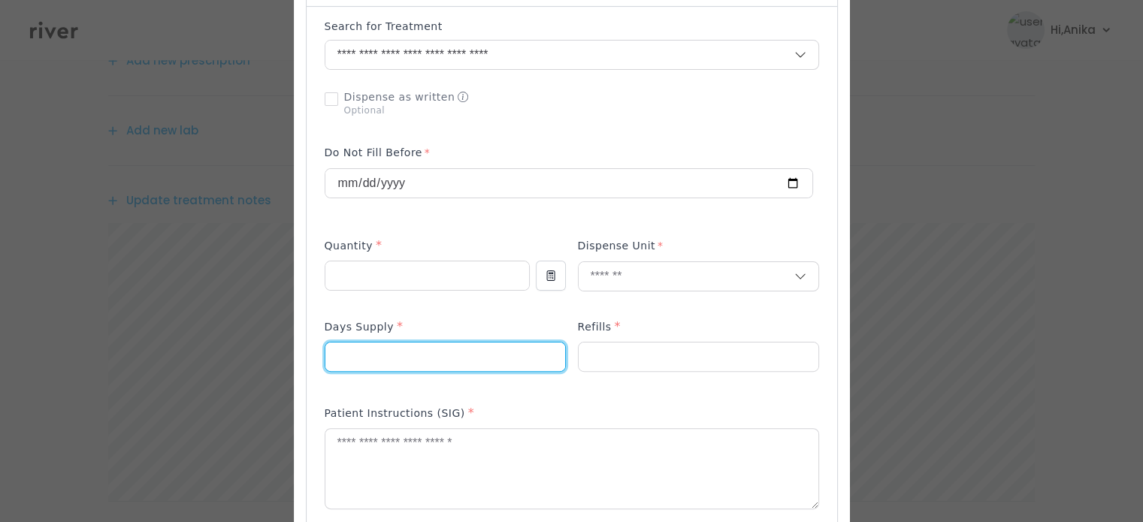
drag, startPoint x: 352, startPoint y: 353, endPoint x: 252, endPoint y: 346, distance: 99.5
click at [252, 346] on div "​" at bounding box center [571, 451] width 1143 height 1629
type input "**"
click at [591, 353] on input "number" at bounding box center [699, 357] width 240 height 29
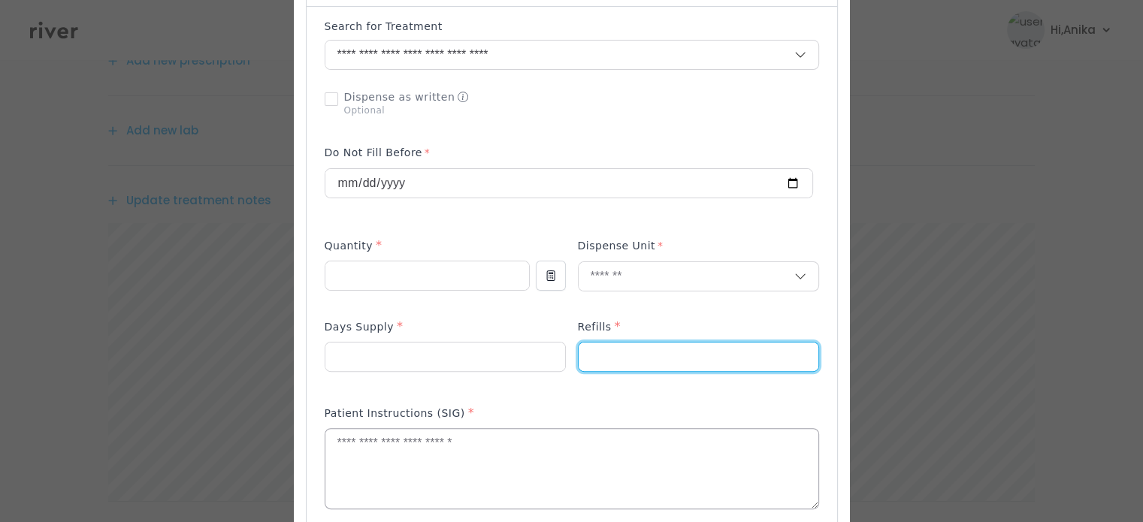
type input "*"
click at [567, 480] on textarea at bounding box center [571, 469] width 493 height 80
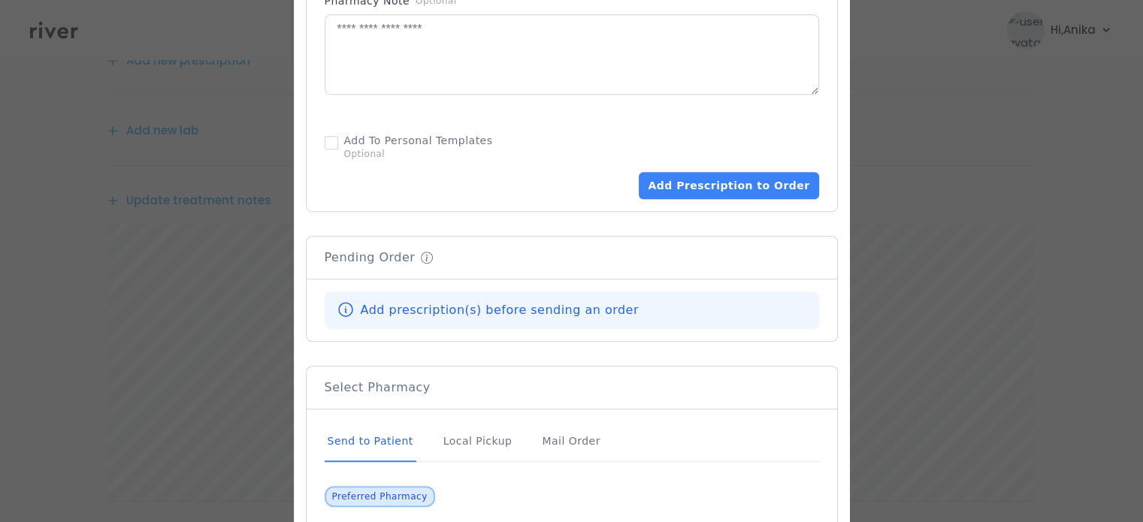
scroll to position [923, 0]
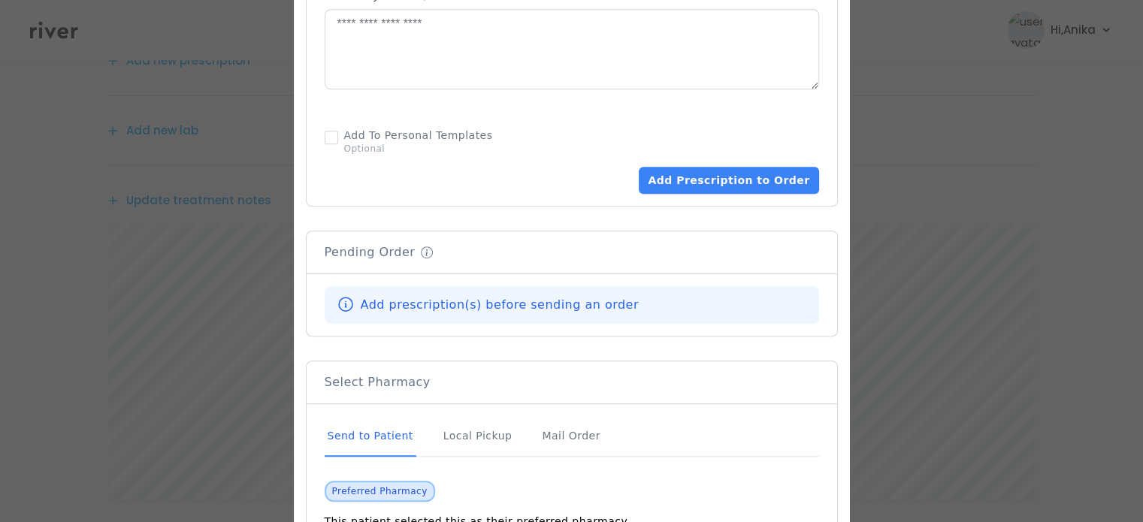
type textarea "**********"
click at [714, 188] on button "Add Prescription to Order" at bounding box center [729, 180] width 180 height 27
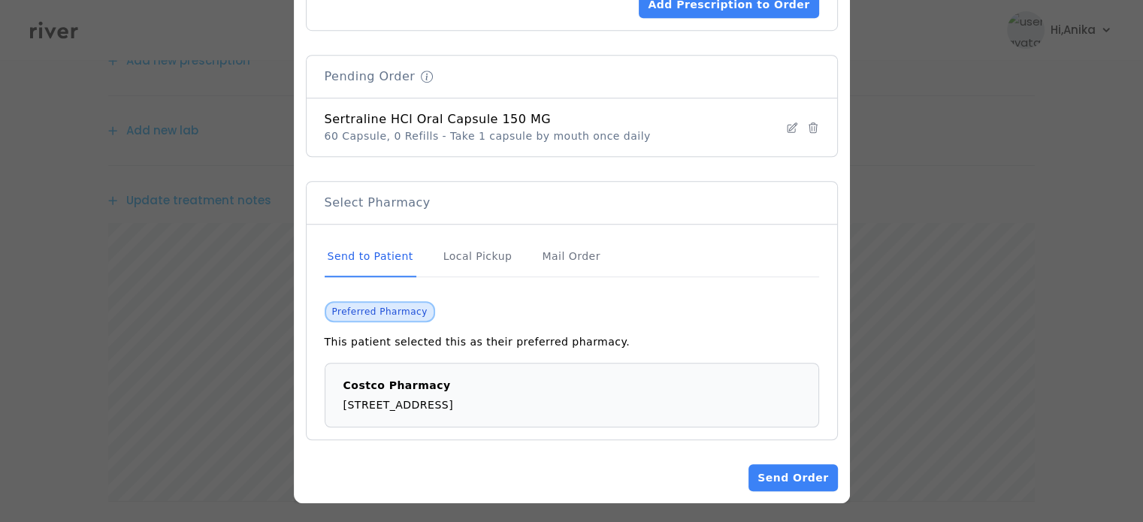
scroll to position [1100, 0]
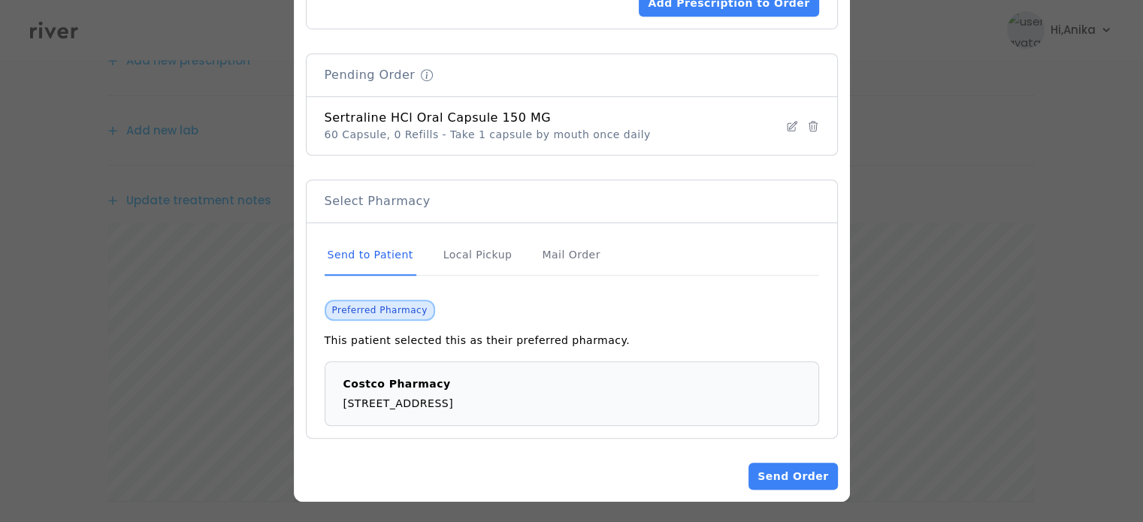
drag, startPoint x: 772, startPoint y: 473, endPoint x: 757, endPoint y: 284, distance: 190.0
click at [781, 480] on button "Send Order" at bounding box center [792, 476] width 89 height 27
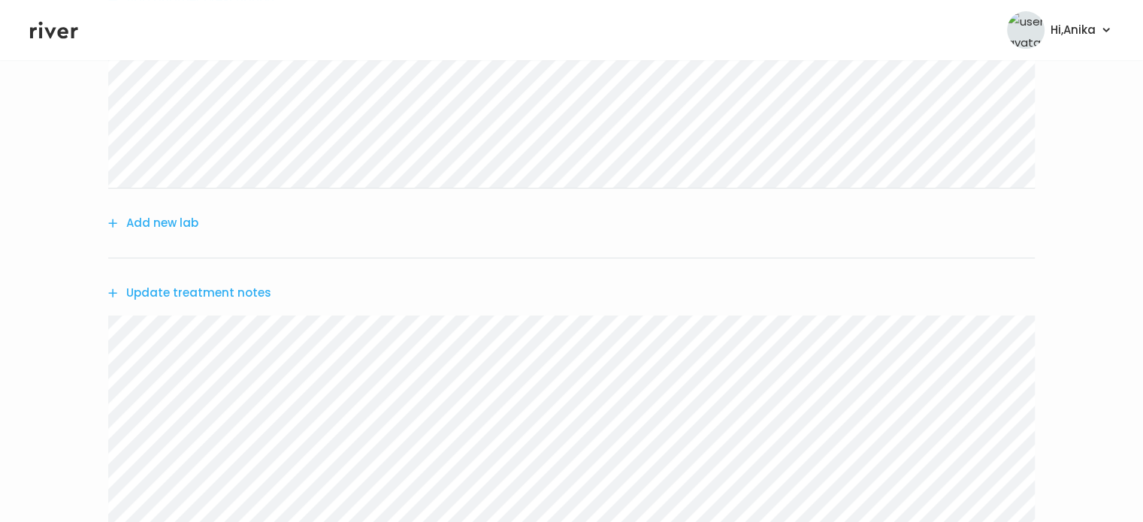
scroll to position [291, 0]
click at [201, 262] on button "Update treatment notes" at bounding box center [189, 256] width 163 height 21
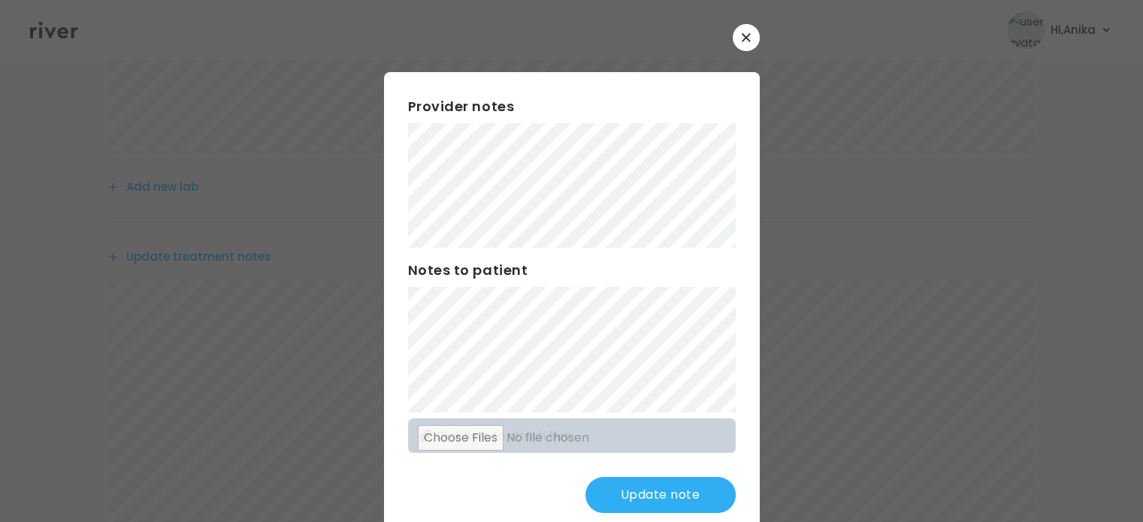
click at [394, 196] on div "Provider notes Notes to patient Click here to attach files Update note" at bounding box center [572, 304] width 376 height 465
click at [633, 497] on button "Update note" at bounding box center [660, 495] width 150 height 36
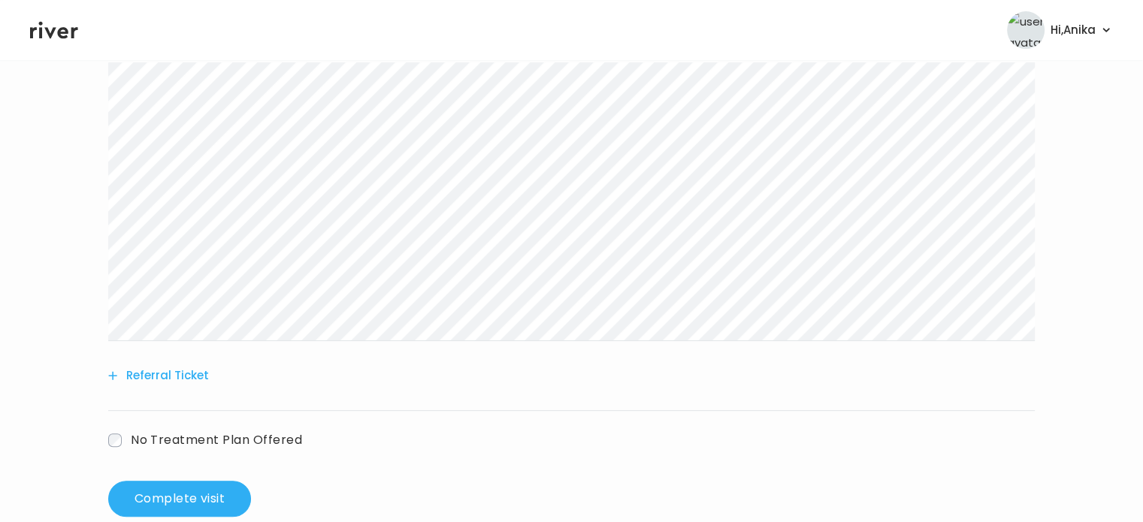
scroll to position [538, 0]
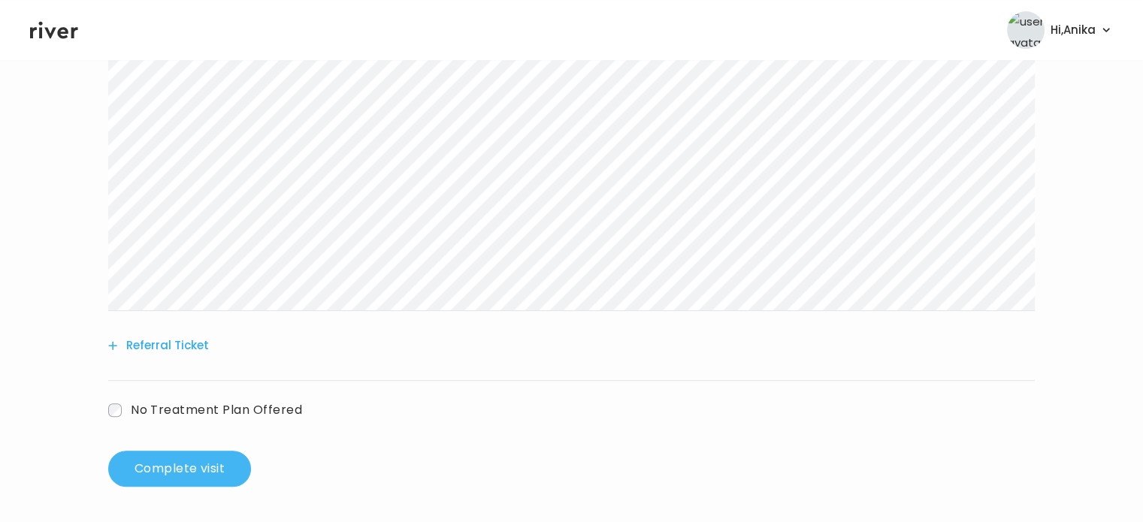
click at [165, 462] on button "Complete visit" at bounding box center [179, 469] width 143 height 36
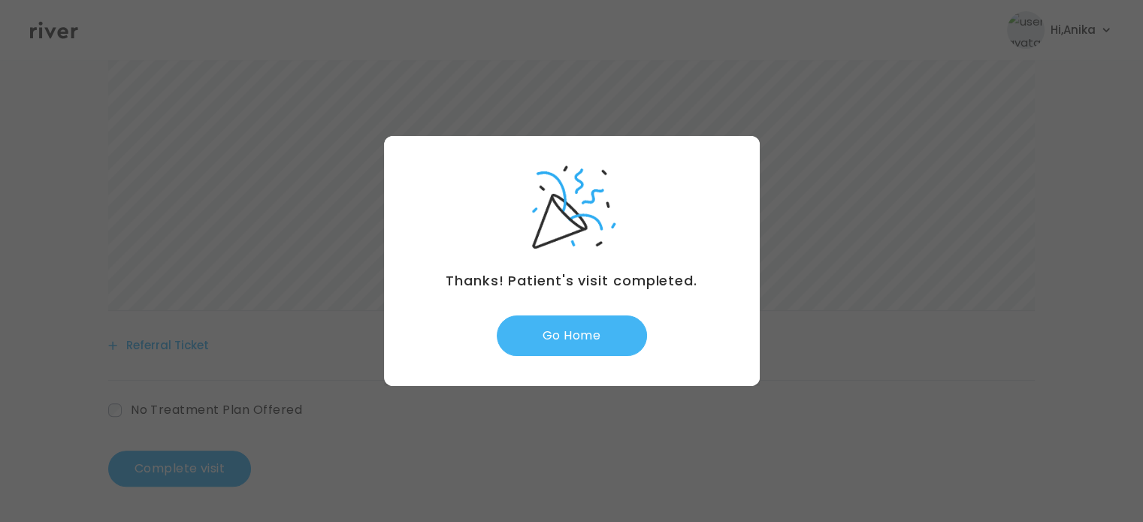
click at [568, 336] on button "Go Home" at bounding box center [572, 336] width 150 height 41
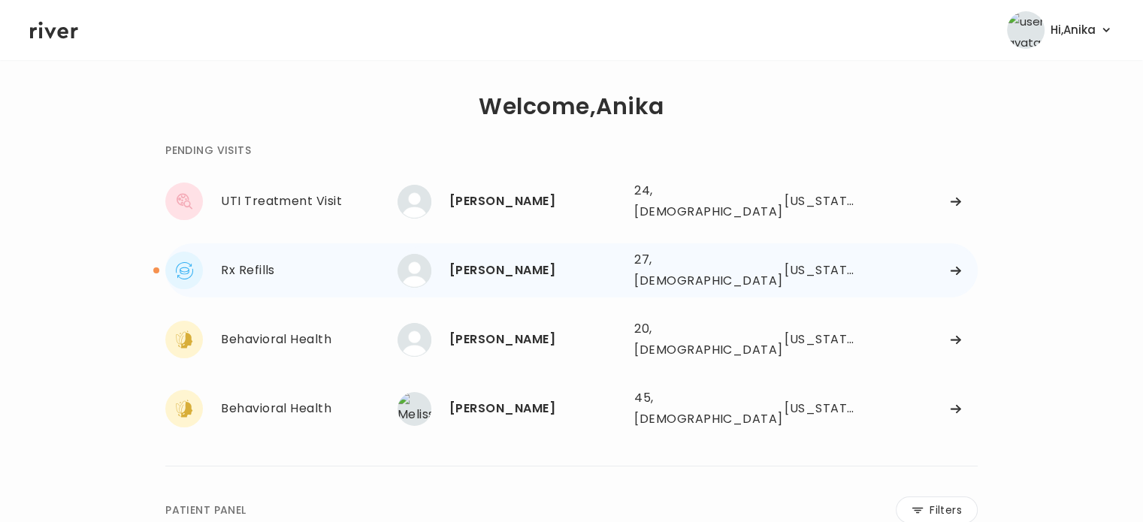
click at [502, 260] on div "[PERSON_NAME]" at bounding box center [535, 270] width 173 height 21
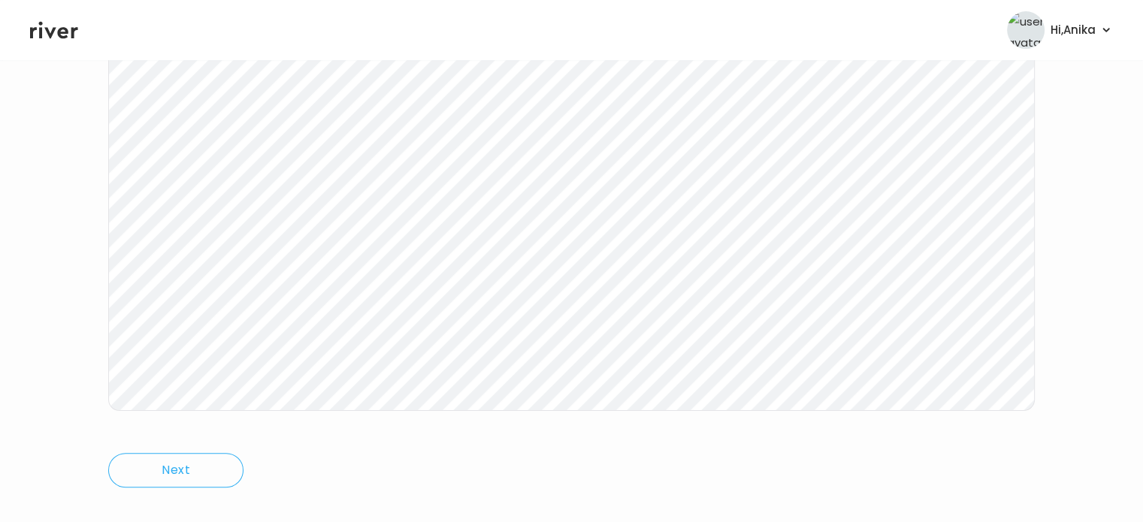
scroll to position [312, 0]
drag, startPoint x: 66, startPoint y: 39, endPoint x: 218, endPoint y: 2, distance: 156.2
click at [66, 39] on icon at bounding box center [54, 30] width 48 height 23
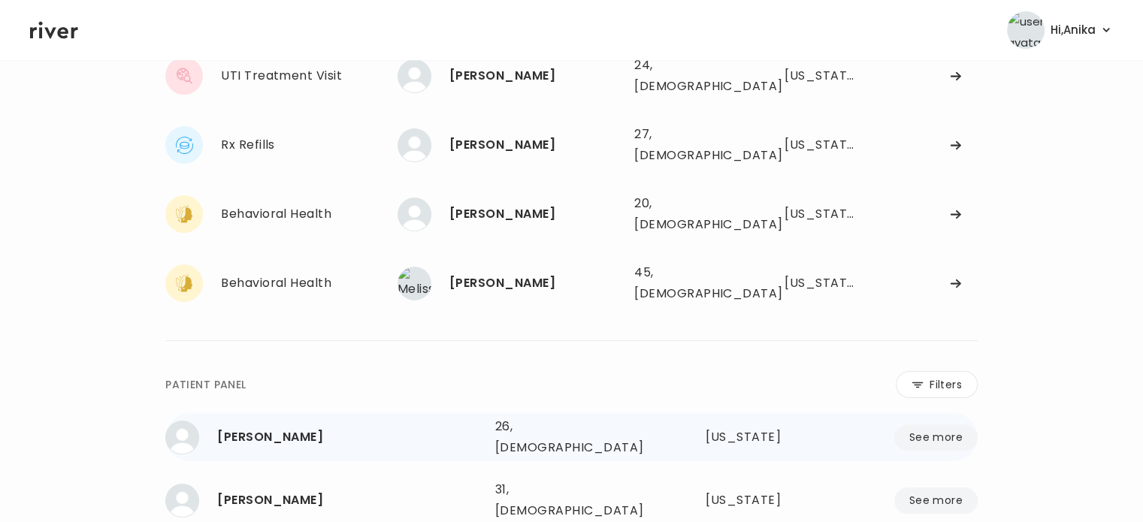
scroll to position [79, 0]
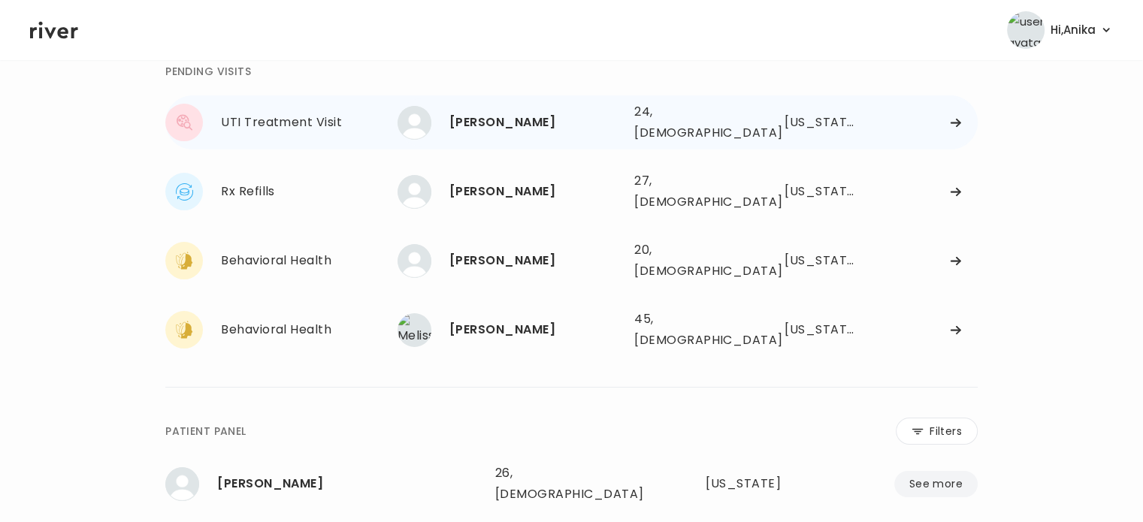
click at [551, 119] on div "[PERSON_NAME]" at bounding box center [535, 122] width 173 height 21
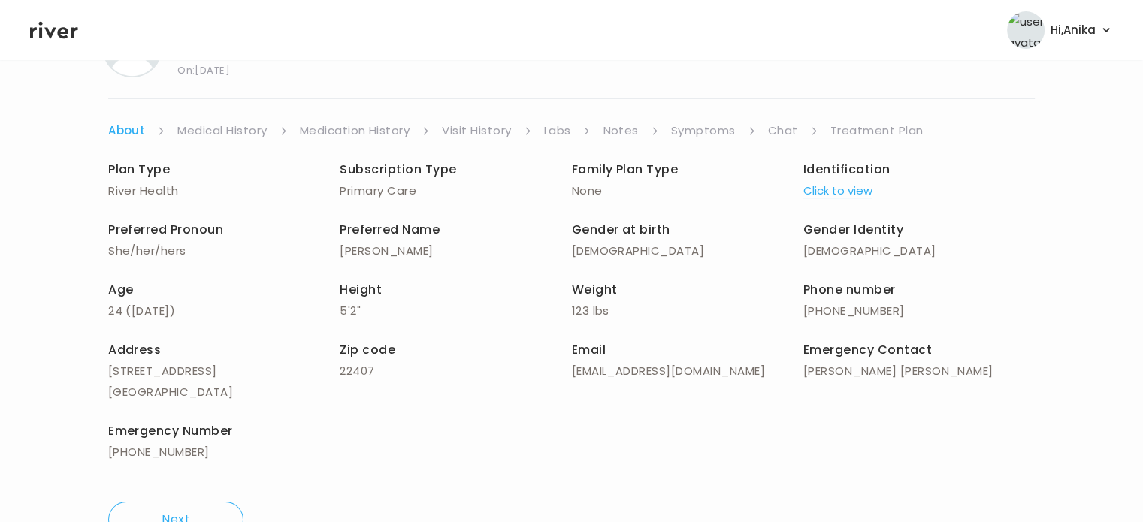
click at [843, 185] on button "Click to view" at bounding box center [837, 190] width 69 height 21
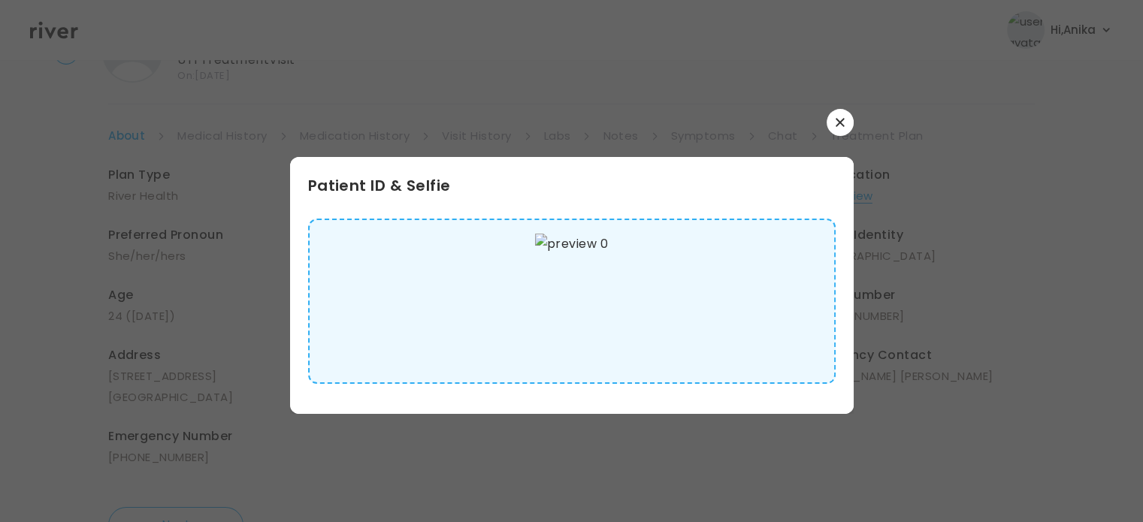
scroll to position [78, 0]
click at [835, 125] on icon "button" at bounding box center [839, 122] width 8 height 8
click at [835, 125] on link "Treatment Plan" at bounding box center [876, 131] width 93 height 21
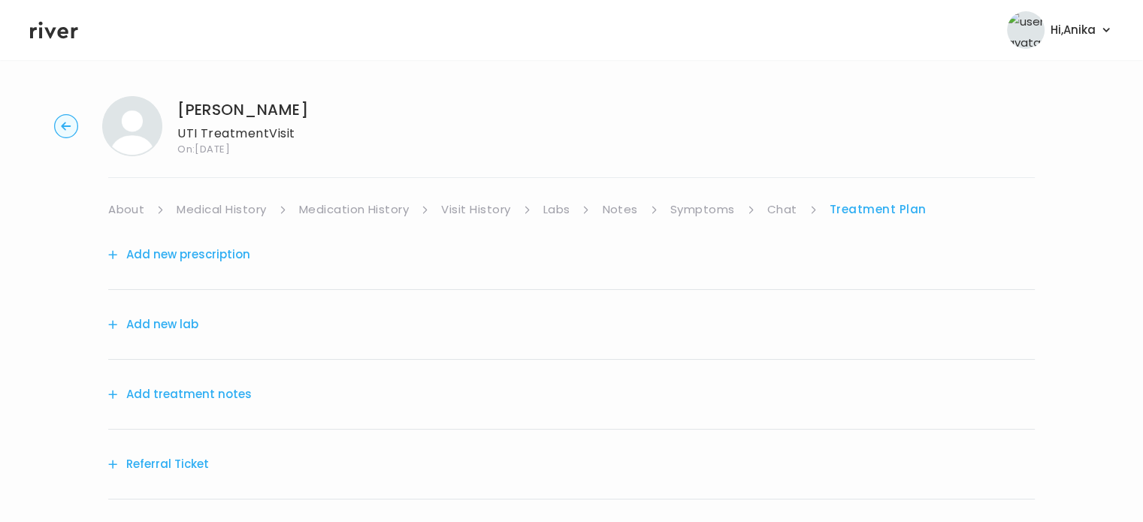
click at [152, 216] on li "About" at bounding box center [136, 209] width 56 height 21
click at [129, 218] on link "About" at bounding box center [126, 209] width 36 height 21
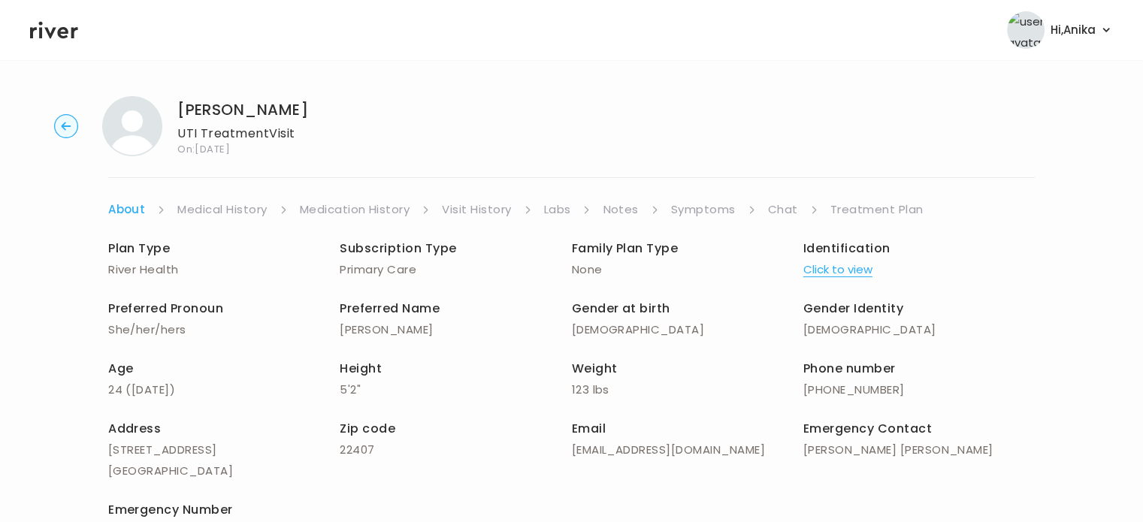
click at [231, 213] on link "Medical History" at bounding box center [221, 209] width 89 height 21
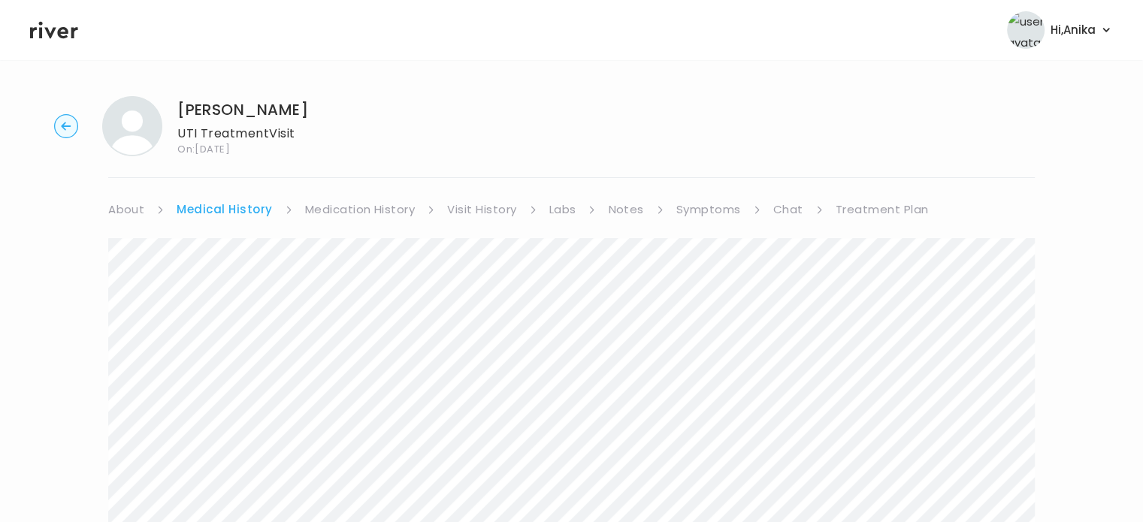
click at [356, 201] on link "Medication History" at bounding box center [360, 209] width 110 height 21
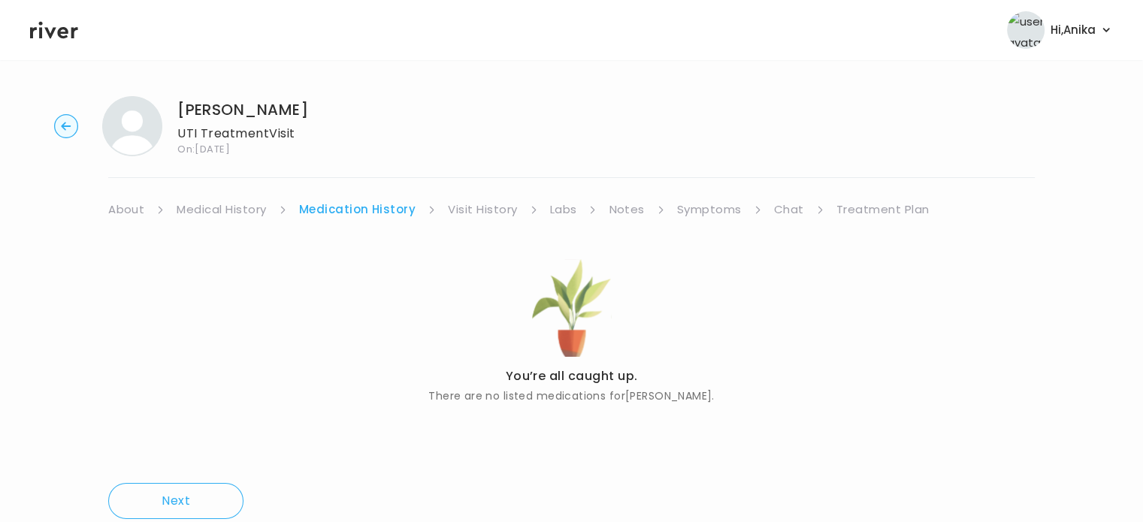
click at [469, 213] on link "Visit History" at bounding box center [482, 209] width 69 height 21
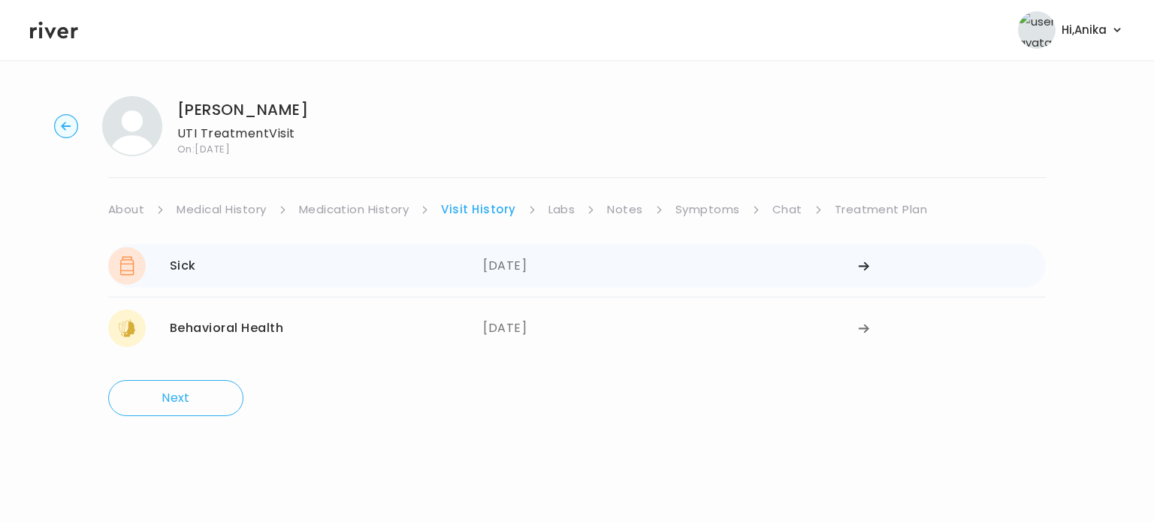
click at [568, 261] on div "08/17/2025" at bounding box center [670, 266] width 375 height 38
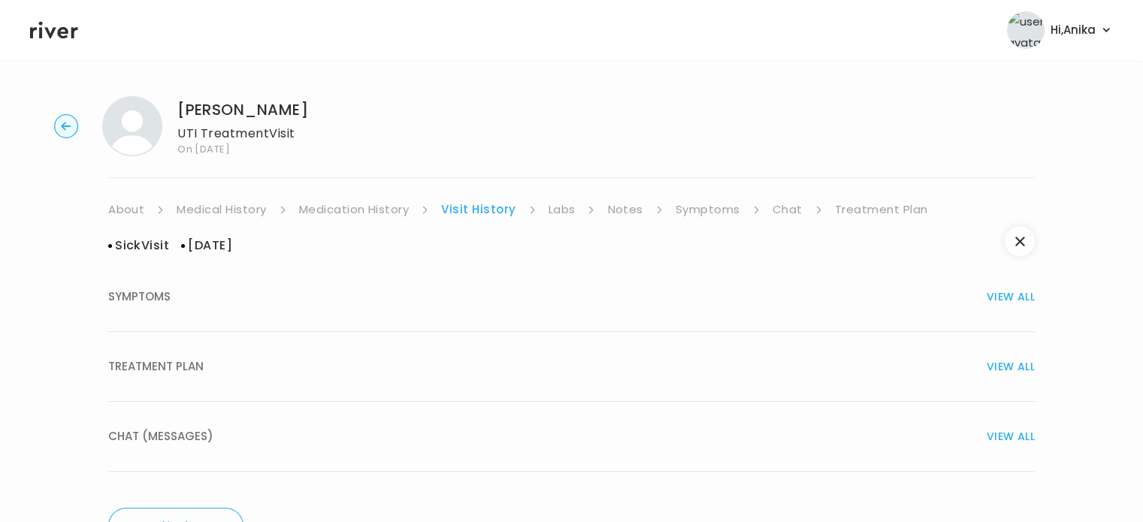
click at [559, 352] on button "TREATMENT PLAN VIEW ALL" at bounding box center [571, 367] width 926 height 70
click at [557, 210] on link "Labs" at bounding box center [561, 209] width 27 height 21
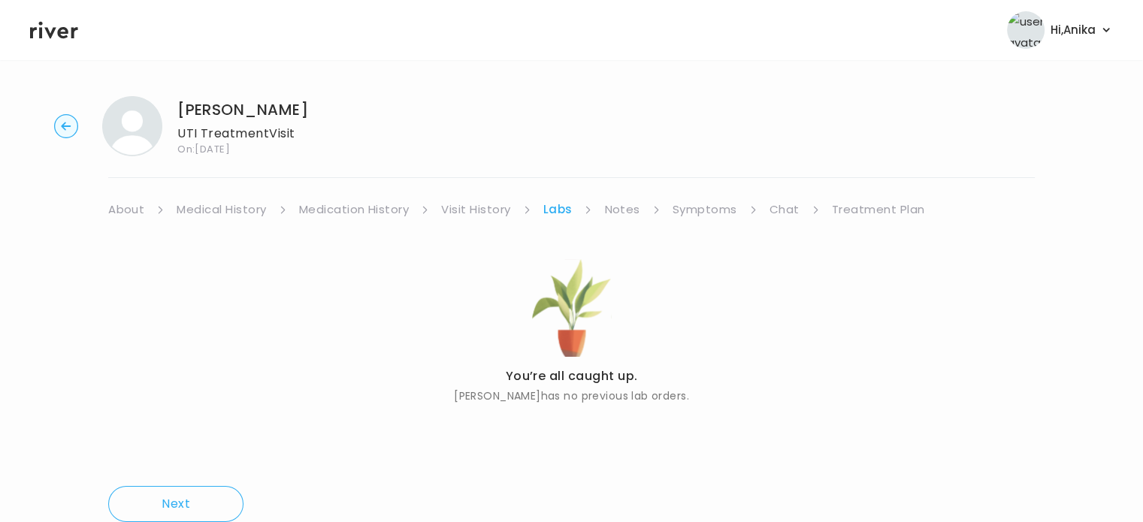
click at [623, 210] on link "Notes" at bounding box center [621, 209] width 35 height 21
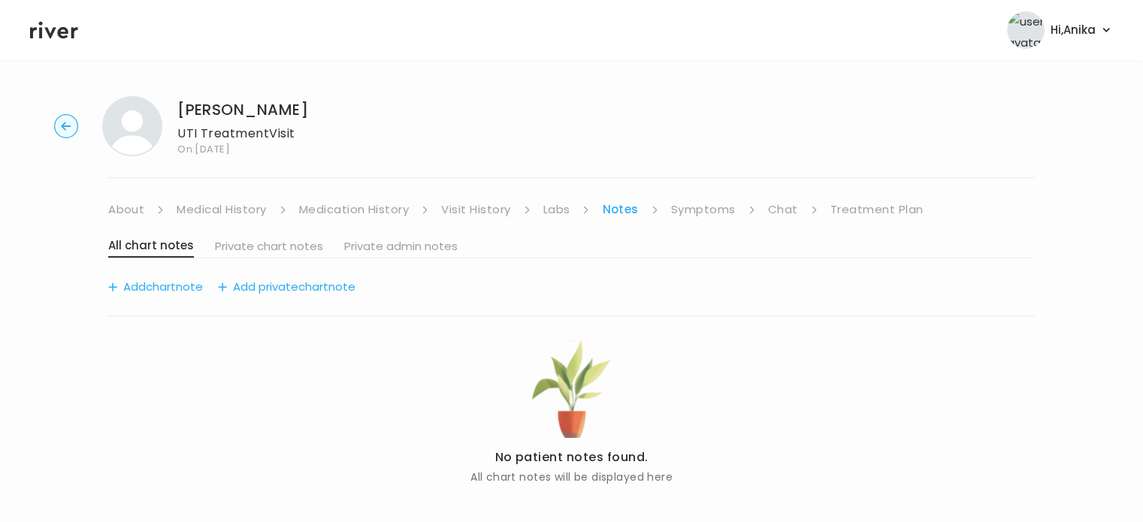
click at [692, 205] on link "Symptoms" at bounding box center [703, 209] width 65 height 21
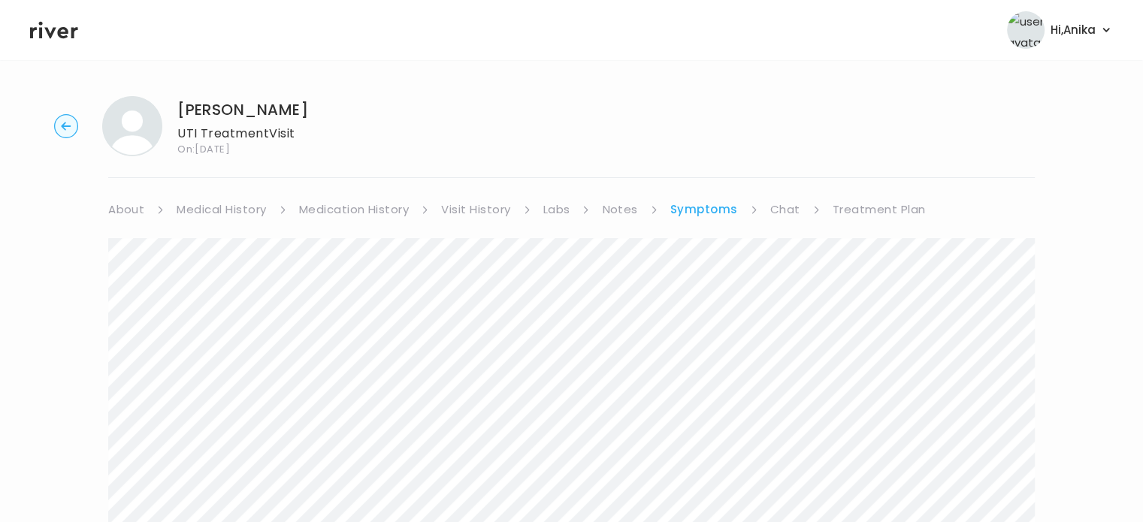
click at [692, 205] on link "Symptoms" at bounding box center [704, 209] width 68 height 21
click at [851, 204] on link "Treatment Plan" at bounding box center [878, 209] width 93 height 21
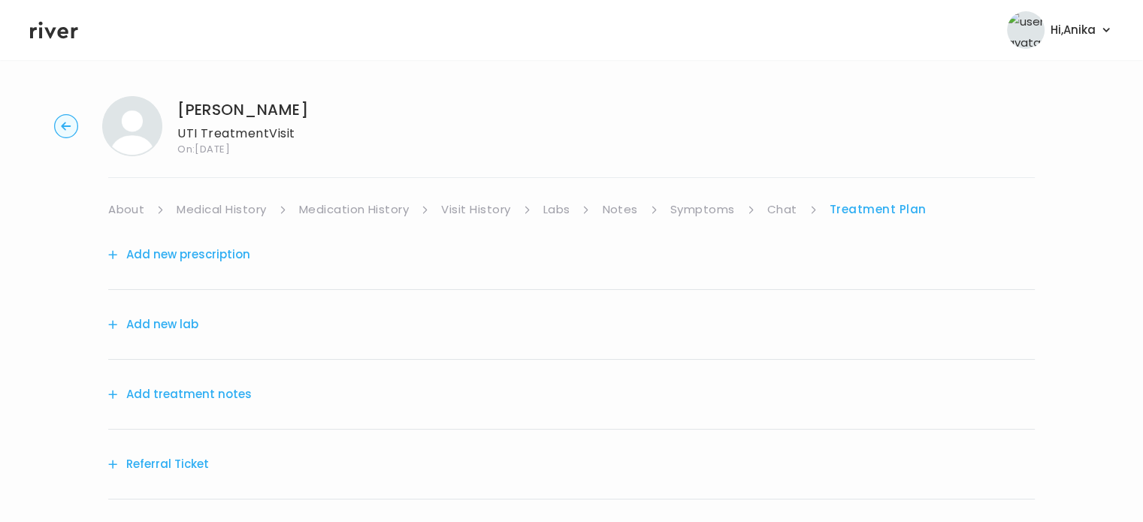
click at [212, 385] on button "Add treatment notes" at bounding box center [180, 394] width 144 height 21
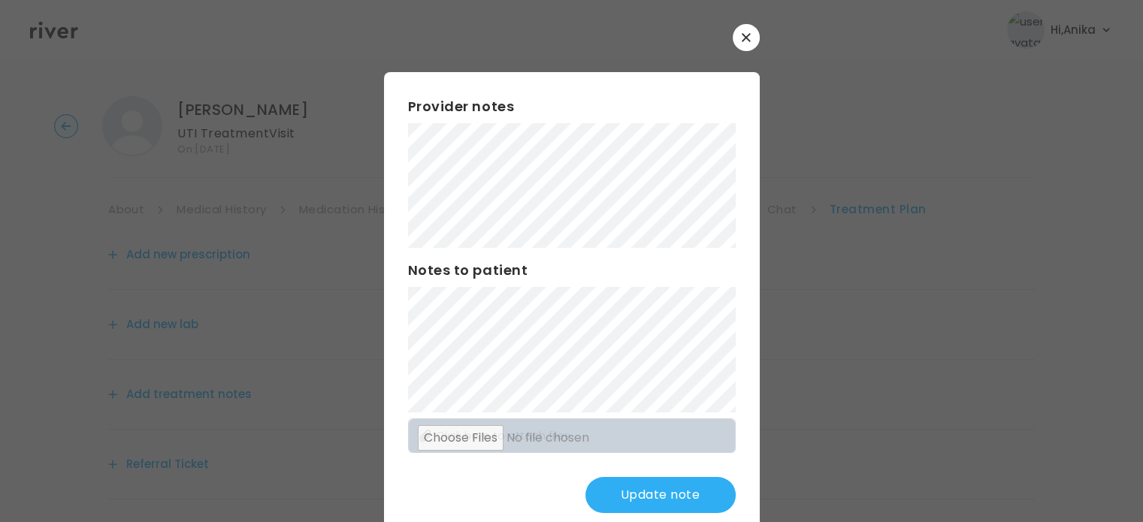
click at [639, 496] on button "Update note" at bounding box center [660, 495] width 150 height 36
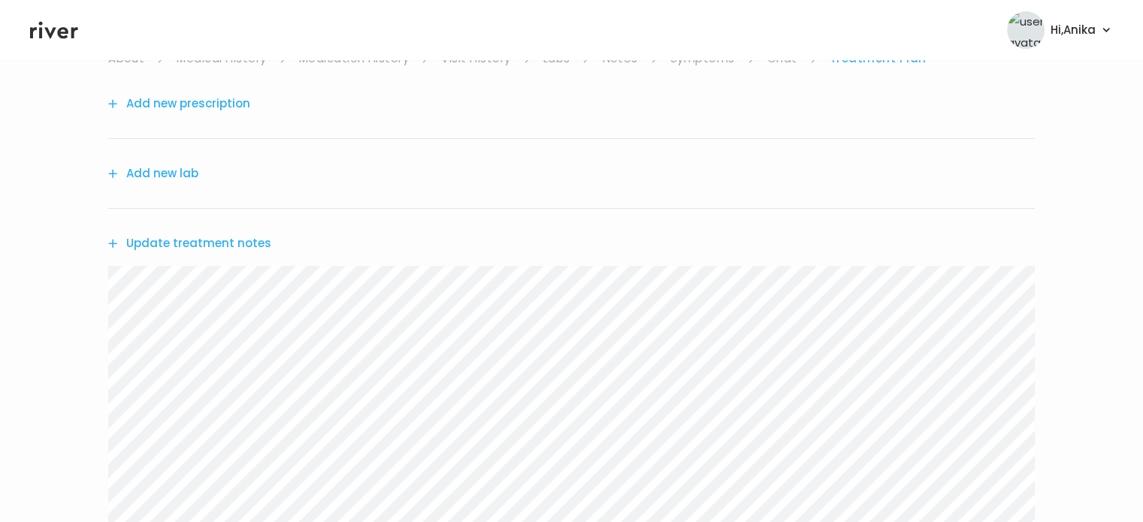
scroll to position [117, 0]
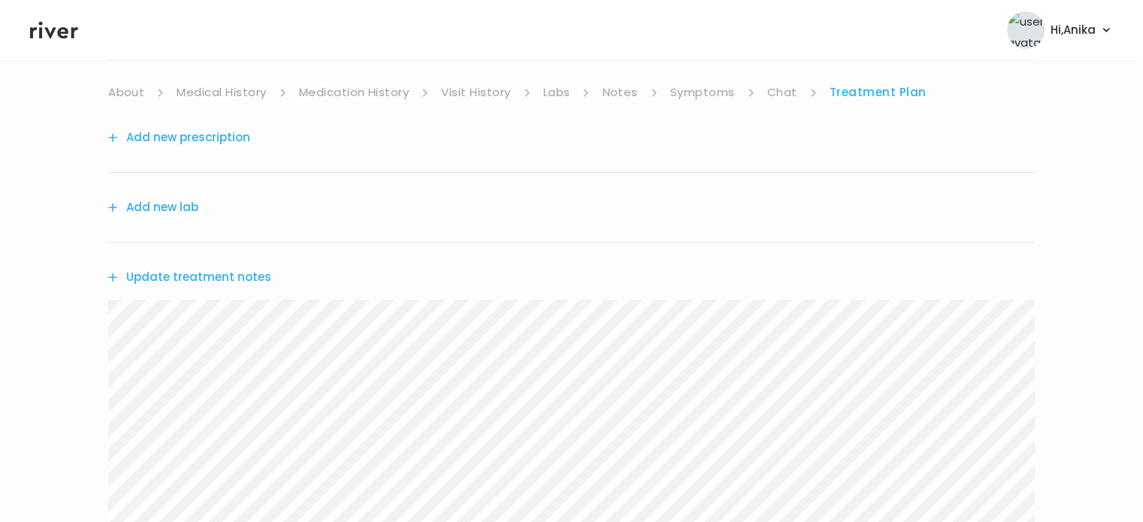
click at [196, 270] on button "Update treatment notes" at bounding box center [189, 277] width 163 height 21
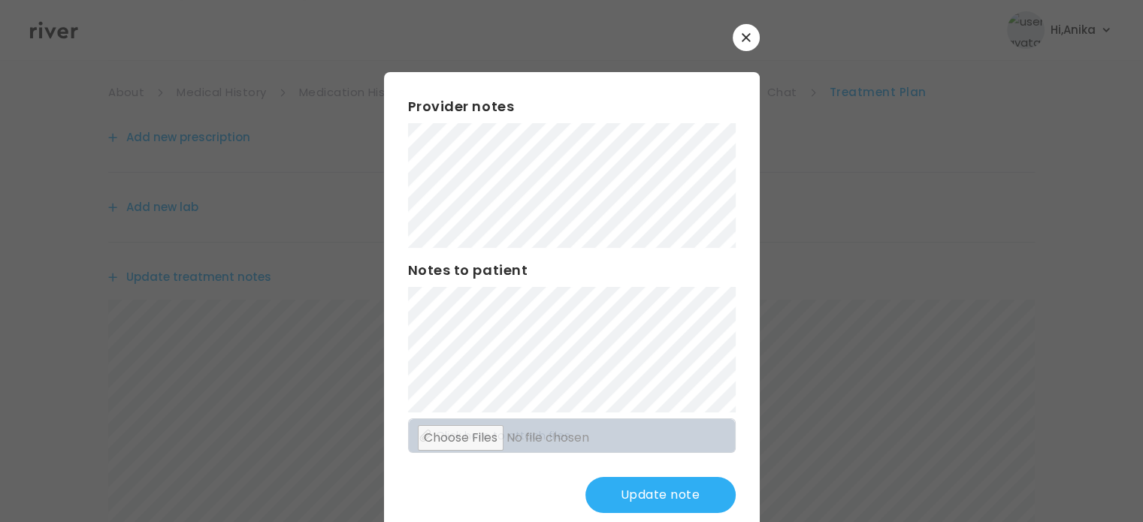
click at [620, 506] on button "Update note" at bounding box center [660, 495] width 150 height 36
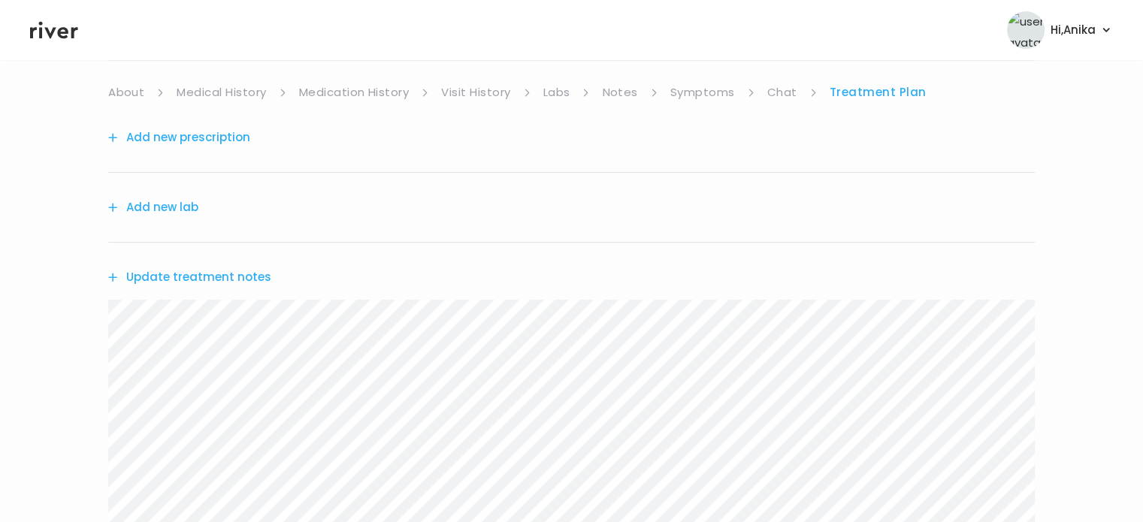
click at [213, 127] on button "Add new prescription" at bounding box center [179, 137] width 142 height 21
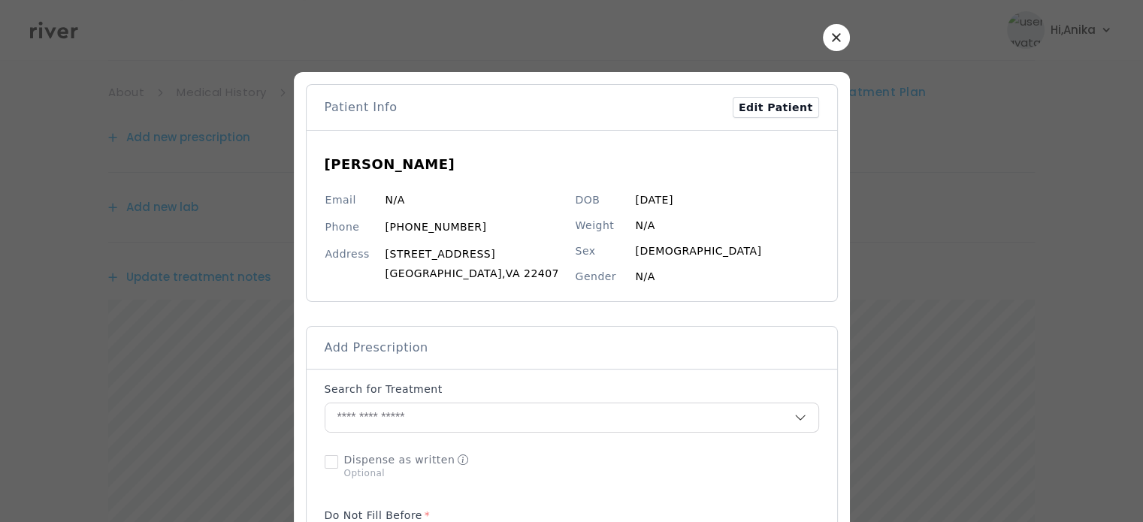
click at [536, 399] on div "Search for Treatment" at bounding box center [572, 392] width 494 height 21
click at [535, 410] on input "text" at bounding box center [559, 417] width 469 height 29
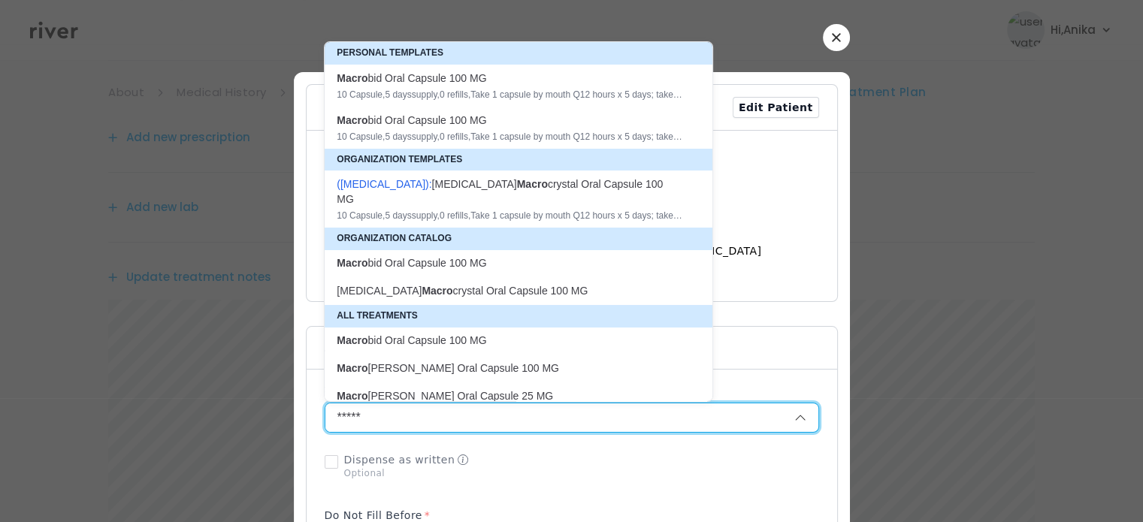
click at [536, 78] on div "Macro bid Oral Capsule 100 MG" at bounding box center [510, 78] width 346 height 15
type input "**********"
type input "**"
type input "*"
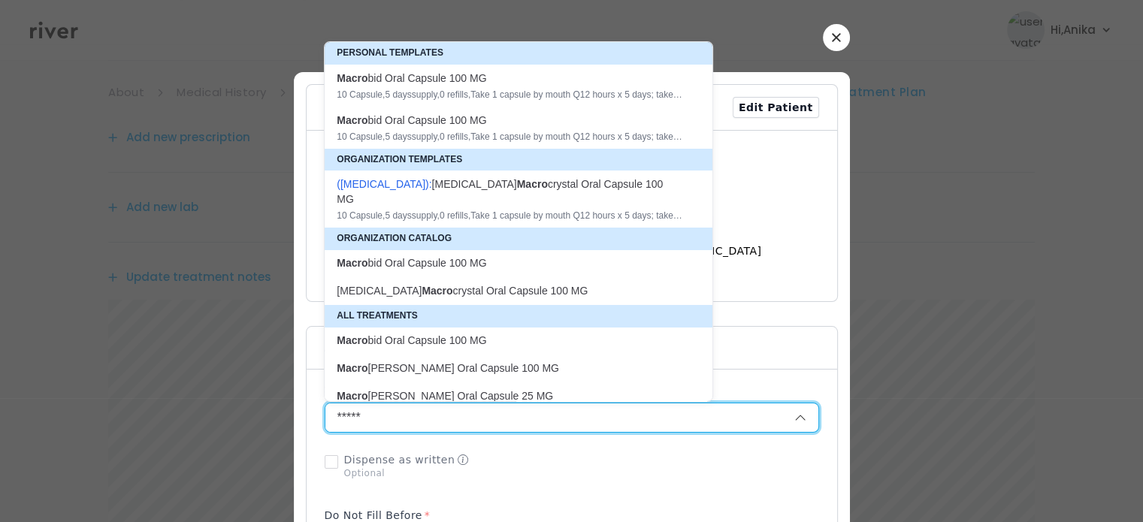
type textarea "**********"
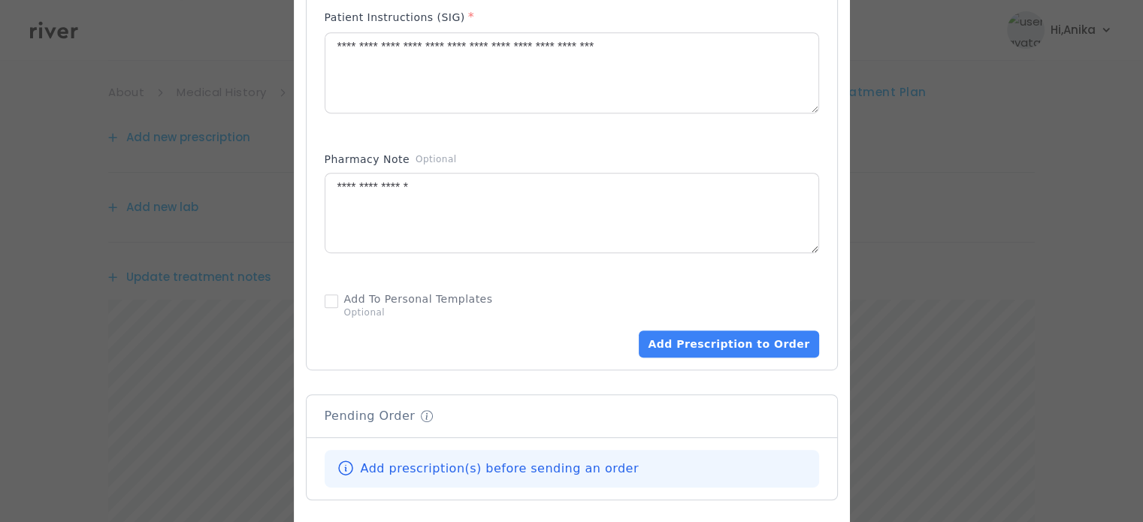
scroll to position [760, 0]
click at [724, 354] on button "Add Prescription to Order" at bounding box center [729, 342] width 180 height 27
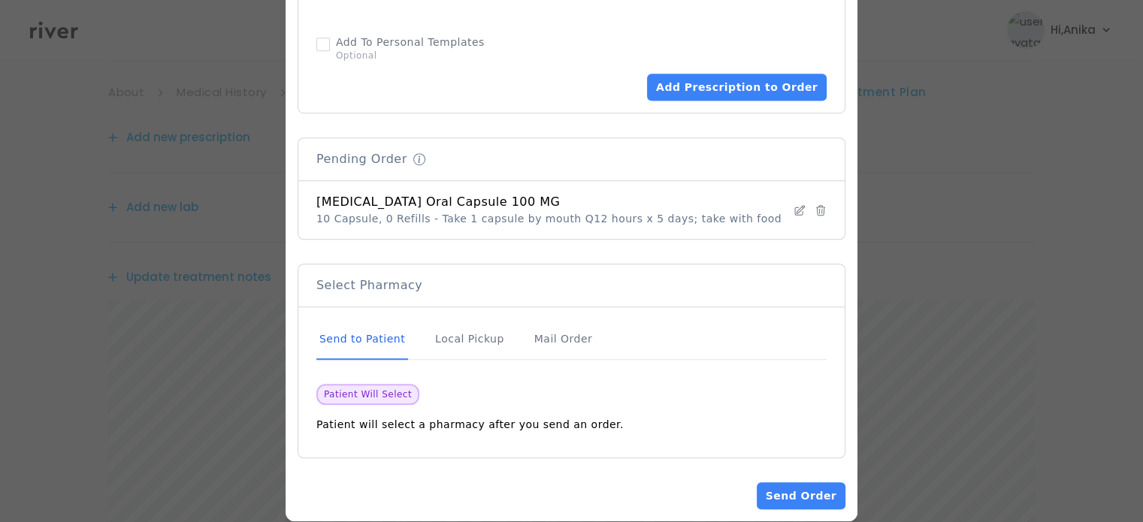
scroll to position [1036, 0]
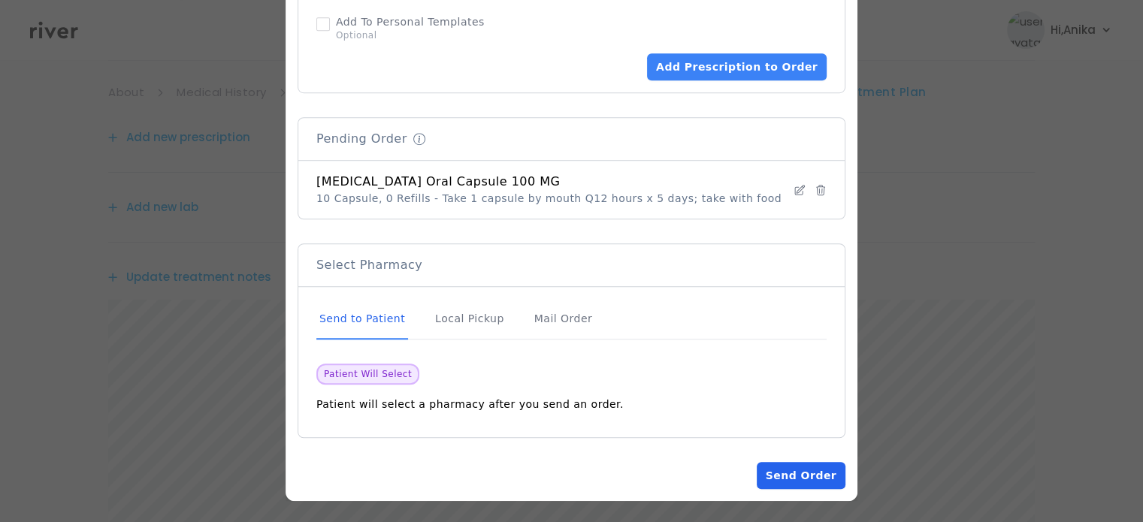
click at [778, 479] on button "Send Order" at bounding box center [801, 475] width 89 height 27
click at [777, 479] on button "Loading... Send Order" at bounding box center [794, 475] width 104 height 27
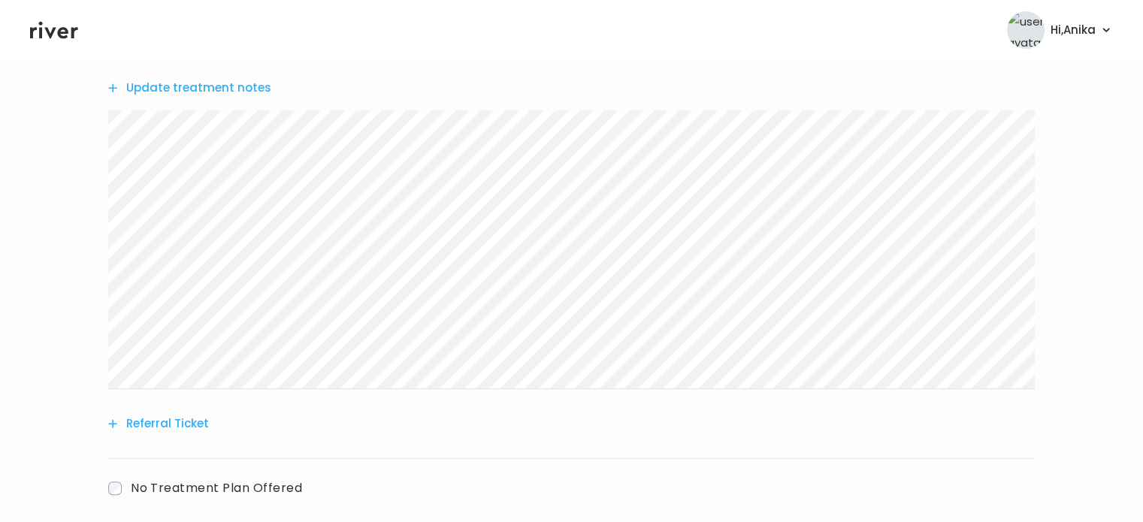
scroll to position [538, 0]
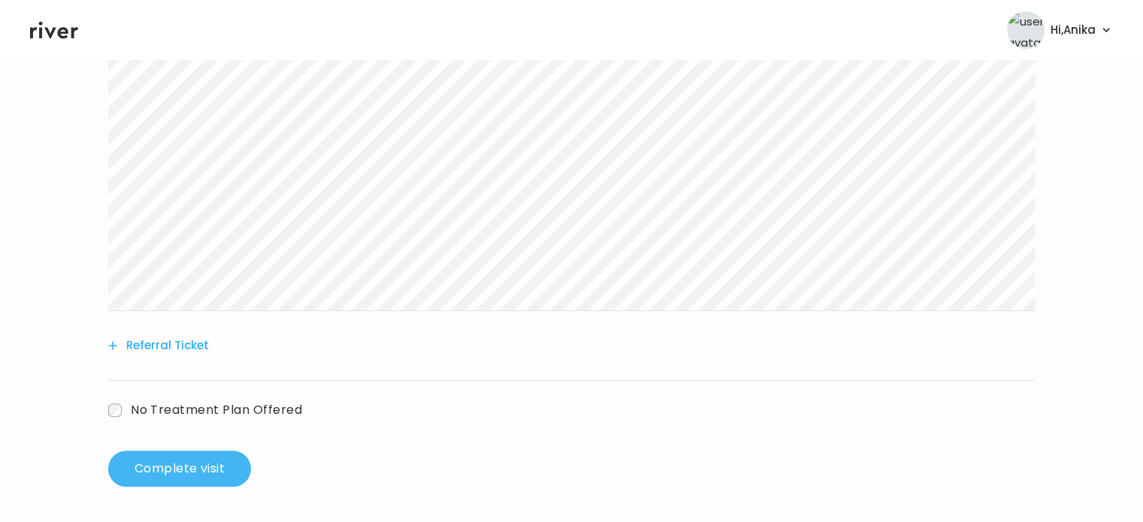
click at [198, 471] on button "Complete visit" at bounding box center [179, 469] width 143 height 36
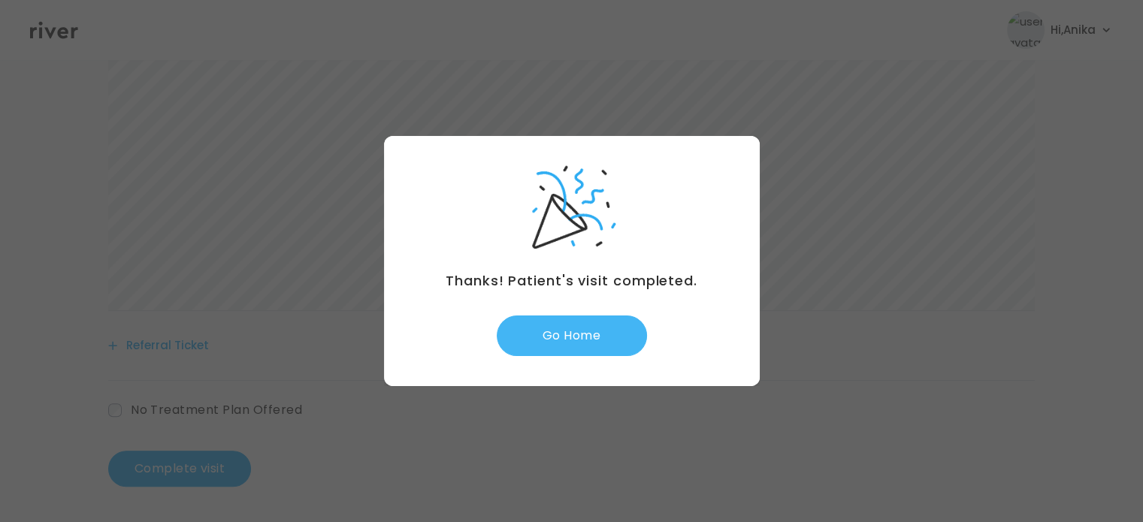
click at [573, 327] on button "Go Home" at bounding box center [572, 336] width 150 height 41
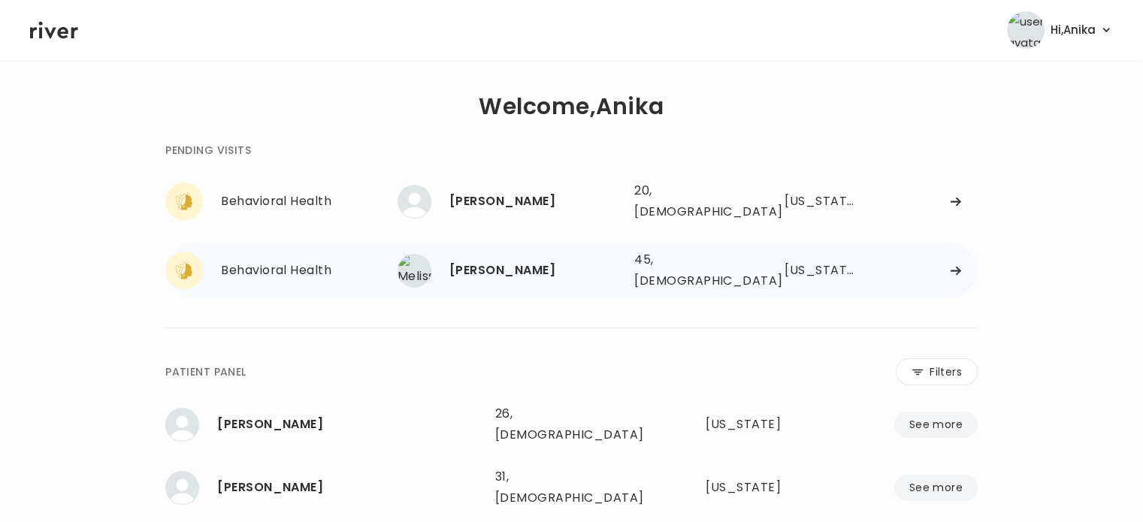
click at [521, 264] on div "[PERSON_NAME]" at bounding box center [535, 270] width 173 height 21
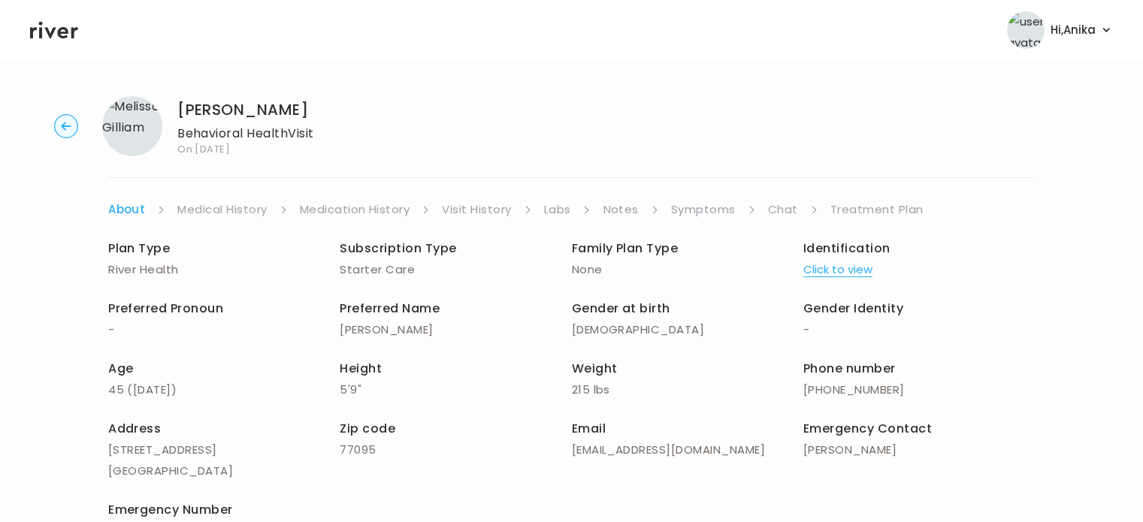
click at [772, 204] on link "Chat" at bounding box center [783, 209] width 30 height 21
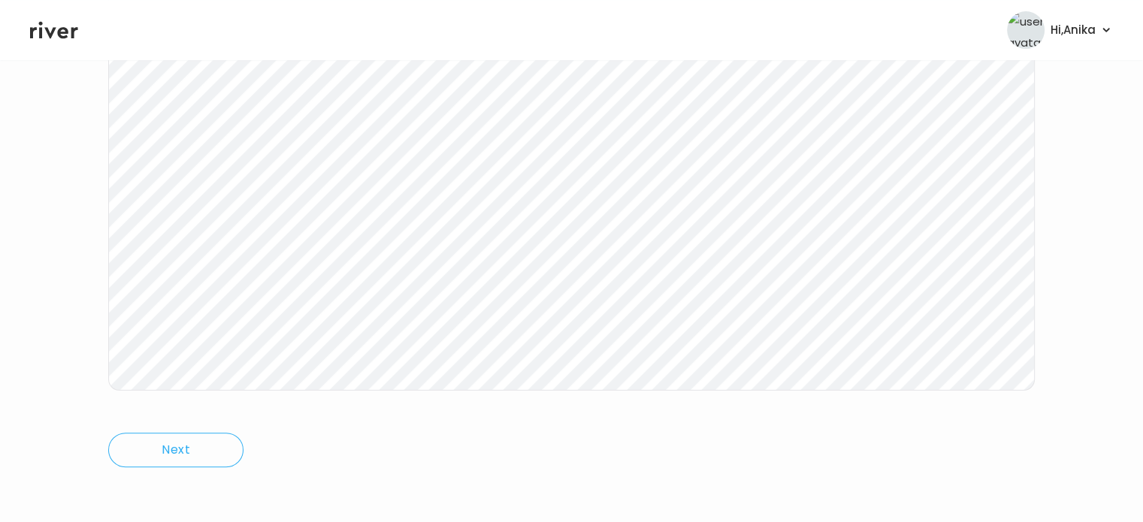
scroll to position [312, 0]
click at [93, 335] on div "[PERSON_NAME] Behavioral Health Visit On: [DATE] About Medical History Medicati…" at bounding box center [571, 135] width 1143 height 727
click at [98, 229] on div "[PERSON_NAME] Behavioral Health Visit On: [DATE] About Medical History Medicati…" at bounding box center [571, 135] width 1143 height 727
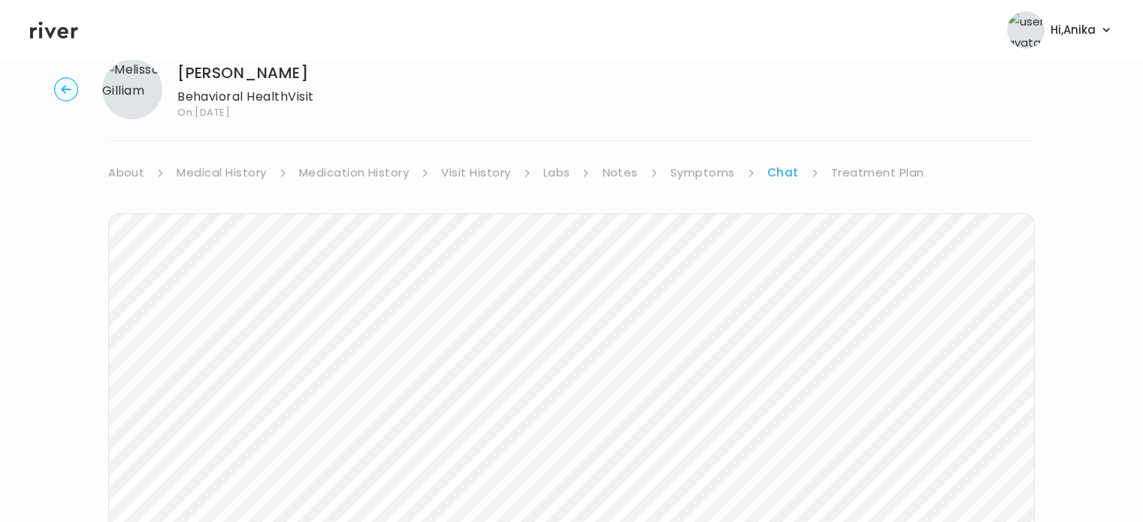
scroll to position [0, 0]
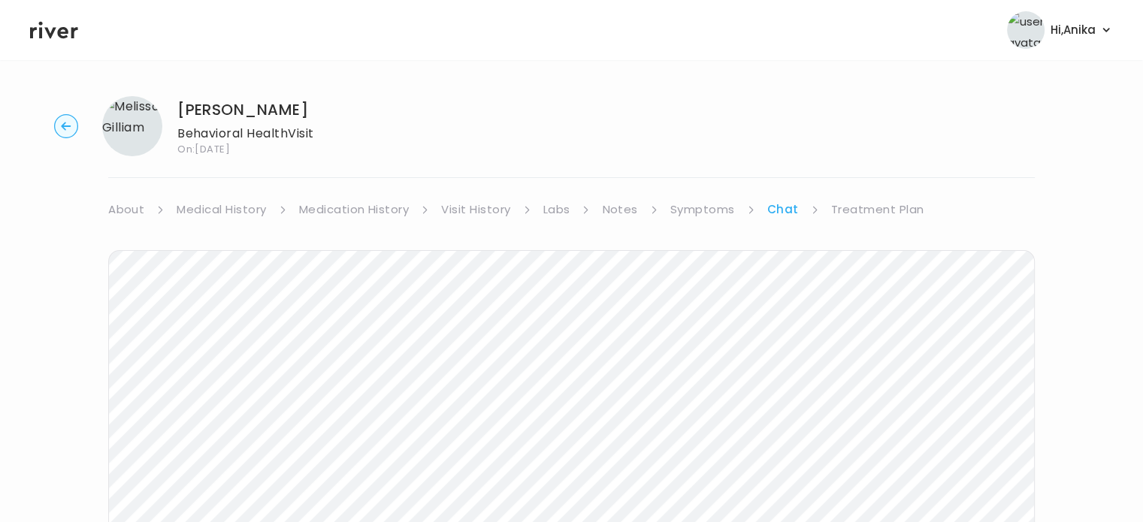
click at [331, 210] on link "Medication History" at bounding box center [354, 209] width 110 height 21
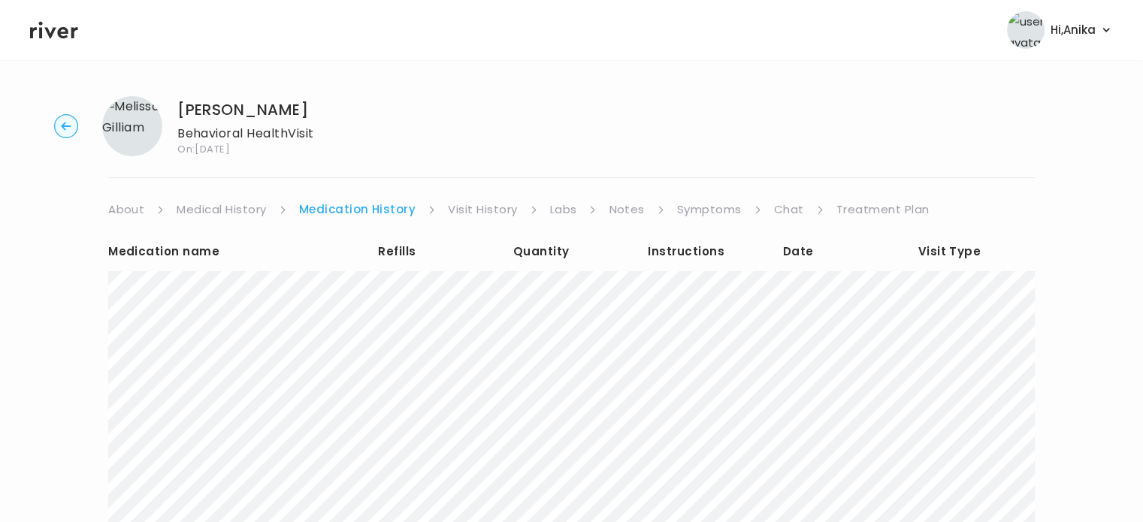
click at [779, 214] on link "Chat" at bounding box center [789, 209] width 30 height 21
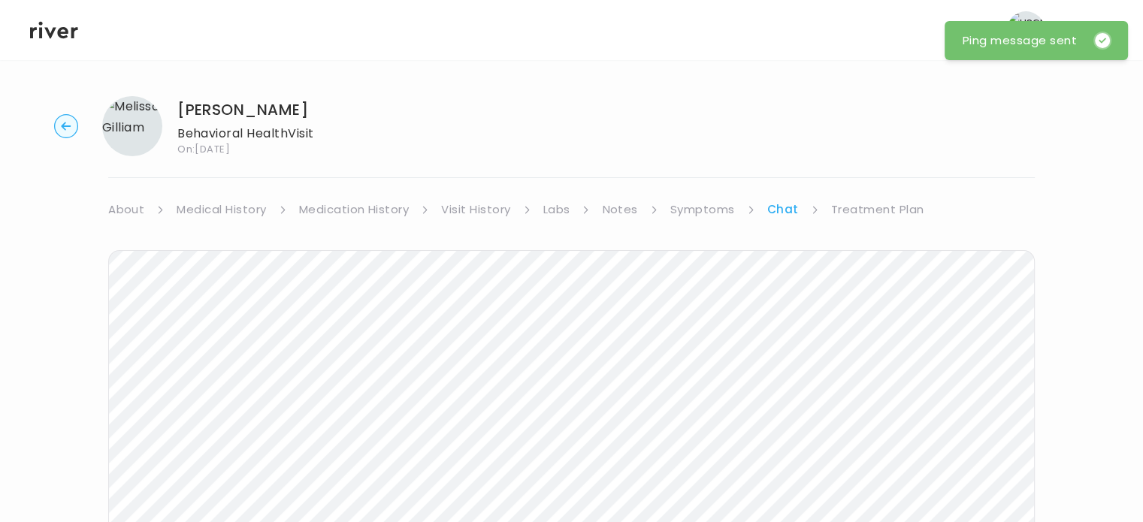
click at [65, 37] on icon at bounding box center [54, 30] width 48 height 17
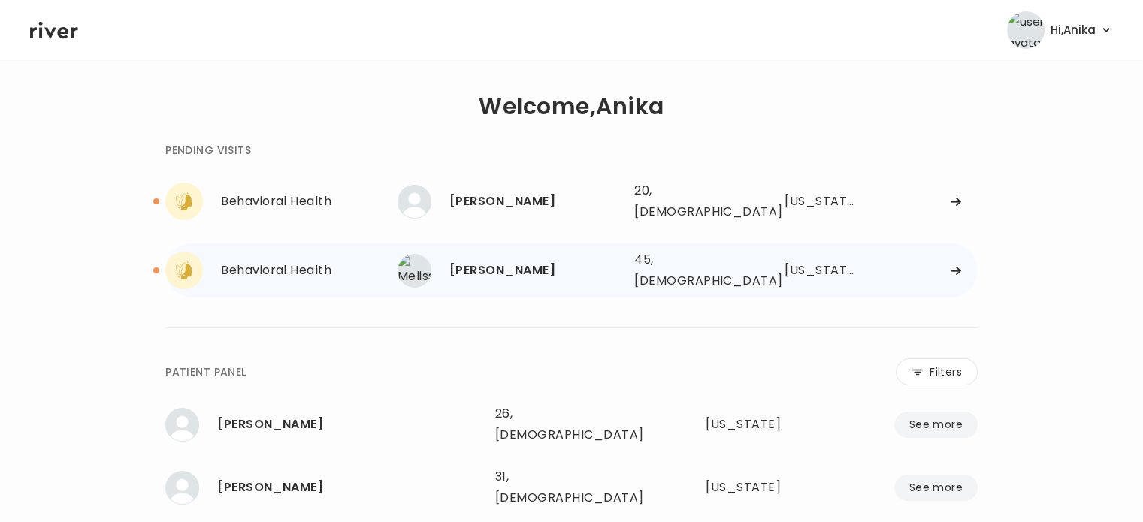
click at [490, 254] on div "[PERSON_NAME] 45, [DEMOGRAPHIC_DATA] See more" at bounding box center [509, 271] width 225 height 34
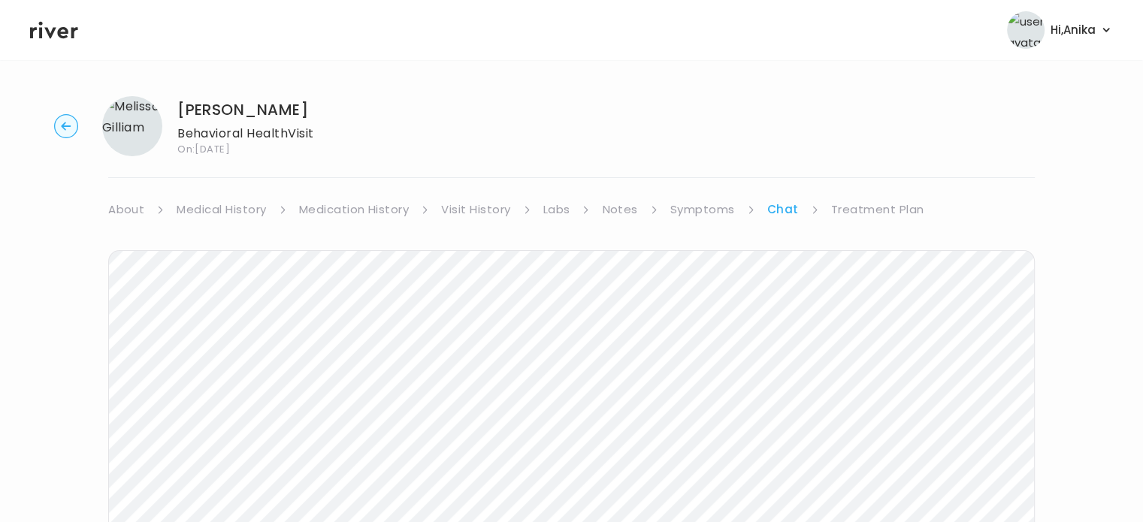
click at [884, 204] on link "Treatment Plan" at bounding box center [877, 209] width 93 height 21
click at [192, 390] on button "Add treatment notes" at bounding box center [180, 394] width 144 height 21
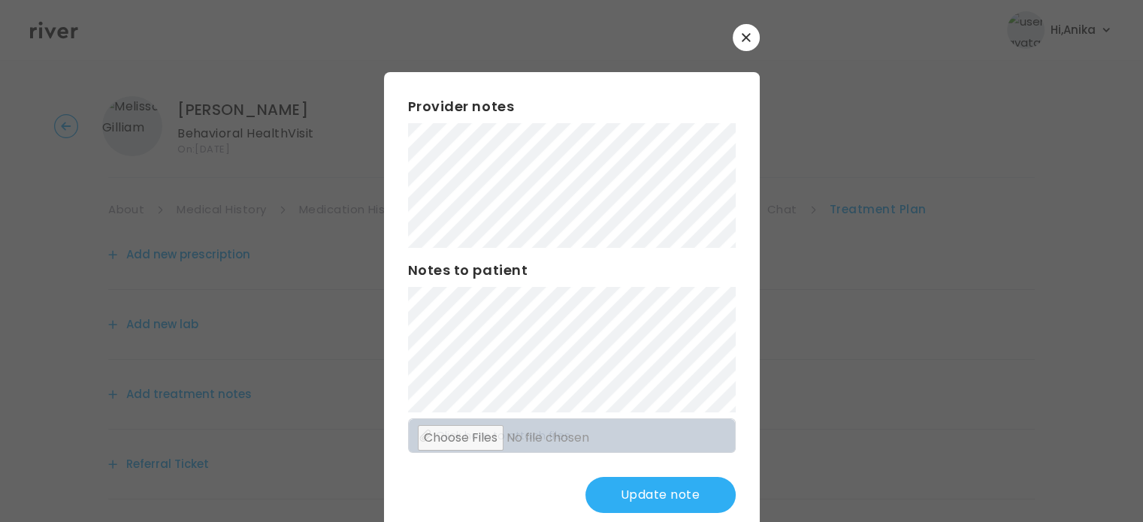
click at [627, 503] on button "Update note" at bounding box center [660, 495] width 150 height 36
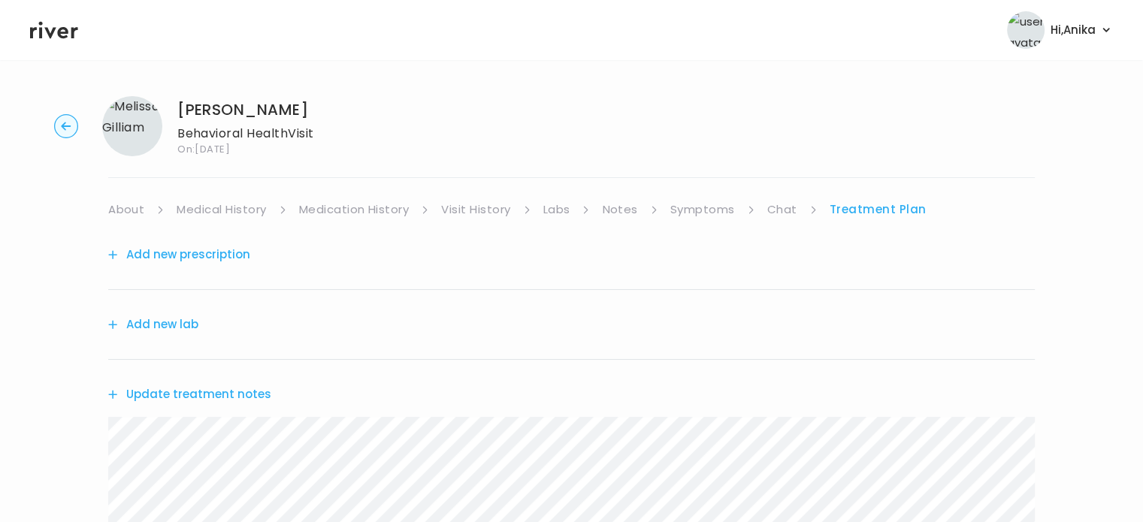
click at [343, 197] on div "[PERSON_NAME] Behavioral Health Visit On: [DATE] About Medical History Medicati…" at bounding box center [571, 483] width 1143 height 799
click at [346, 213] on link "Medication History" at bounding box center [354, 209] width 110 height 21
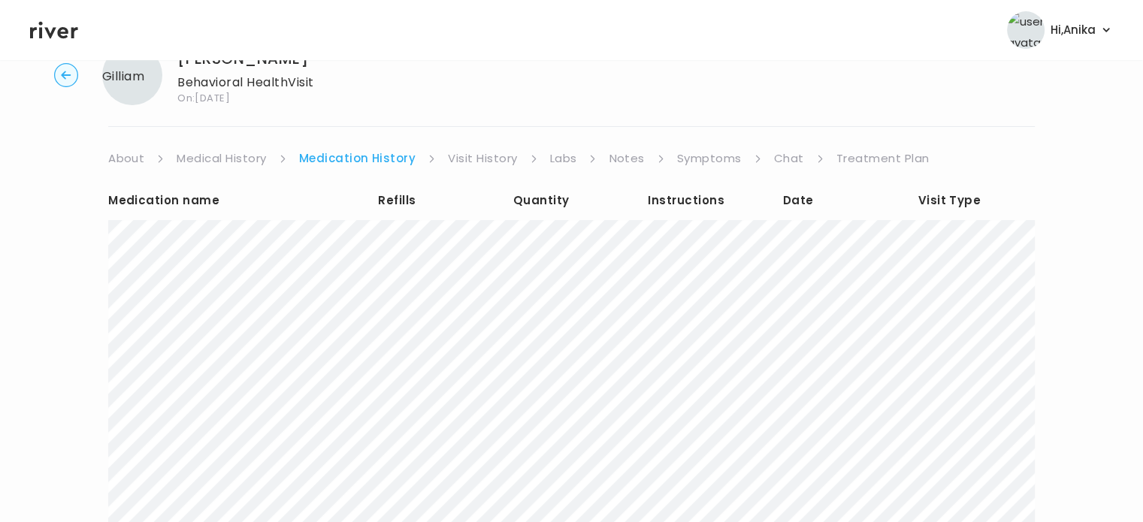
scroll to position [57, 0]
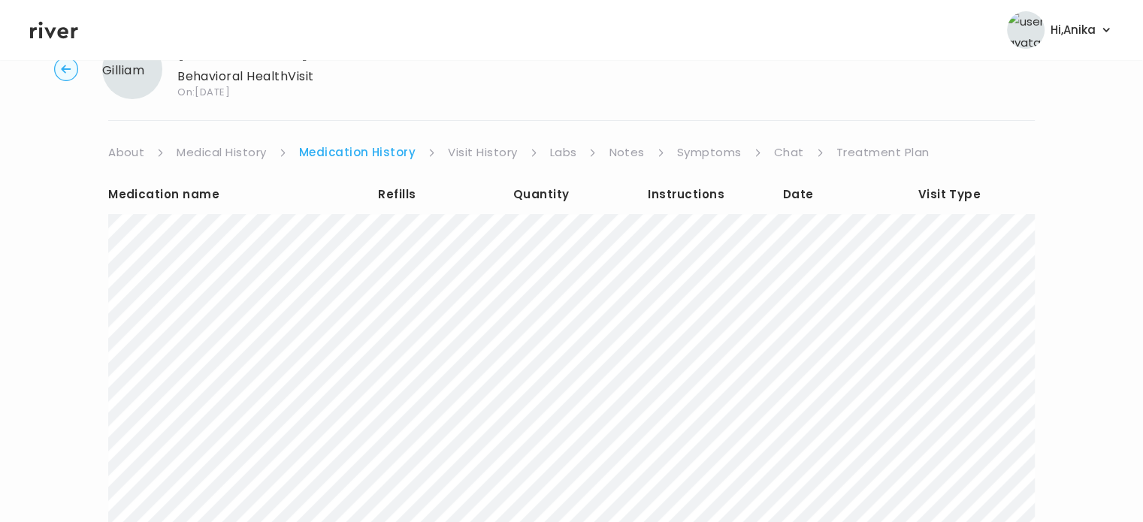
click at [720, 153] on link "Symptoms" at bounding box center [709, 152] width 65 height 21
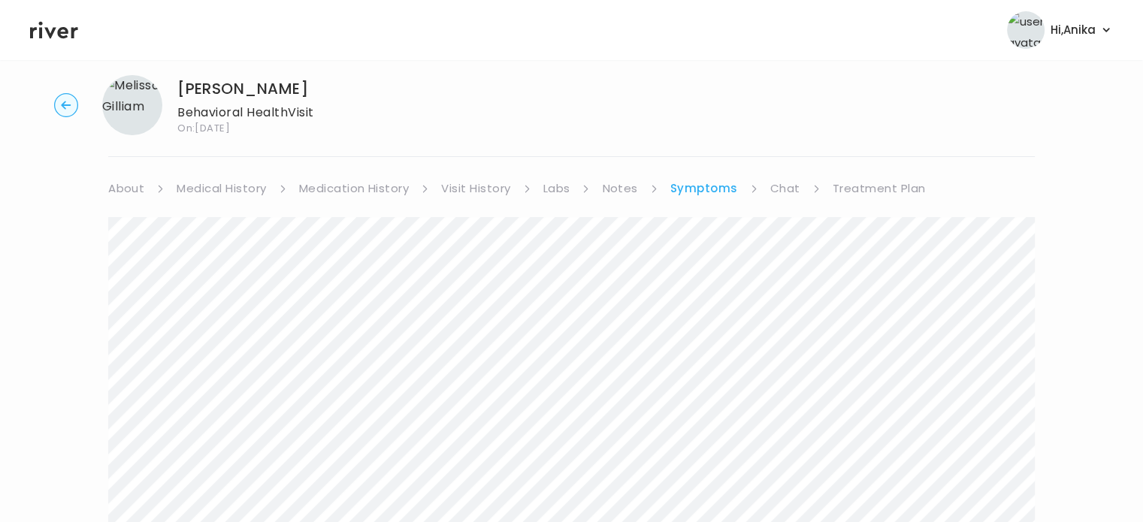
scroll to position [24, 0]
click at [613, 178] on link "Notes" at bounding box center [619, 185] width 35 height 21
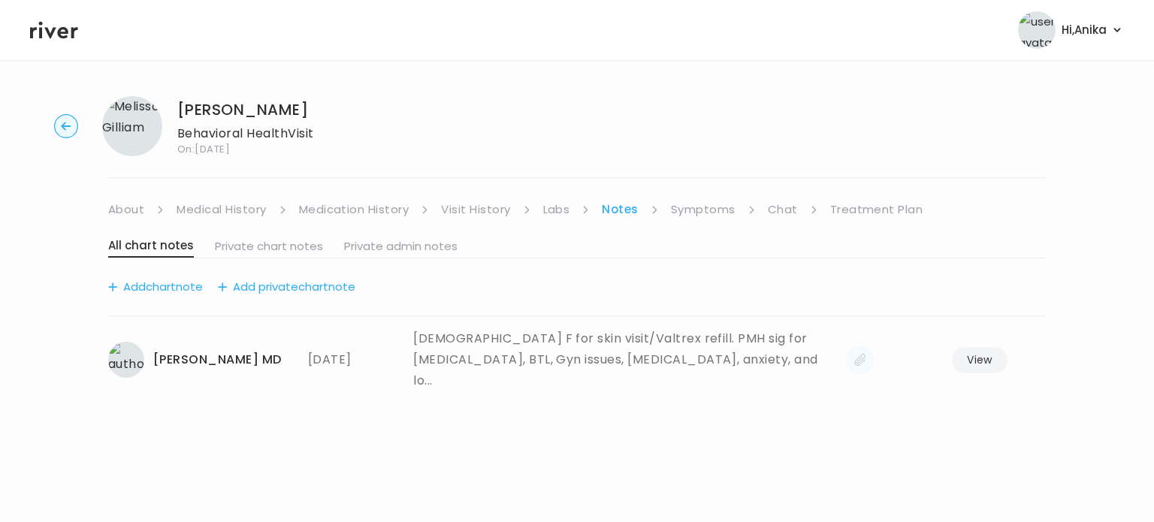
click at [709, 210] on link "Symptoms" at bounding box center [703, 209] width 65 height 21
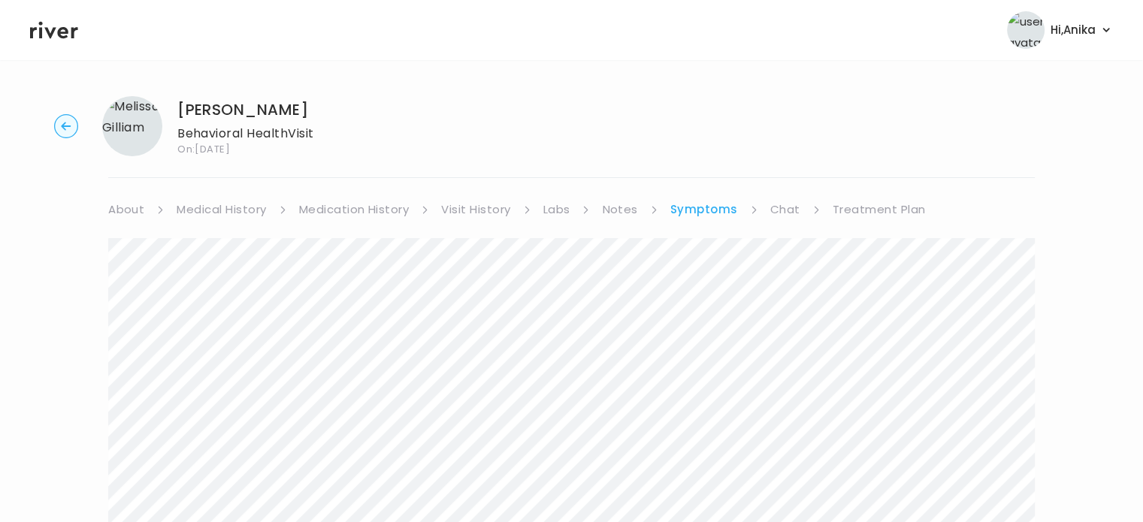
click at [775, 204] on link "Chat" at bounding box center [785, 209] width 30 height 21
click at [881, 216] on link "Treatment Plan" at bounding box center [877, 209] width 93 height 21
click at [241, 393] on button "Update treatment notes" at bounding box center [189, 394] width 163 height 21
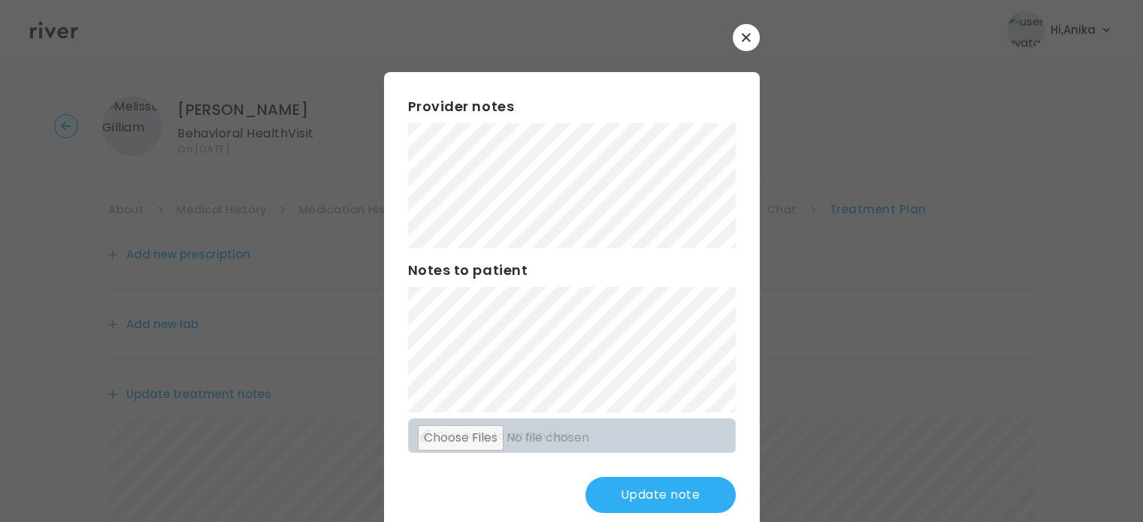
click at [624, 492] on button "Update note" at bounding box center [660, 495] width 150 height 36
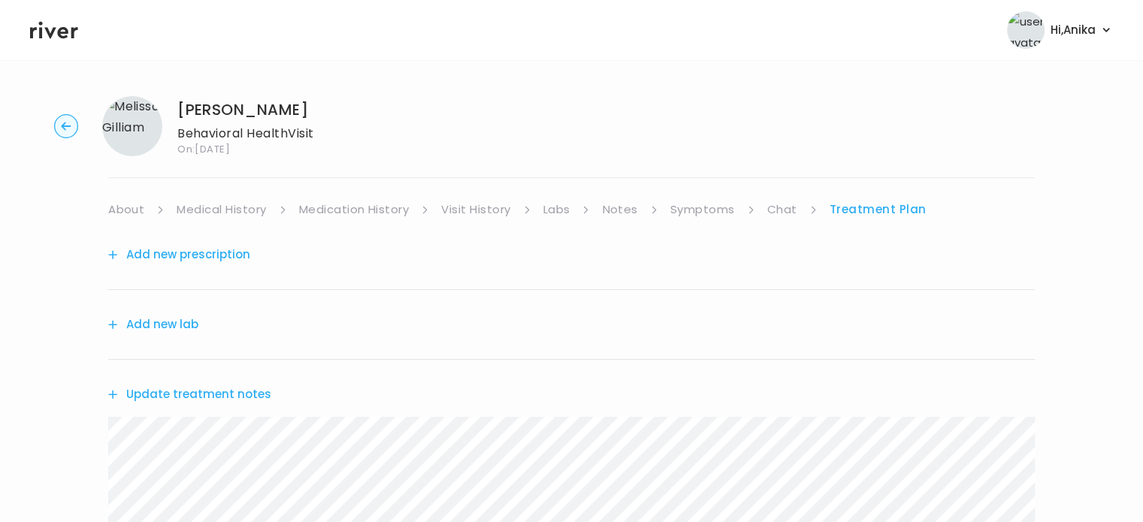
click at [693, 200] on link "Symptoms" at bounding box center [702, 209] width 65 height 21
click at [787, 208] on link "Chat" at bounding box center [785, 209] width 30 height 21
click at [869, 186] on div "[PERSON_NAME] Behavioral Health Visit On: [DATE] About Medical History Medicati…" at bounding box center [571, 447] width 1143 height 727
click at [867, 201] on link "Treatment Plan" at bounding box center [877, 209] width 93 height 21
click at [201, 250] on button "Add new prescription" at bounding box center [179, 254] width 142 height 21
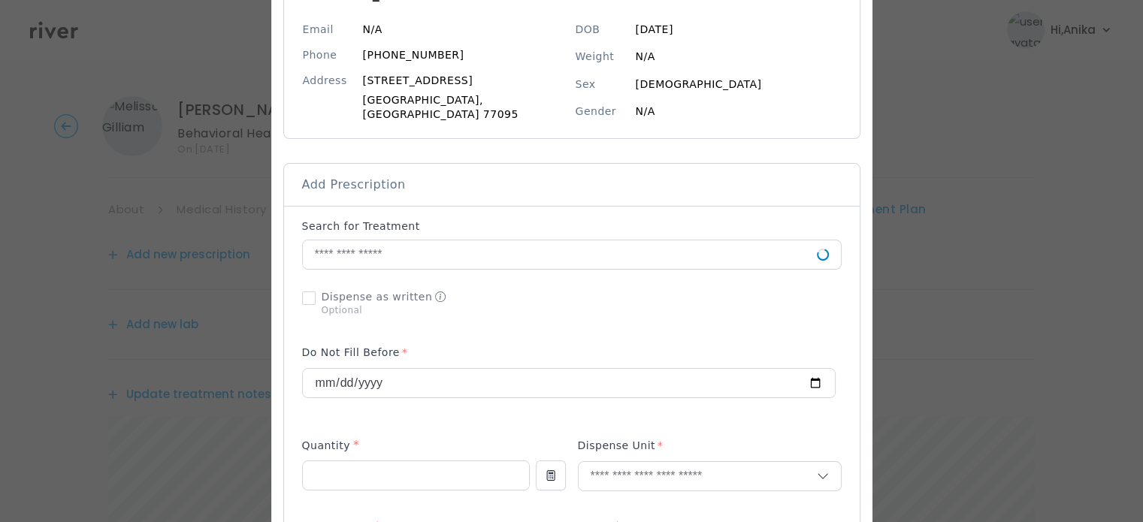
scroll to position [181, 0]
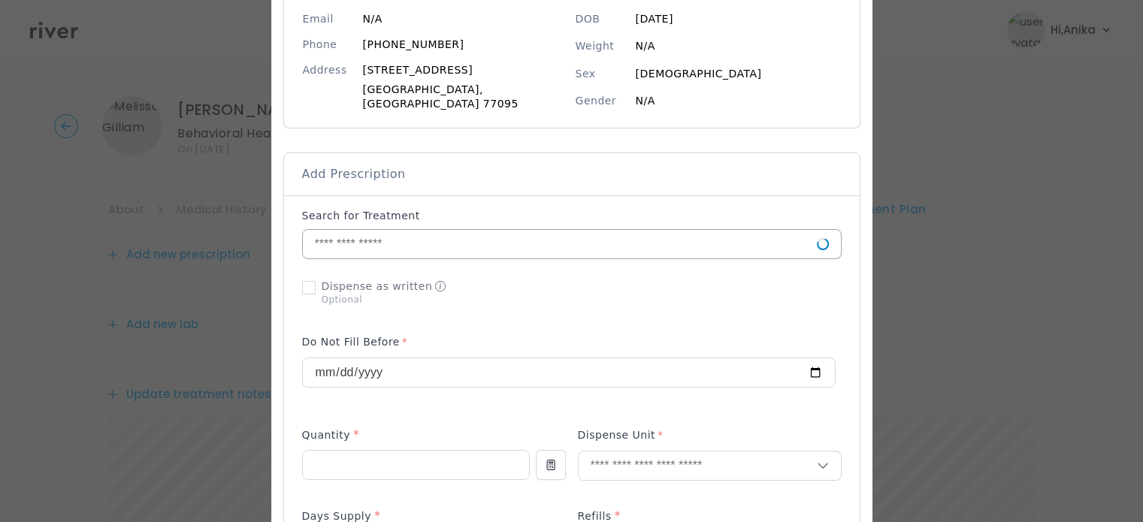
click at [459, 244] on input "text" at bounding box center [560, 244] width 514 height 29
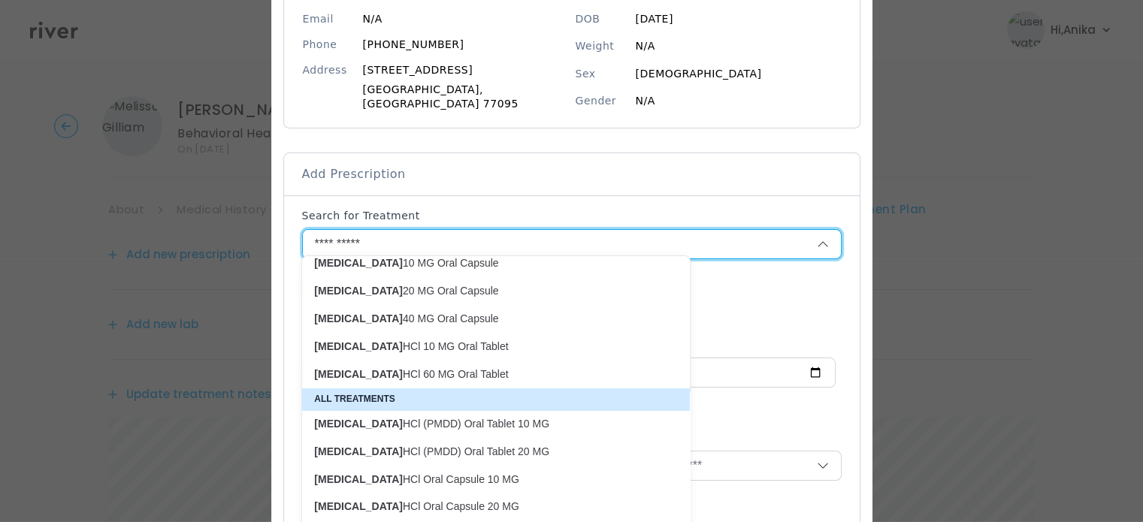
scroll to position [57, 0]
click at [458, 316] on p "[MEDICAL_DATA] 40 MG Oral Capsule" at bounding box center [487, 317] width 346 height 14
type input "**********"
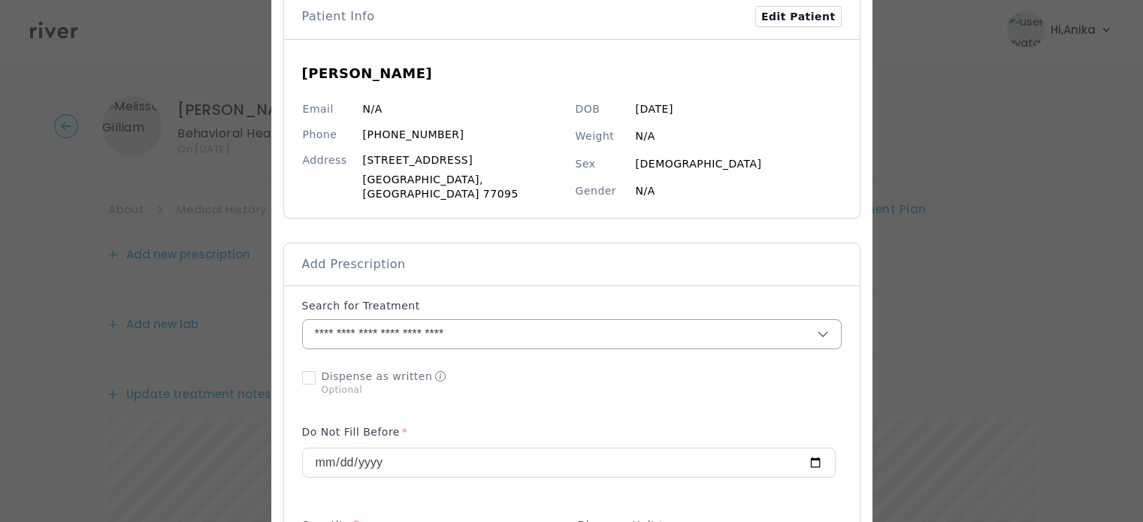
scroll to position [0, 0]
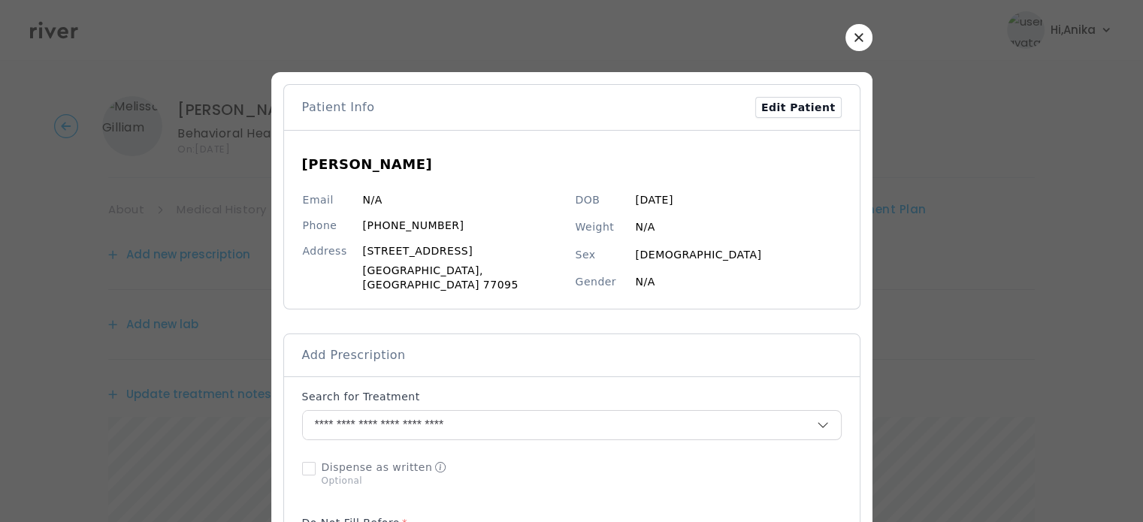
click at [817, 45] on div at bounding box center [571, 37] width 601 height 27
click at [845, 38] on button "button" at bounding box center [858, 37] width 27 height 27
click at [820, 38] on header "Hi, [PERSON_NAME] Profile Logout" at bounding box center [571, 30] width 1143 height 60
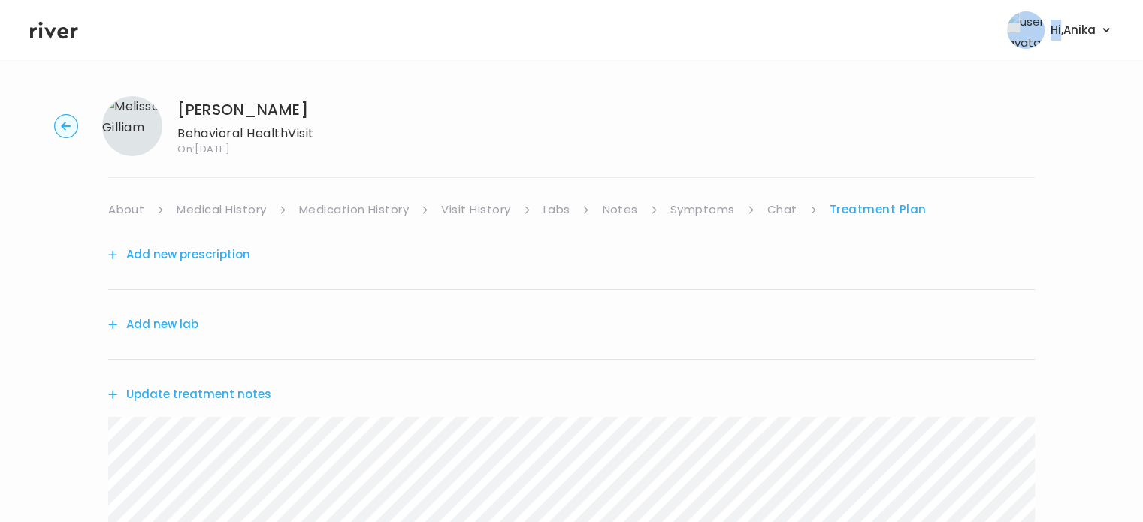
click at [820, 38] on header "Hi, [PERSON_NAME] Profile Logout" at bounding box center [571, 30] width 1143 height 60
click at [358, 208] on link "Medication History" at bounding box center [354, 209] width 110 height 21
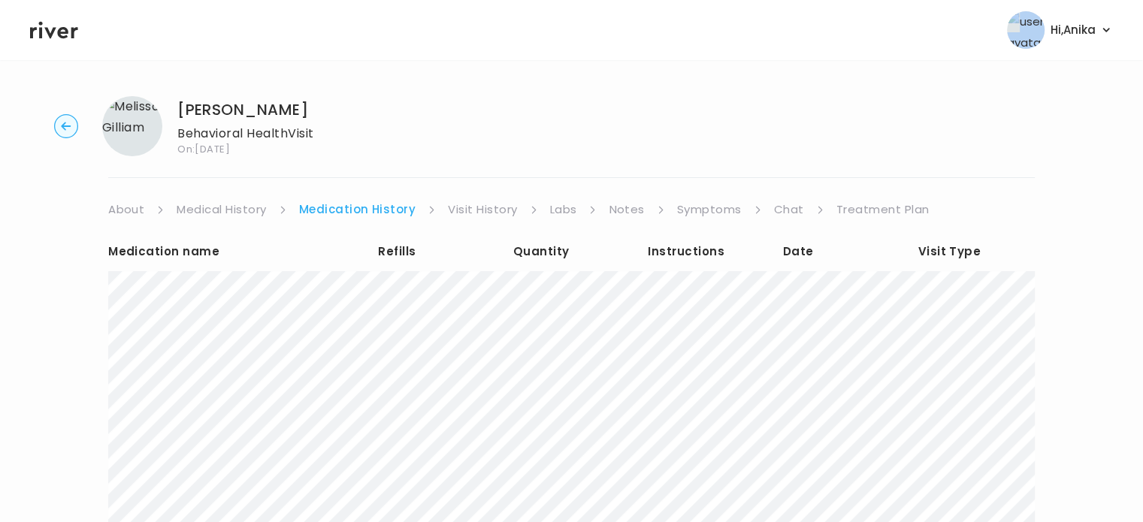
click at [870, 213] on link "Treatment Plan" at bounding box center [882, 209] width 93 height 21
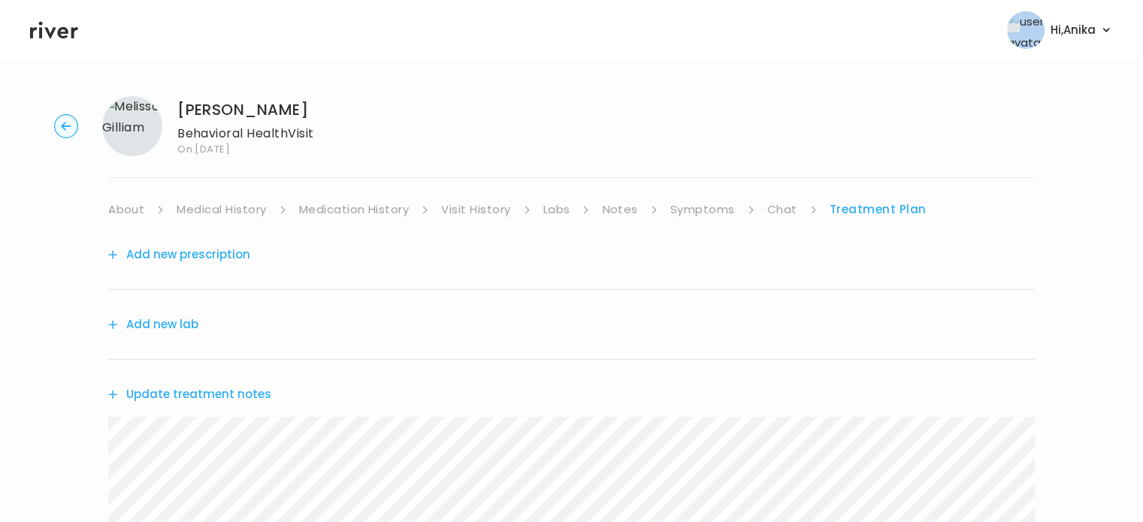
click at [206, 249] on button "Add new prescription" at bounding box center [179, 254] width 142 height 21
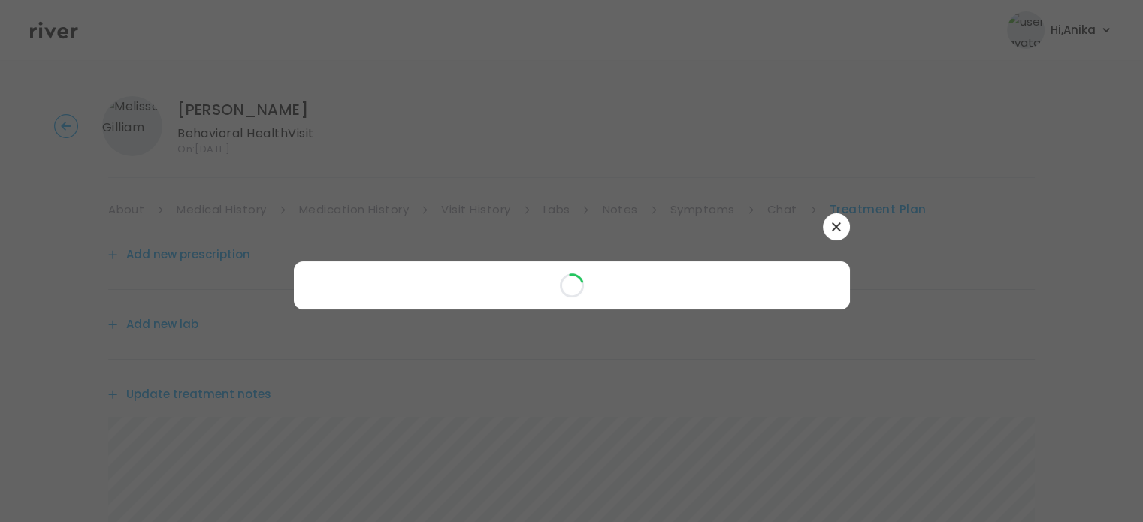
click at [406, 252] on div at bounding box center [572, 261] width 556 height 96
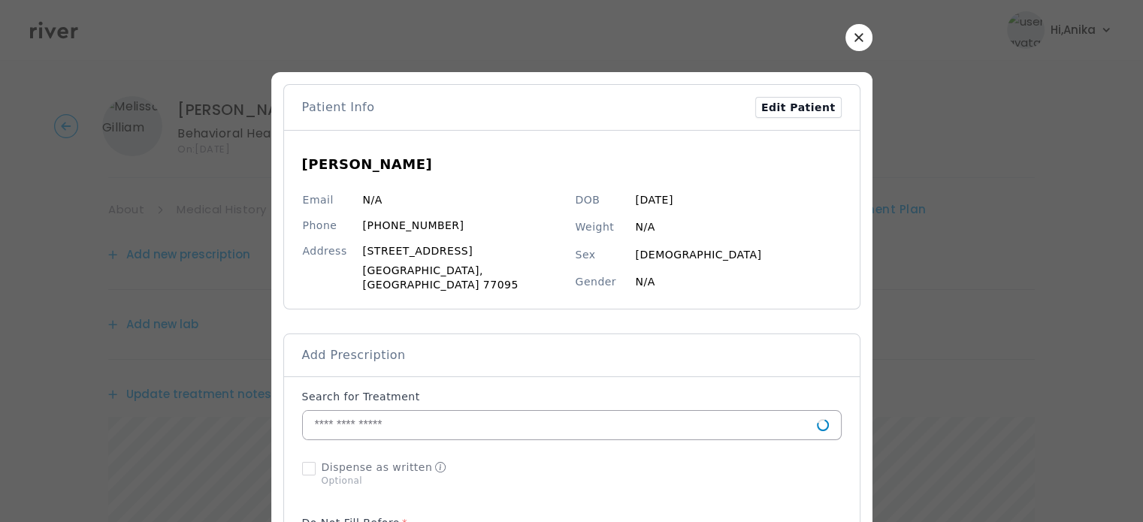
click at [385, 412] on input "text" at bounding box center [560, 425] width 514 height 29
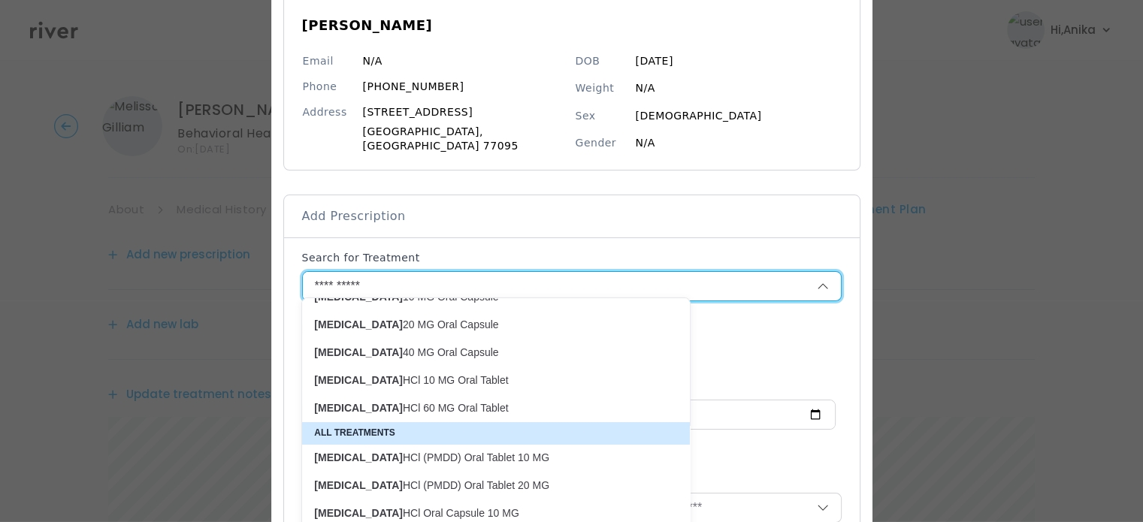
scroll to position [57, 0]
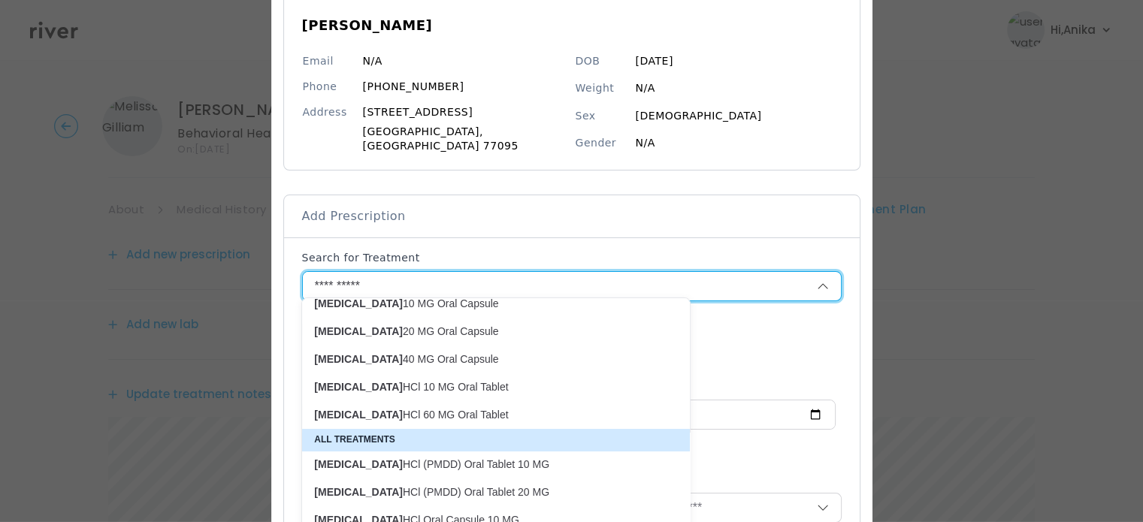
click at [411, 335] on p "[MEDICAL_DATA] 20 MG Oral Capsule" at bounding box center [487, 332] width 346 height 14
type input "**********"
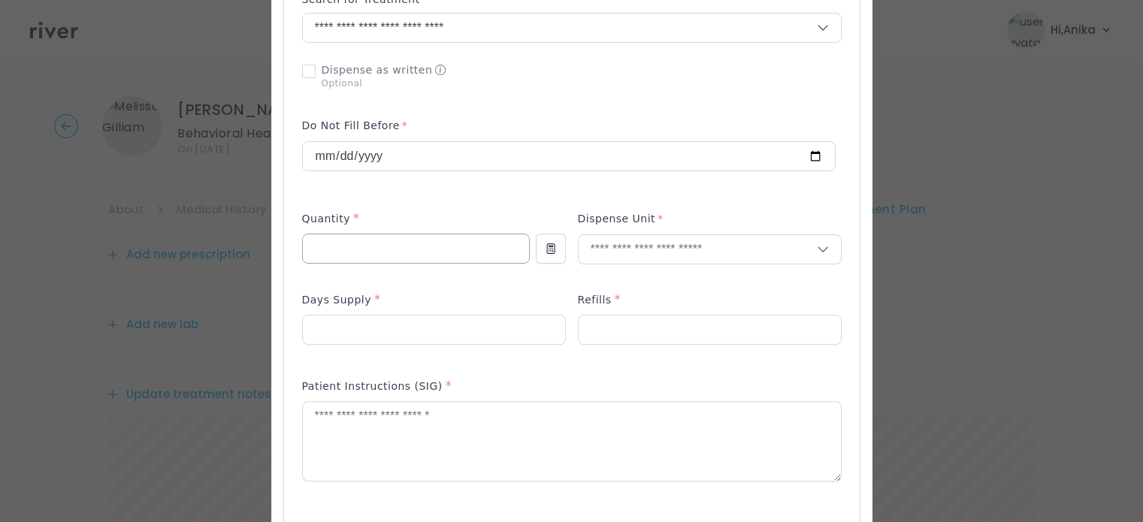
scroll to position [397, 0]
click at [429, 238] on input "number" at bounding box center [416, 248] width 226 height 29
type input "**"
click at [600, 235] on input "text" at bounding box center [698, 249] width 238 height 29
type input "***"
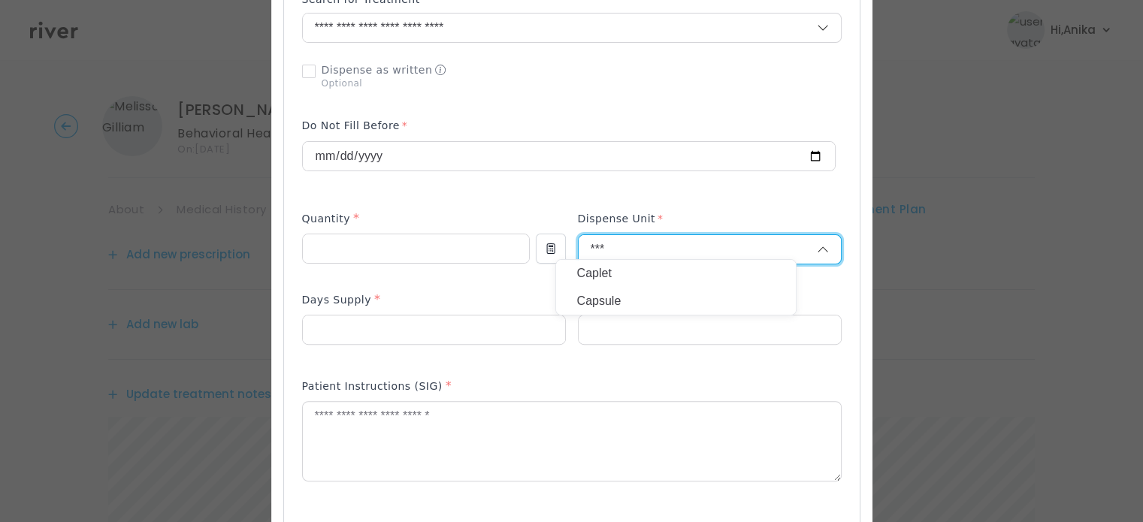
click at [626, 304] on p "Capsule" at bounding box center [676, 302] width 198 height 22
click at [475, 346] on p at bounding box center [434, 354] width 264 height 16
click at [470, 324] on input "number" at bounding box center [434, 330] width 262 height 29
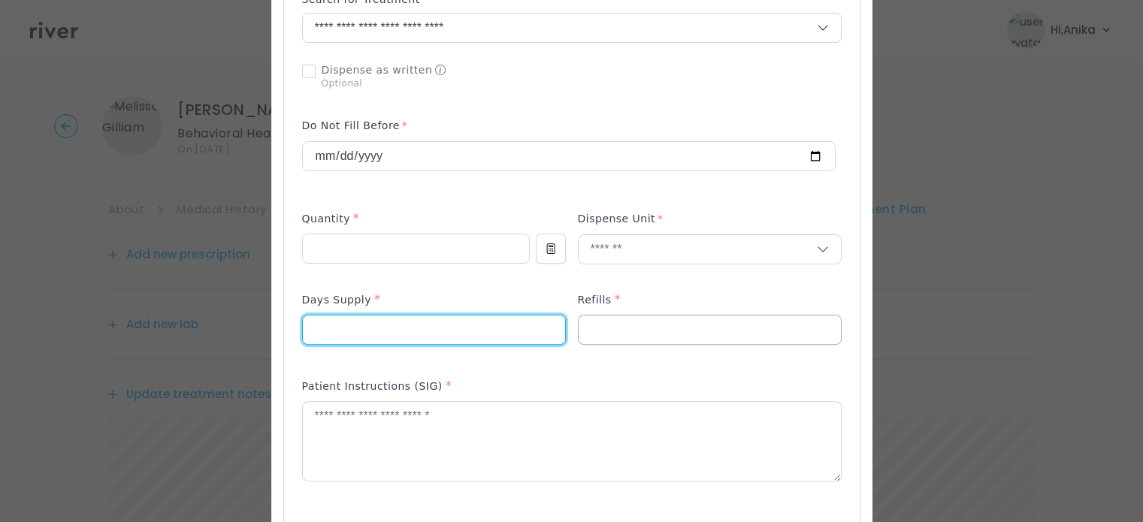
type input "**"
click at [588, 316] on input "number" at bounding box center [710, 330] width 262 height 29
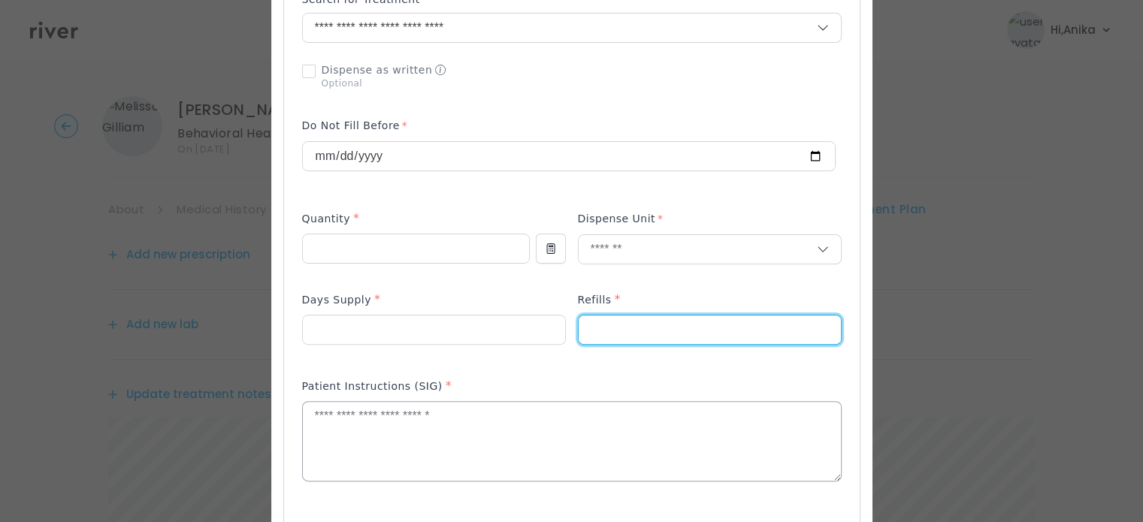
type input "*"
click at [535, 440] on textarea at bounding box center [572, 442] width 538 height 80
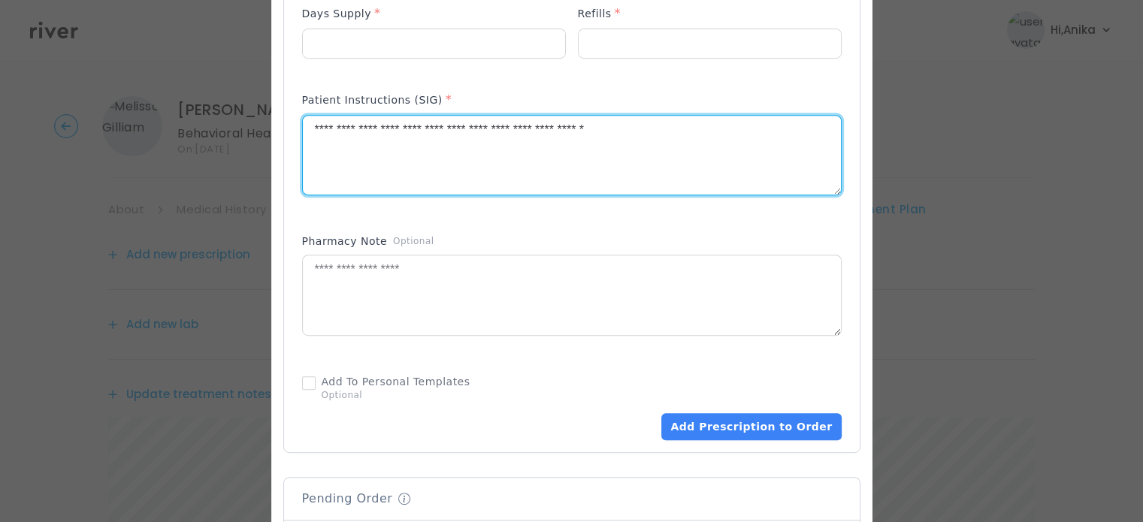
scroll to position [703, 0]
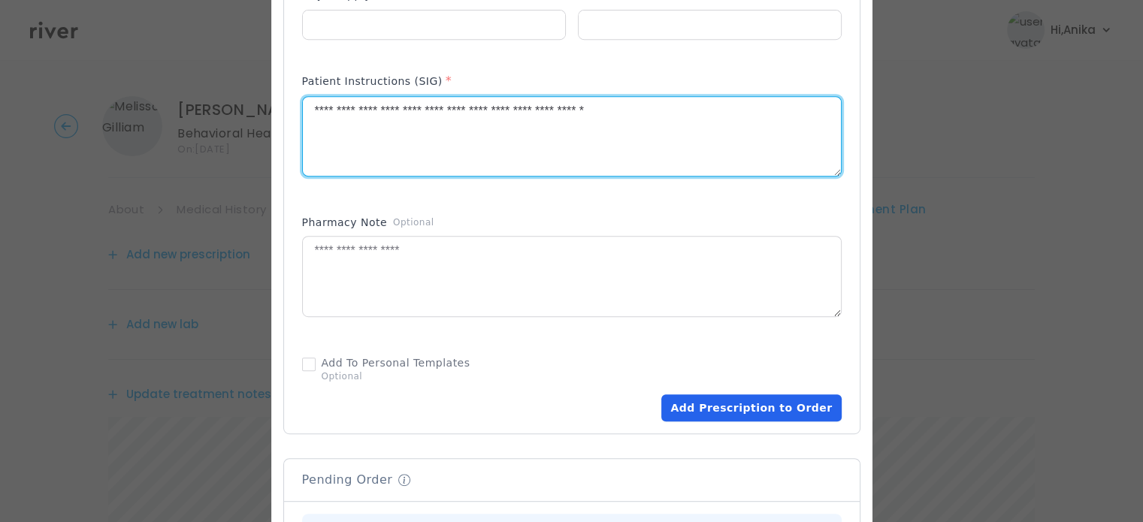
type textarea "**********"
click at [721, 402] on button "Add Prescription to Order" at bounding box center [751, 407] width 180 height 27
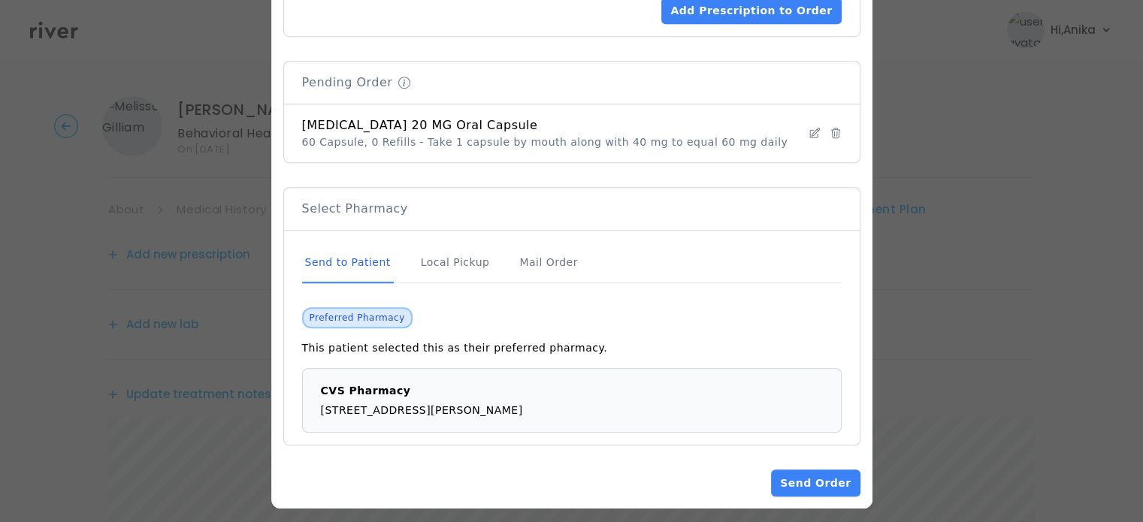
scroll to position [1100, 0]
click at [772, 470] on button "Send Order" at bounding box center [815, 483] width 89 height 27
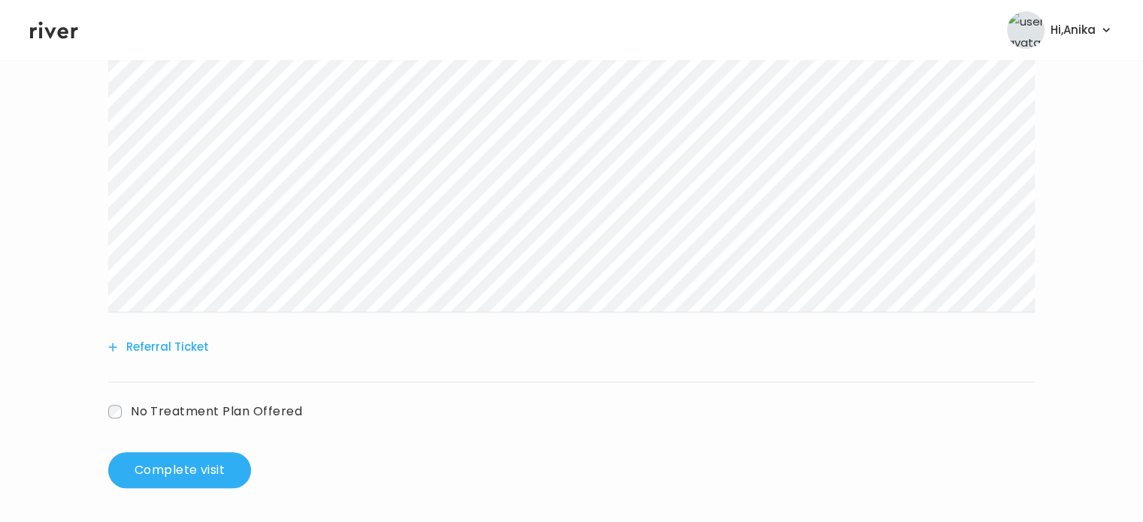
scroll to position [538, 0]
click at [218, 455] on button "Complete visit" at bounding box center [179, 469] width 143 height 36
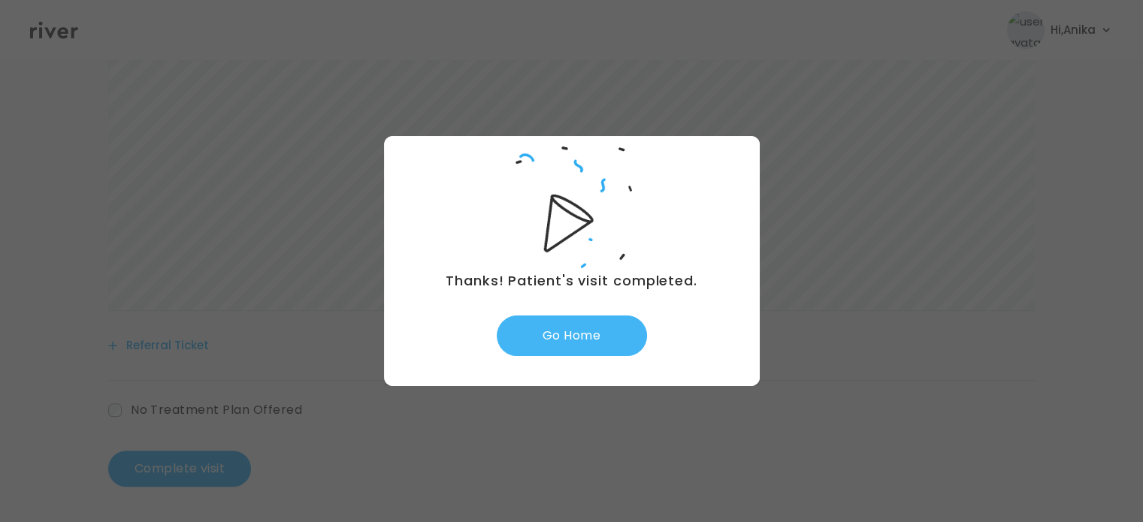
click at [555, 331] on button "Go Home" at bounding box center [572, 336] width 150 height 41
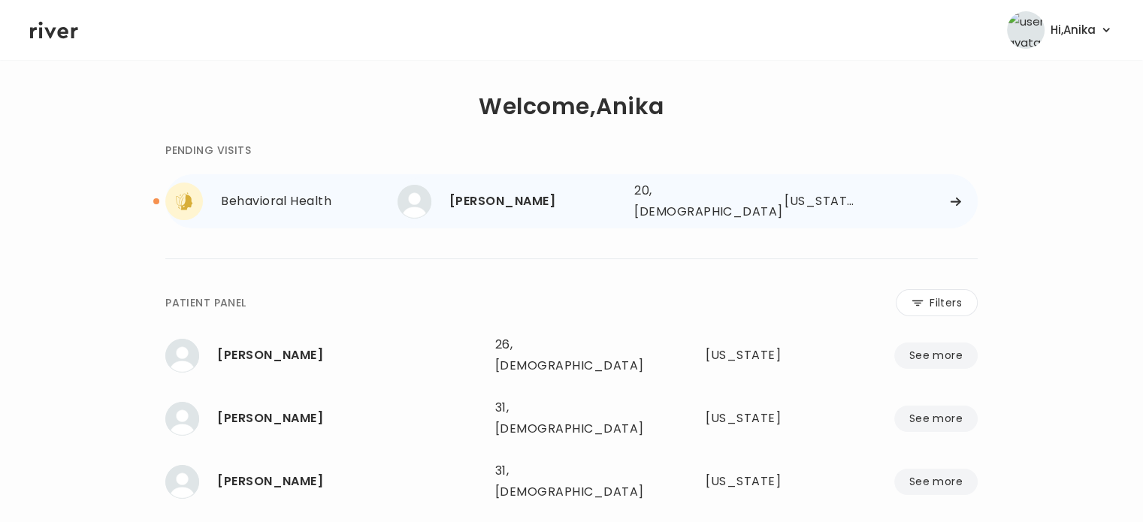
click at [518, 203] on div "[PERSON_NAME]" at bounding box center [535, 201] width 173 height 21
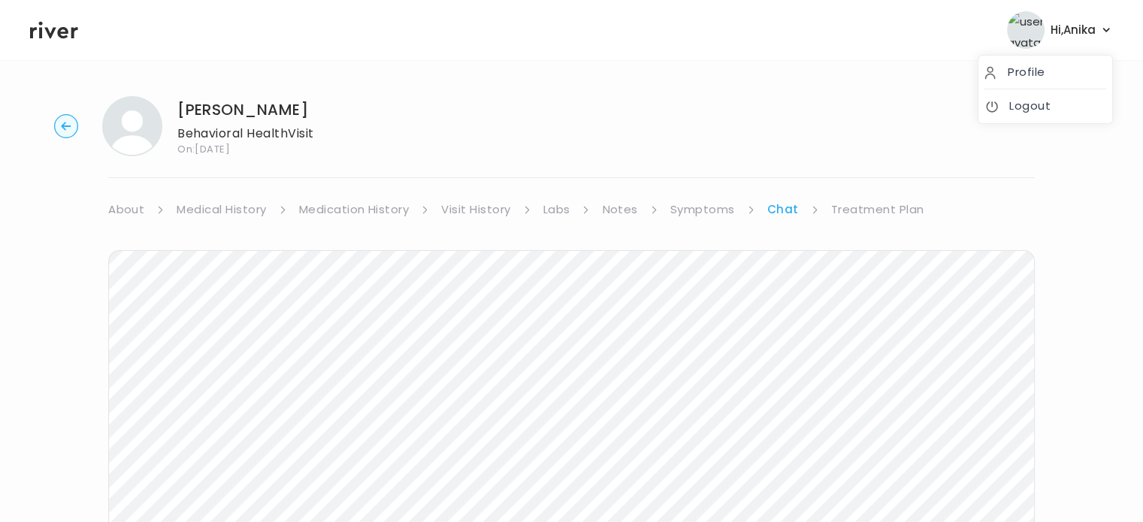
click at [1062, 36] on span "Hi, [PERSON_NAME]" at bounding box center [1072, 30] width 45 height 21
click at [1026, 104] on link "Logout" at bounding box center [1045, 105] width 122 height 21
